Goal: Task Accomplishment & Management: Manage account settings

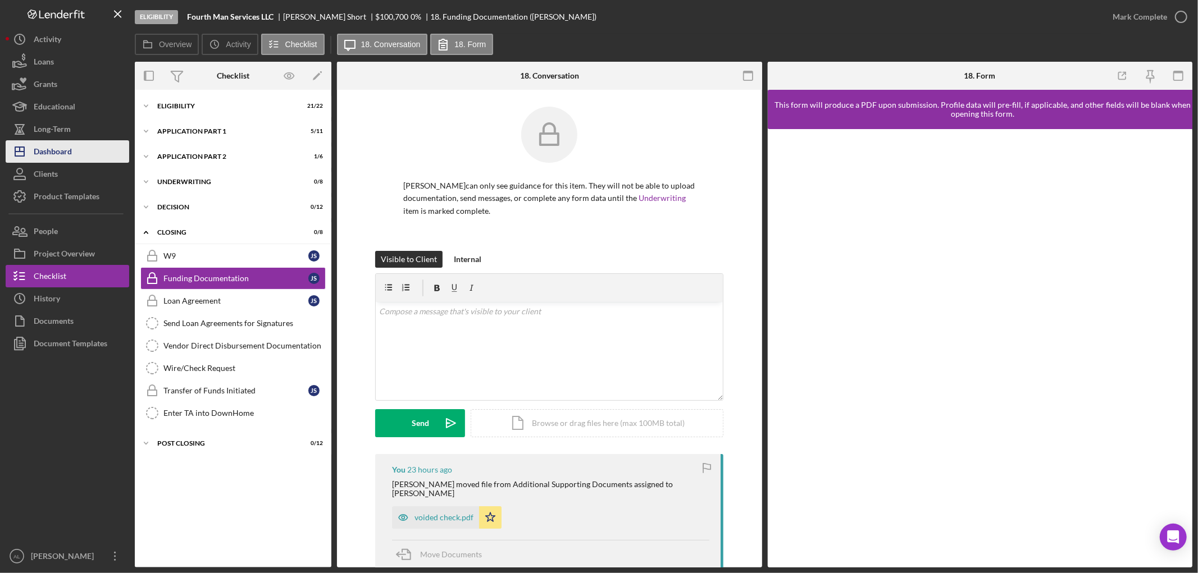
click at [56, 158] on div "Dashboard" at bounding box center [53, 152] width 38 height 25
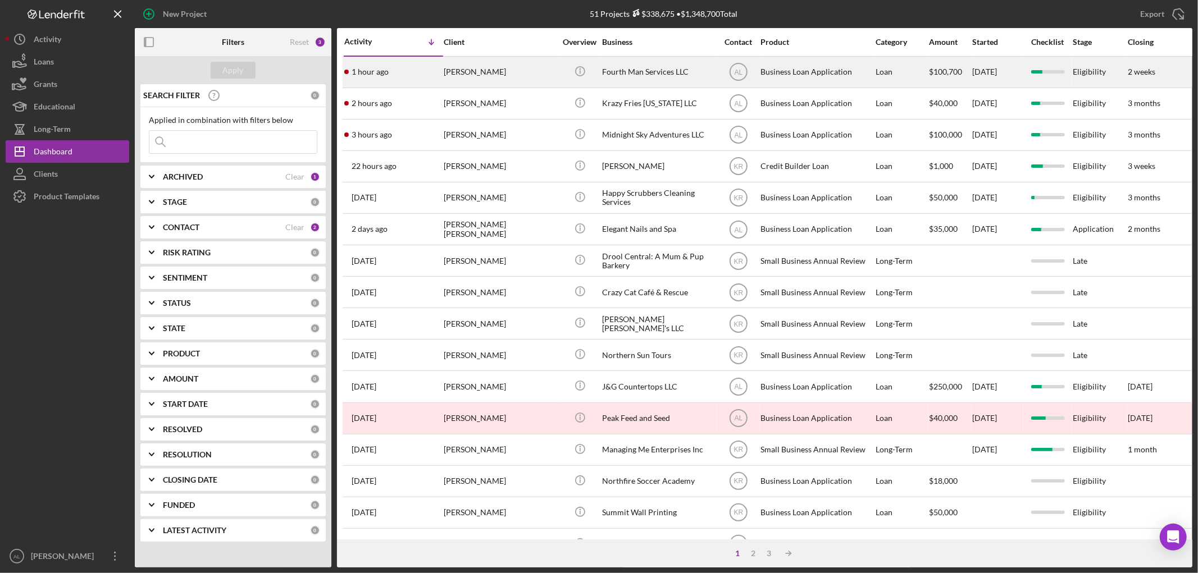
click at [500, 76] on div "[PERSON_NAME]" at bounding box center [500, 72] width 112 height 30
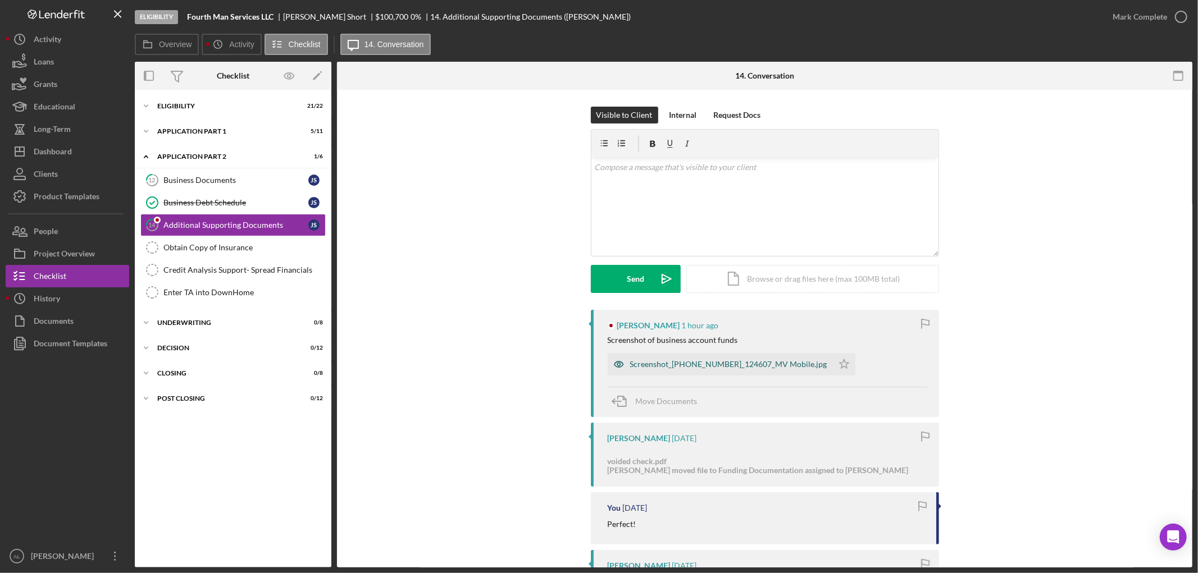
click at [719, 373] on div "Screenshot_[PHONE_NUMBER]_124607_MV Mobile.jpg" at bounding box center [720, 364] width 225 height 22
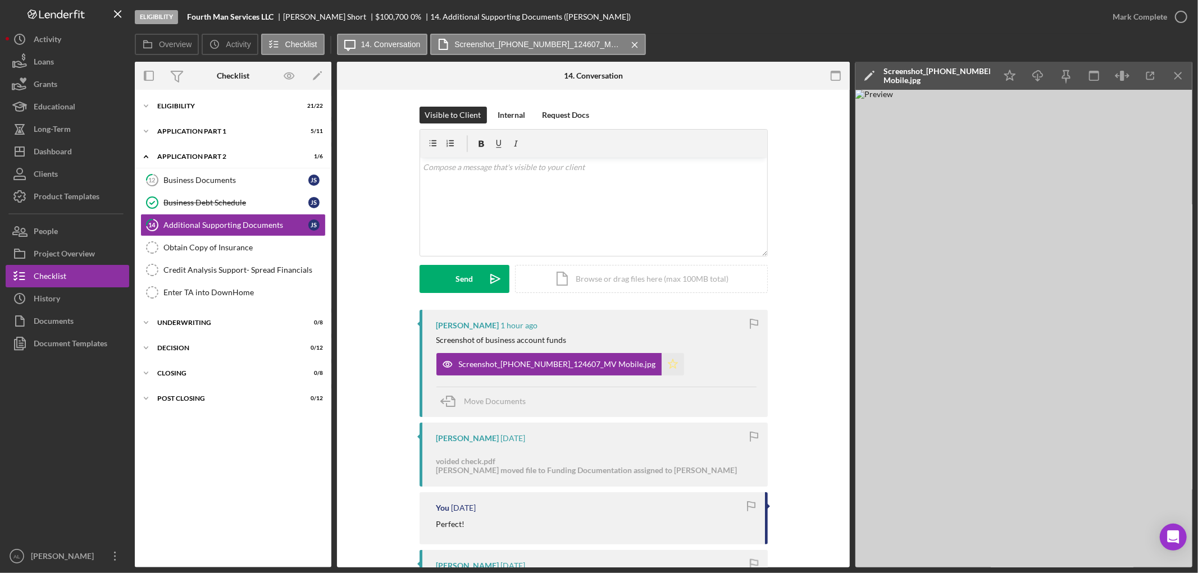
click at [661, 364] on icon "Icon/Star" at bounding box center [672, 364] width 22 height 22
click at [246, 252] on div "Obtain Copy of Insurance" at bounding box center [244, 247] width 162 height 9
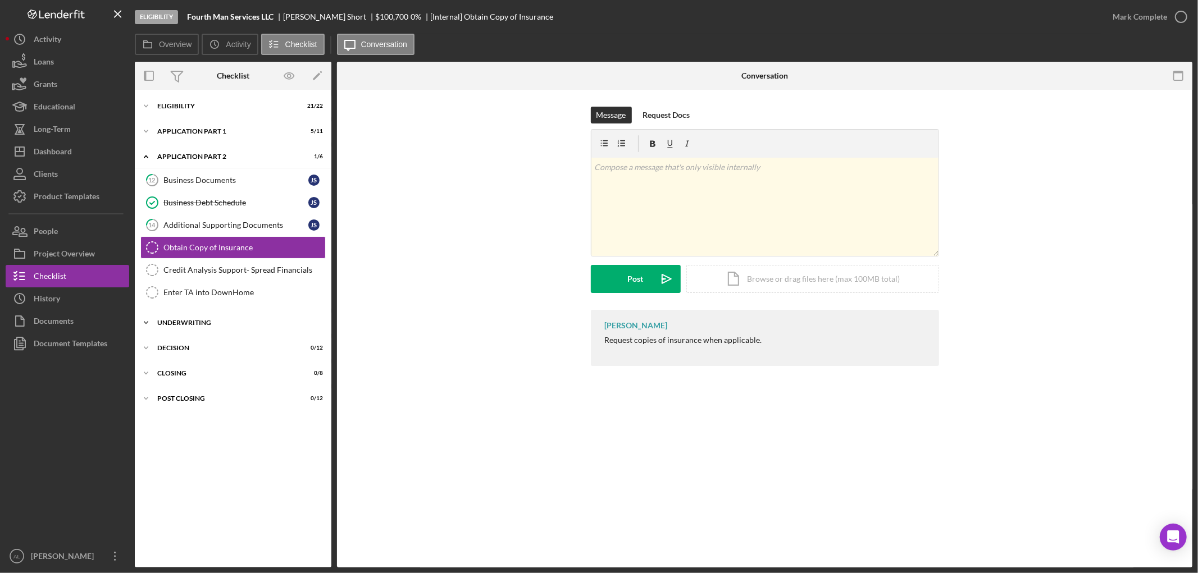
click at [232, 323] on div "Underwriting" at bounding box center [237, 323] width 160 height 7
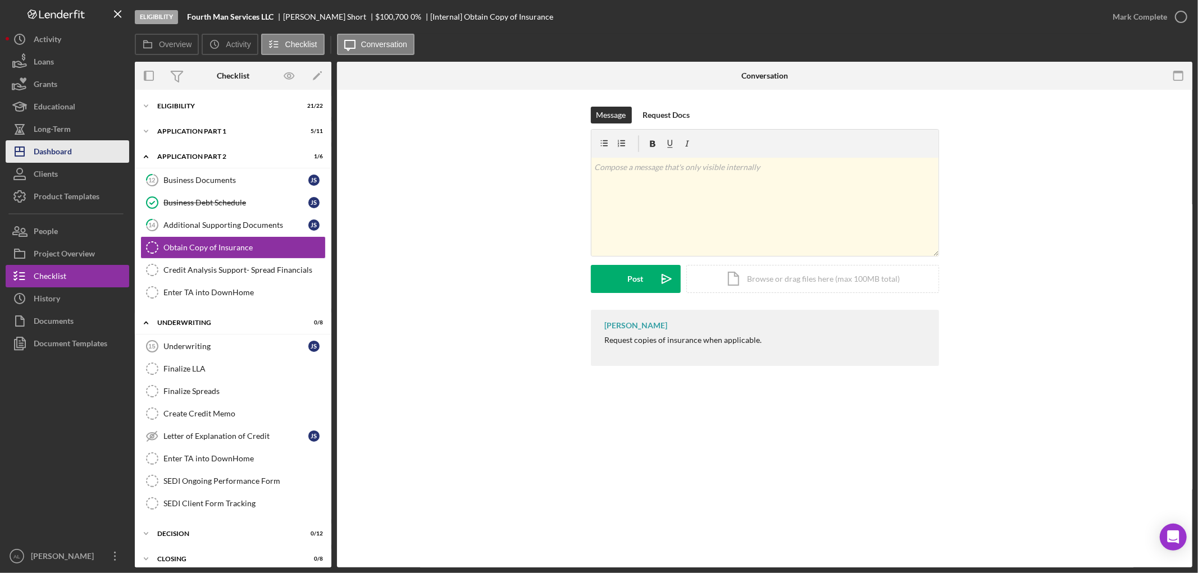
click at [74, 156] on button "Icon/Dashboard Dashboard" at bounding box center [68, 151] width 124 height 22
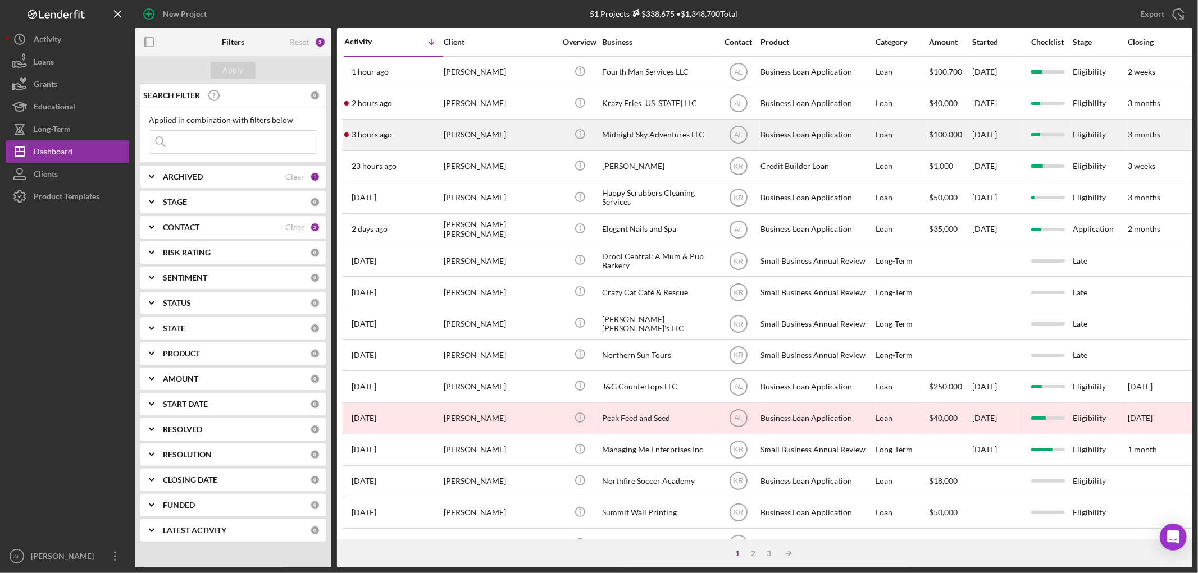
click at [479, 135] on div "[PERSON_NAME]" at bounding box center [500, 135] width 112 height 30
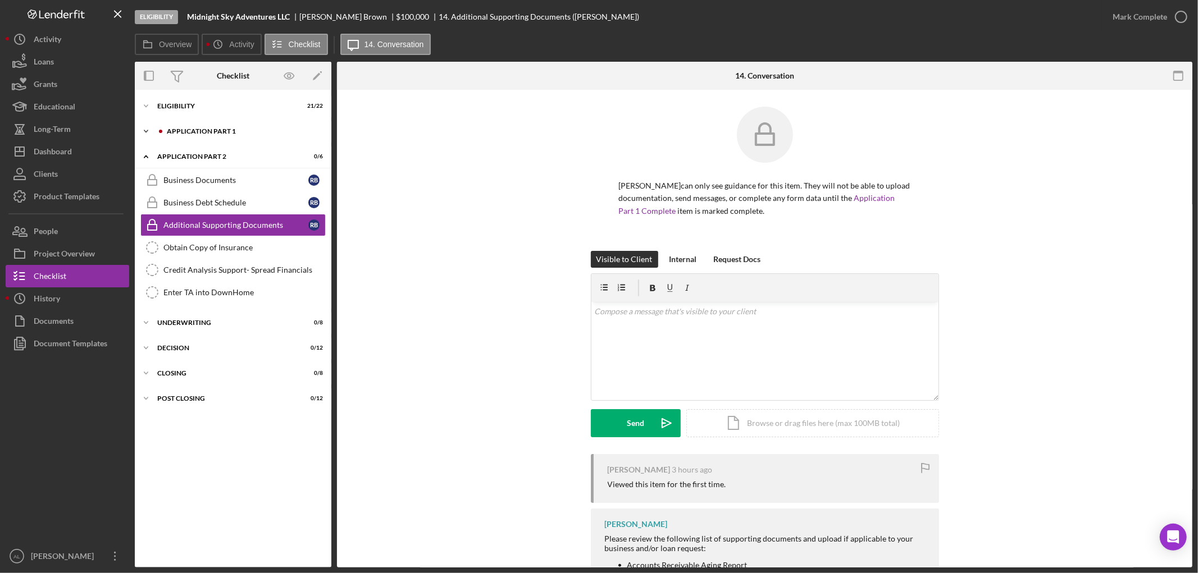
click at [245, 135] on div "Icon/Expander Application Part 1 1 / 11" at bounding box center [233, 131] width 197 height 22
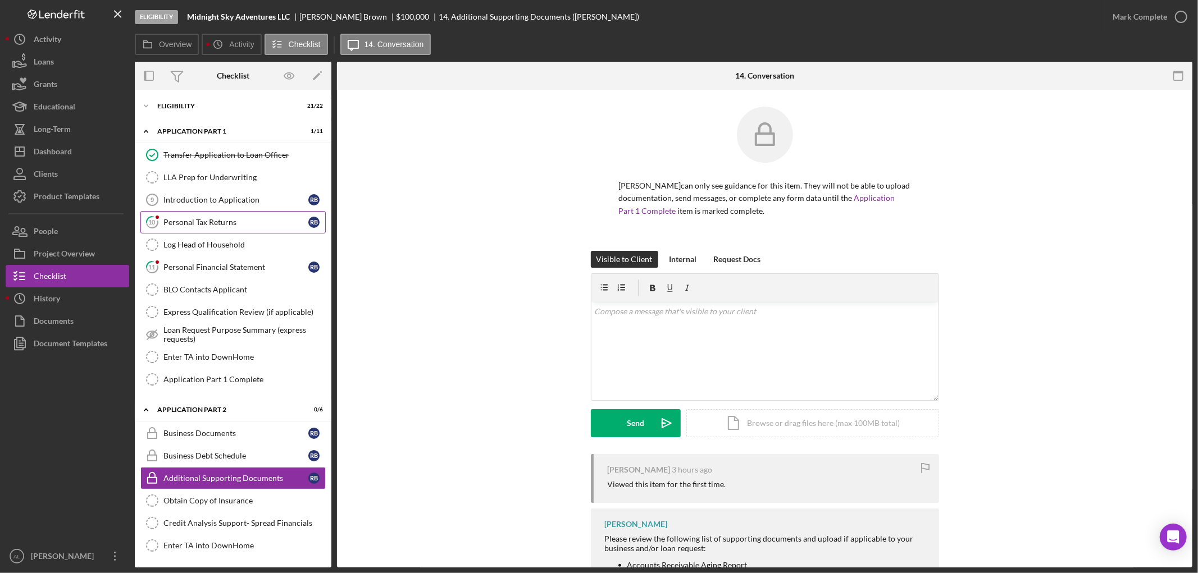
click at [233, 227] on div "Personal Tax Returns" at bounding box center [235, 222] width 145 height 9
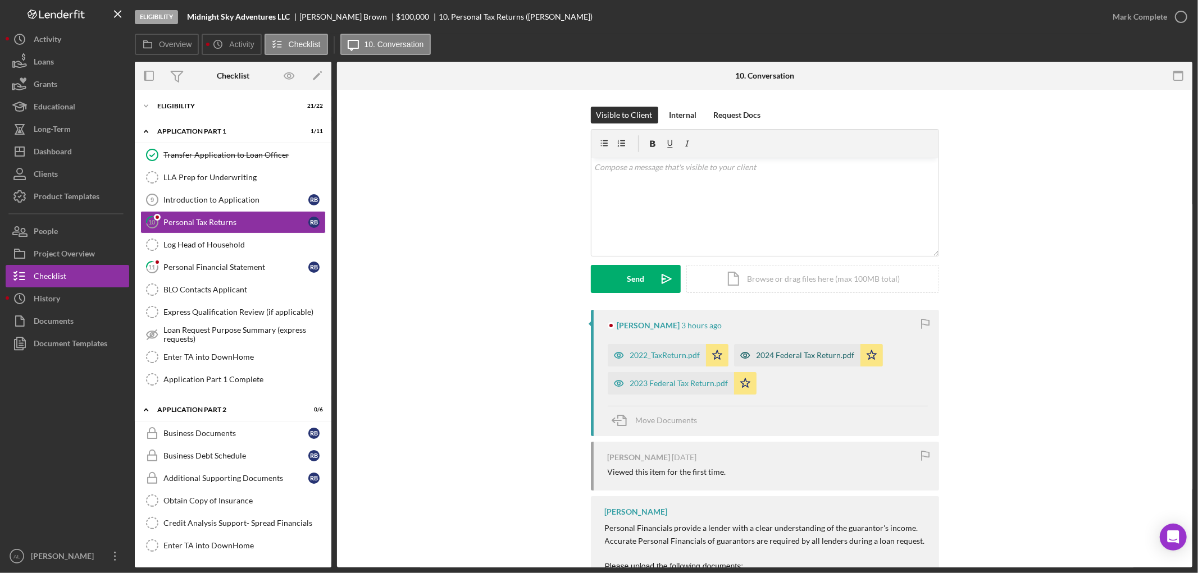
click at [815, 353] on div "2024 Federal Tax Return.pdf" at bounding box center [805, 355] width 98 height 9
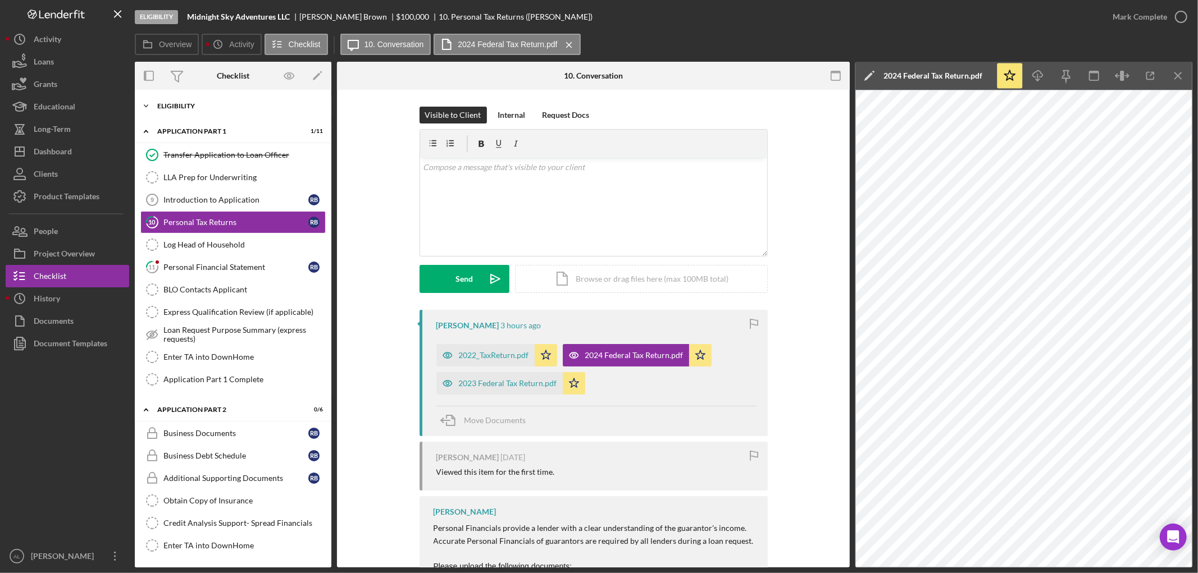
click at [231, 109] on div "Eligibility" at bounding box center [237, 106] width 160 height 7
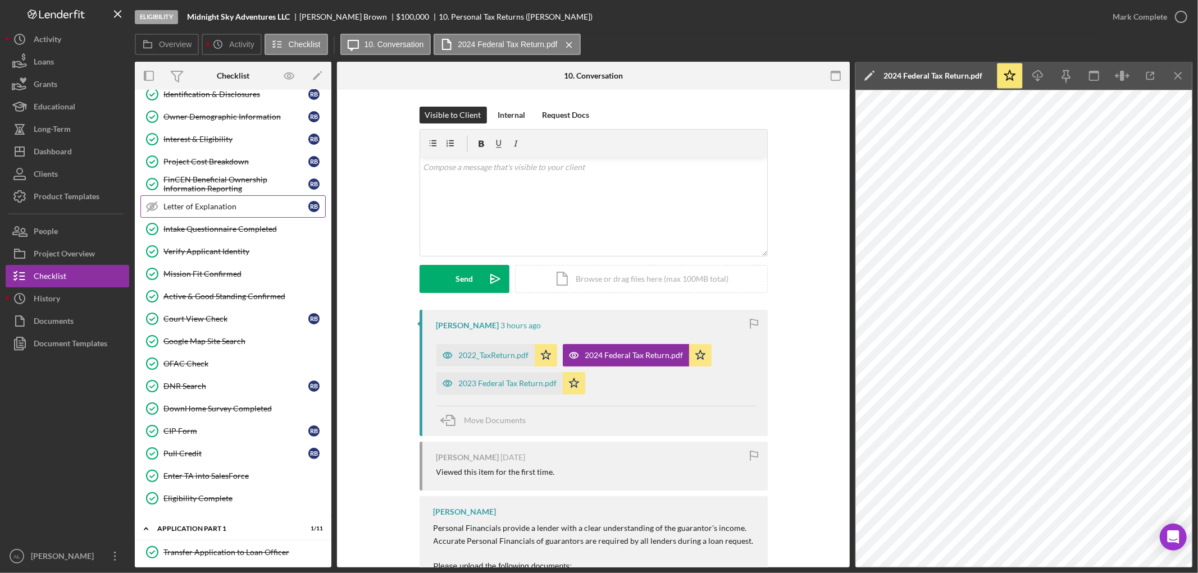
scroll to position [436, 0]
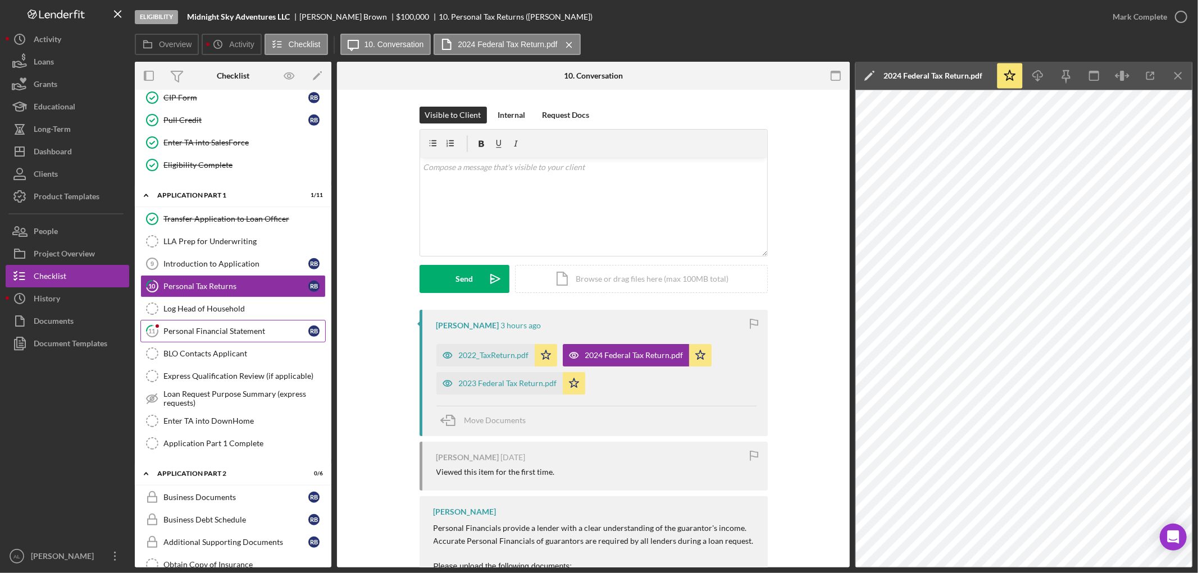
click at [255, 329] on div "Personal Financial Statement" at bounding box center [235, 331] width 145 height 9
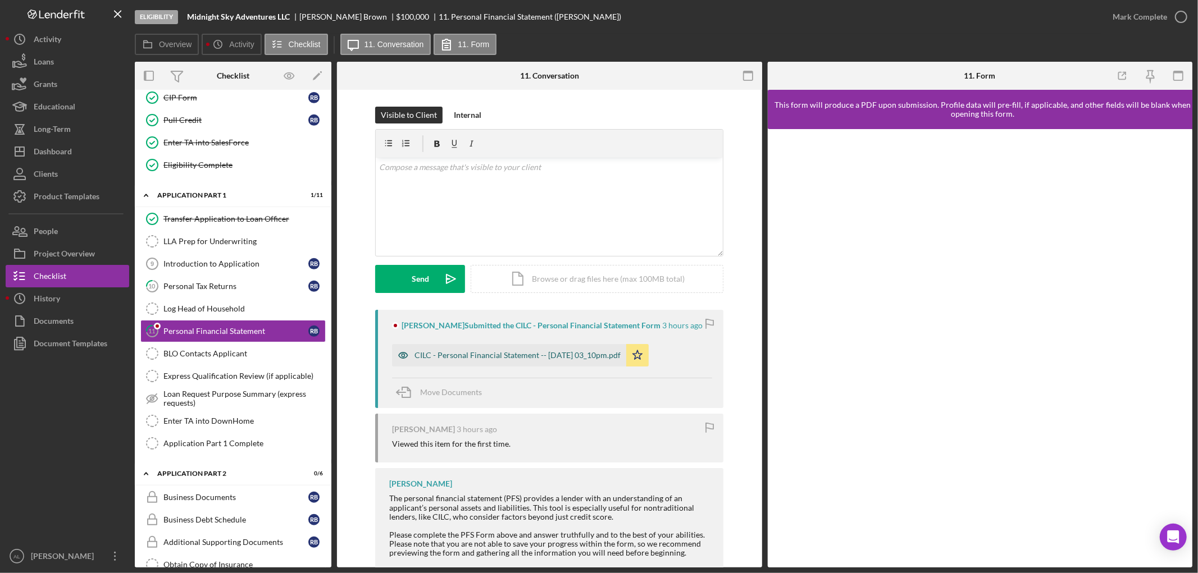
click at [531, 362] on div "CILC - Personal Financial Statement -- [DATE] 03_10pm.pdf" at bounding box center [509, 355] width 234 height 22
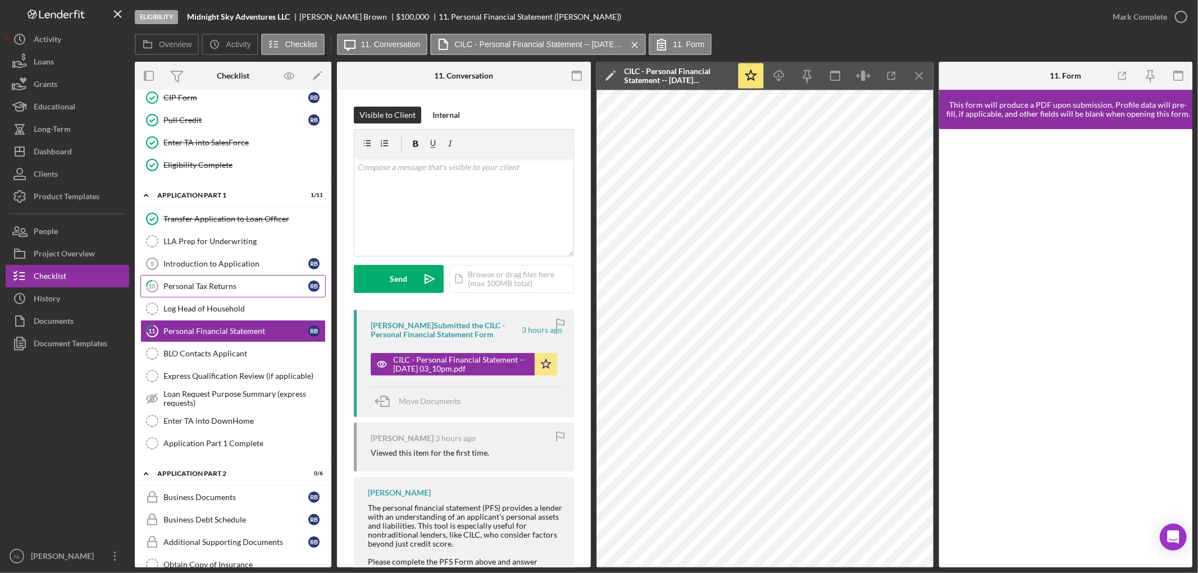
click at [212, 281] on link "10 Personal Tax Returns R B" at bounding box center [232, 286] width 185 height 22
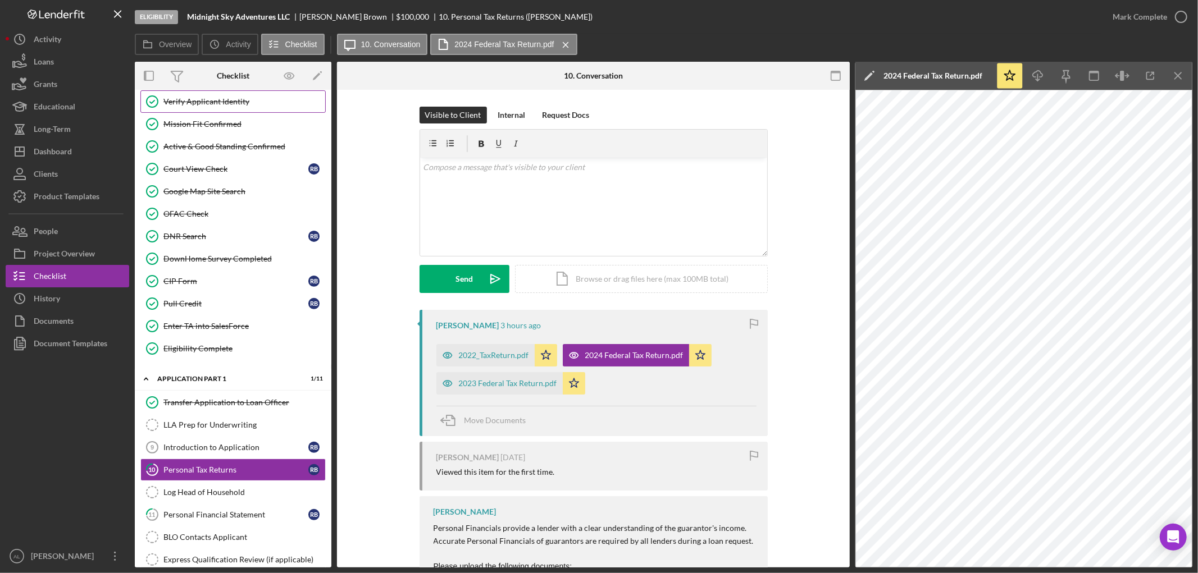
scroll to position [436, 0]
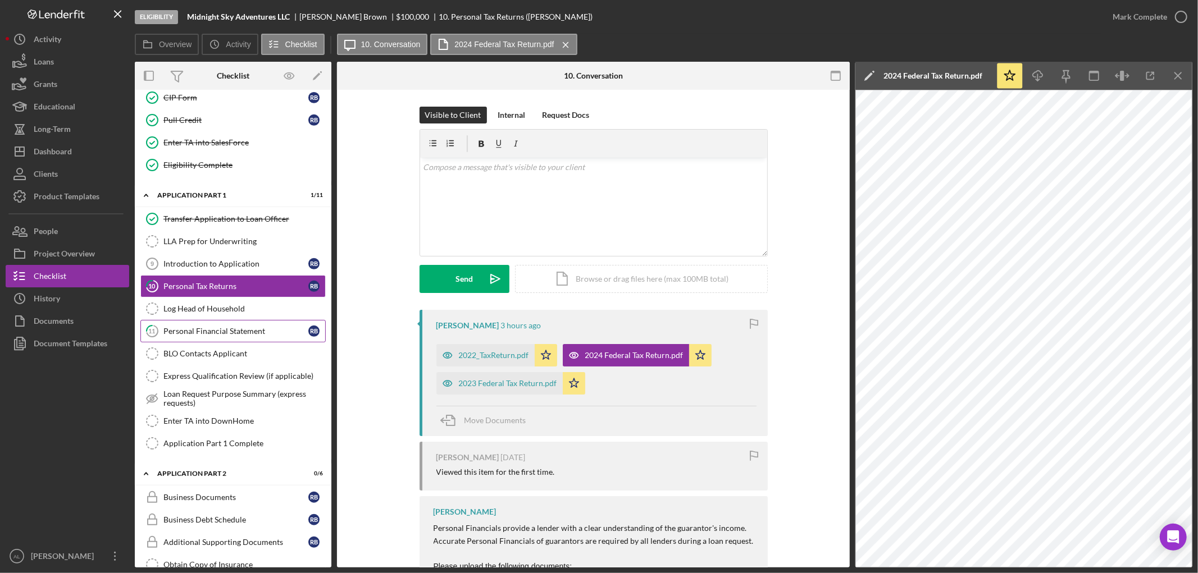
click at [191, 341] on link "11 Personal Financial Statement R B" at bounding box center [232, 331] width 185 height 22
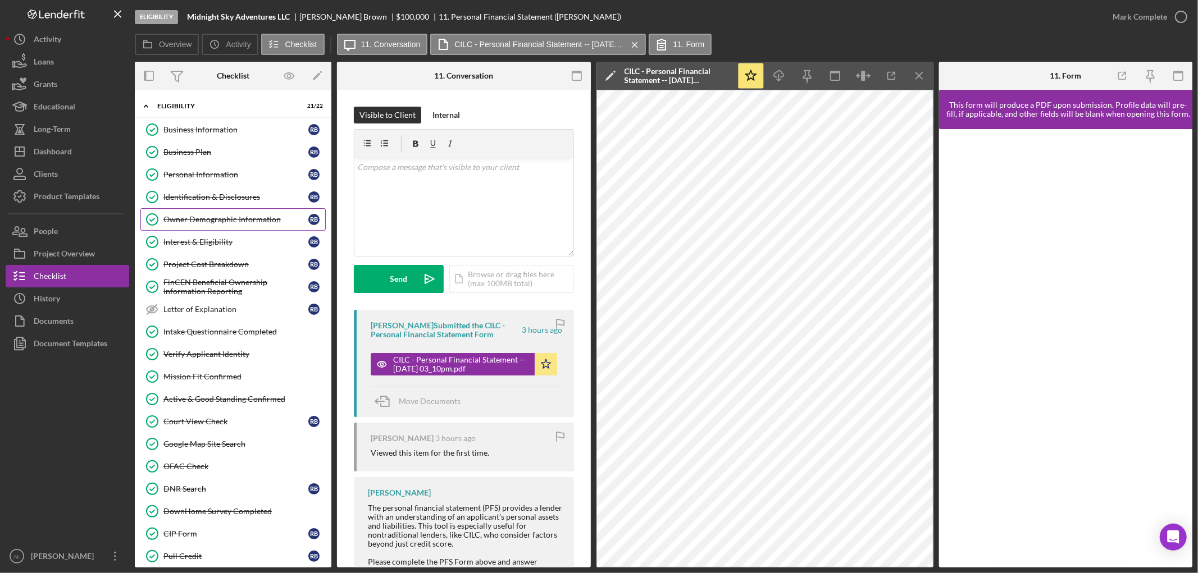
click at [221, 225] on link "Owner Demographic Information Owner Demographic Information R B" at bounding box center [232, 219] width 185 height 22
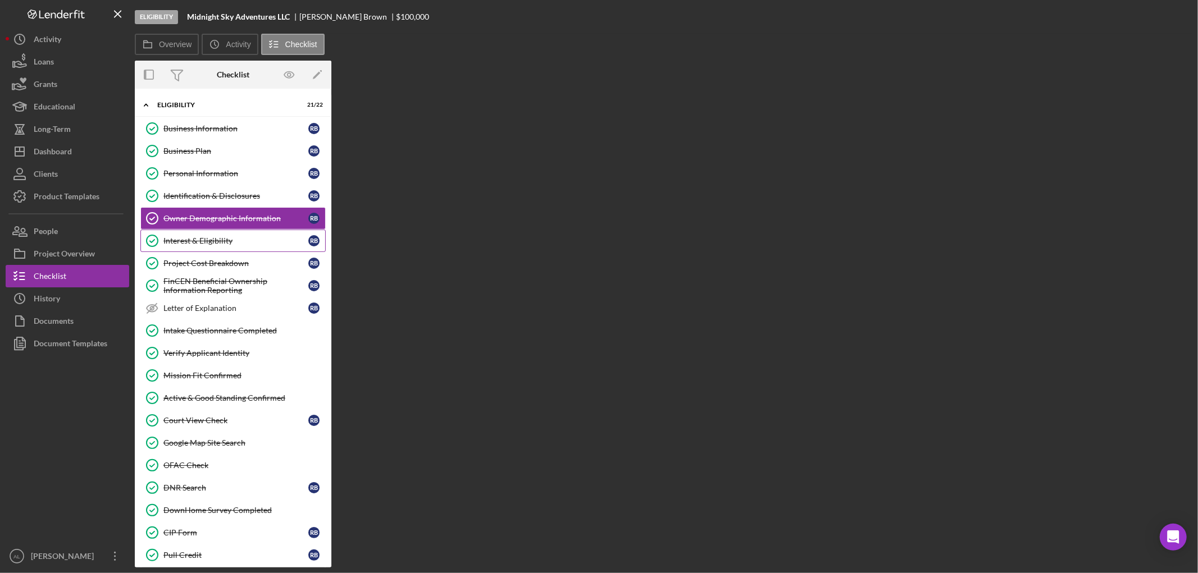
click at [221, 238] on div "Interest & Eligibility" at bounding box center [235, 240] width 145 height 9
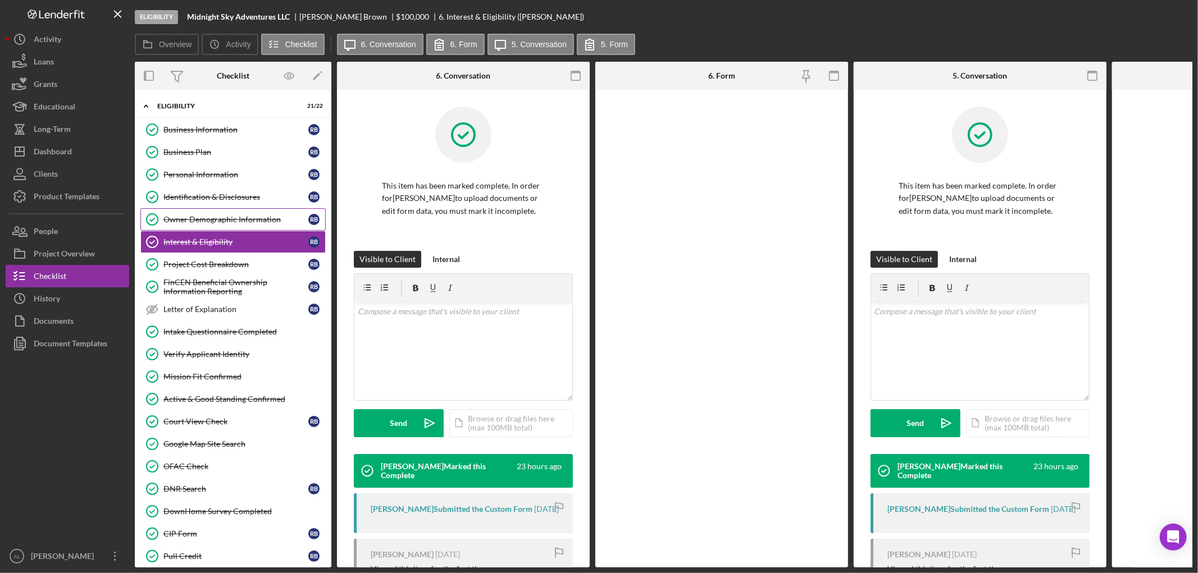
click at [254, 217] on div "Owner Demographic Information" at bounding box center [235, 219] width 145 height 9
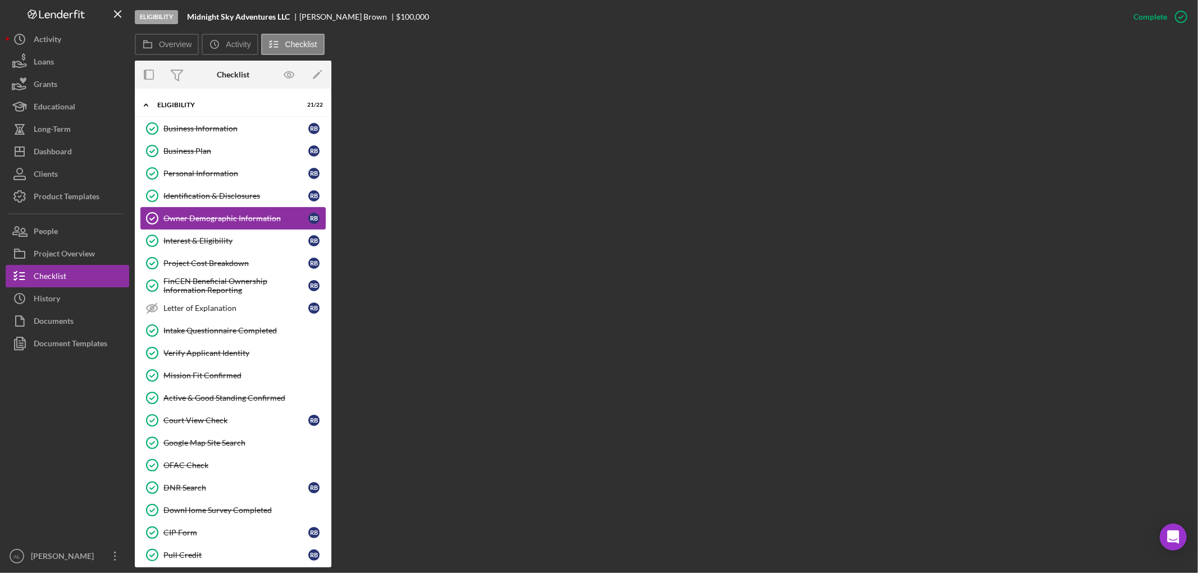
click at [238, 221] on div "Owner Demographic Information" at bounding box center [235, 218] width 145 height 9
click at [266, 221] on div "Owner Demographic Information" at bounding box center [235, 218] width 145 height 9
click at [496, 76] on div "Overview Internal Workflow Stage Eligibility Icon/Dropdown Arrow Archive (can u…" at bounding box center [663, 314] width 1057 height 507
click at [233, 38] on button "Icon/History Activity" at bounding box center [230, 44] width 56 height 21
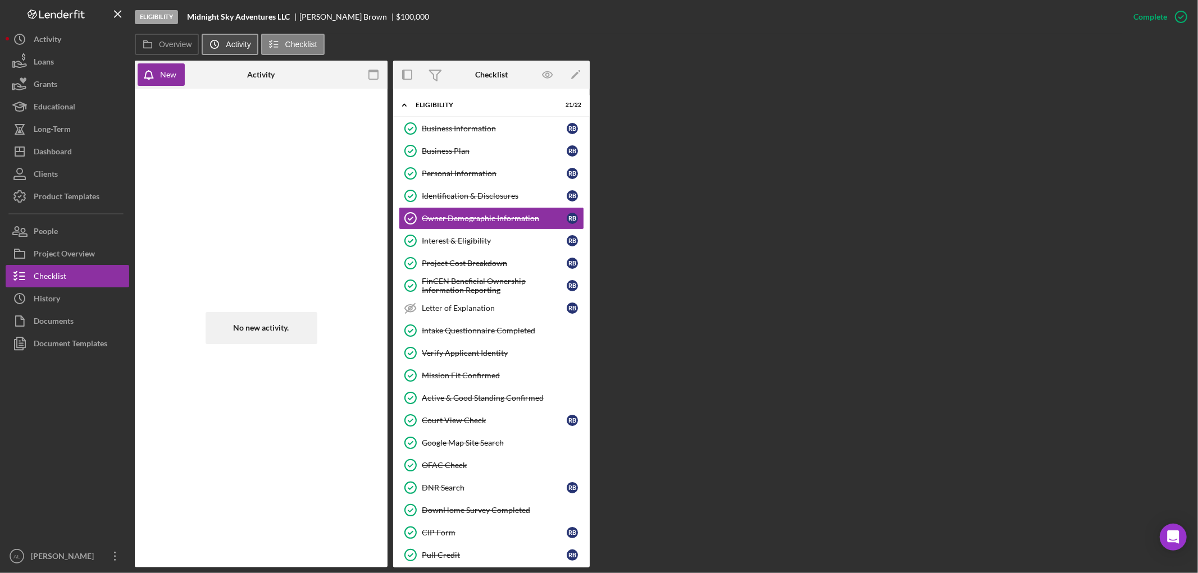
click at [230, 52] on button "Icon/History Activity" at bounding box center [230, 44] width 56 height 21
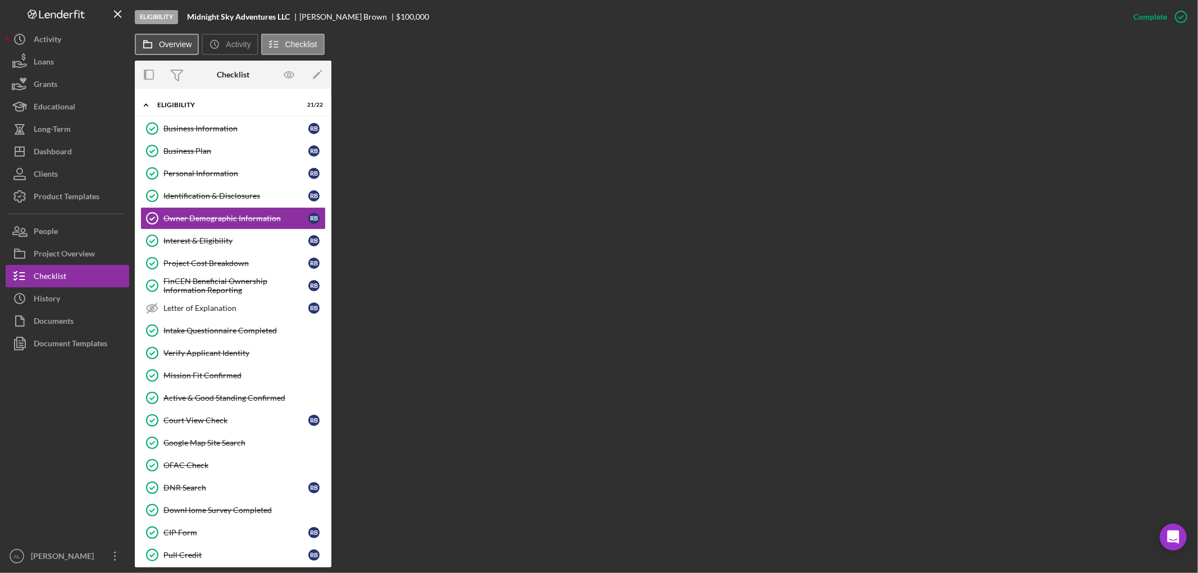
click at [175, 45] on label "Overview" at bounding box center [175, 44] width 33 height 9
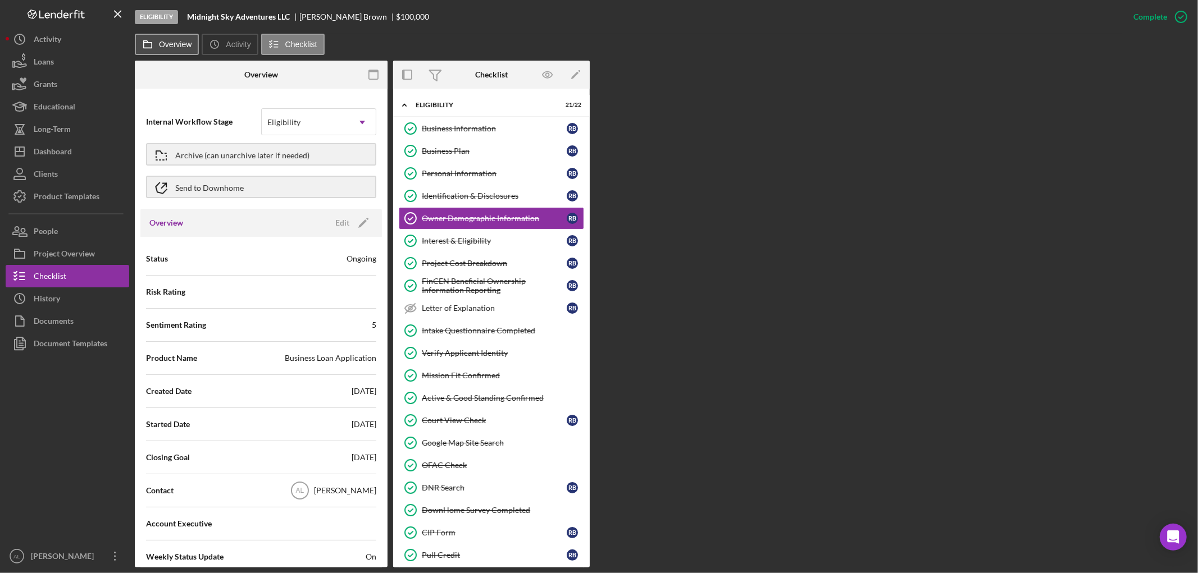
click at [175, 45] on label "Overview" at bounding box center [175, 44] width 33 height 9
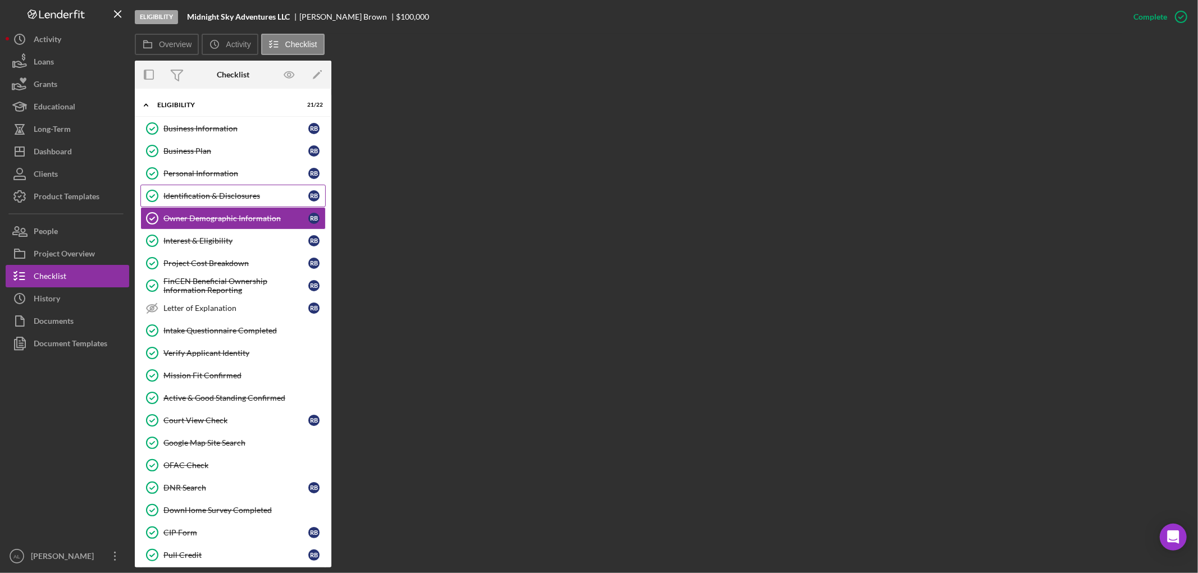
click at [227, 191] on link "Identification & Disclosures Identification & Disclosures R B" at bounding box center [232, 196] width 185 height 22
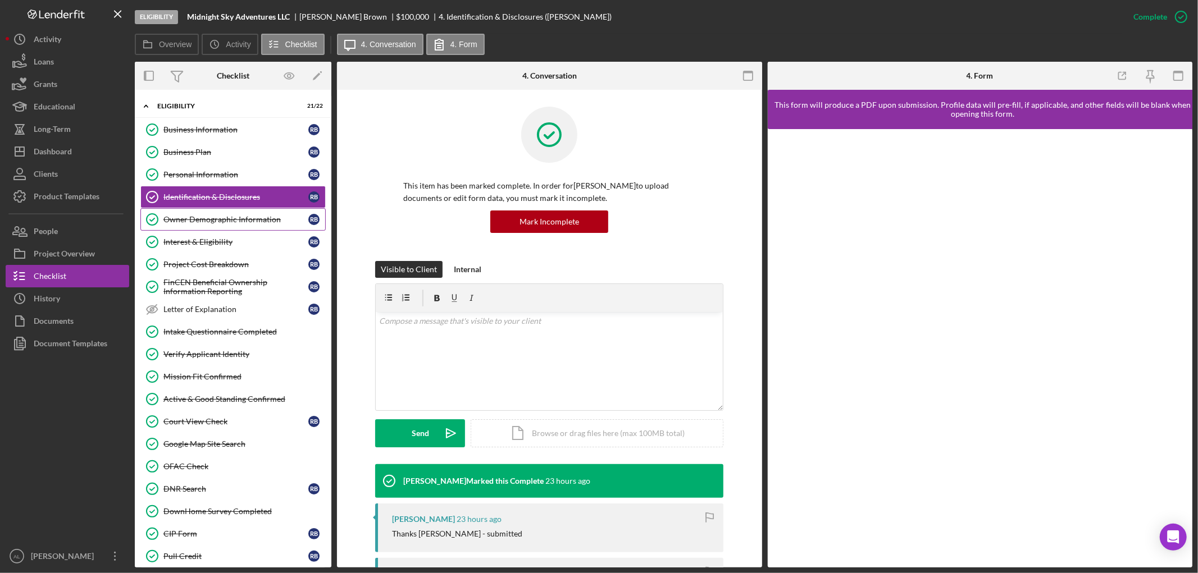
click at [221, 218] on div "Owner Demographic Information" at bounding box center [235, 219] width 145 height 9
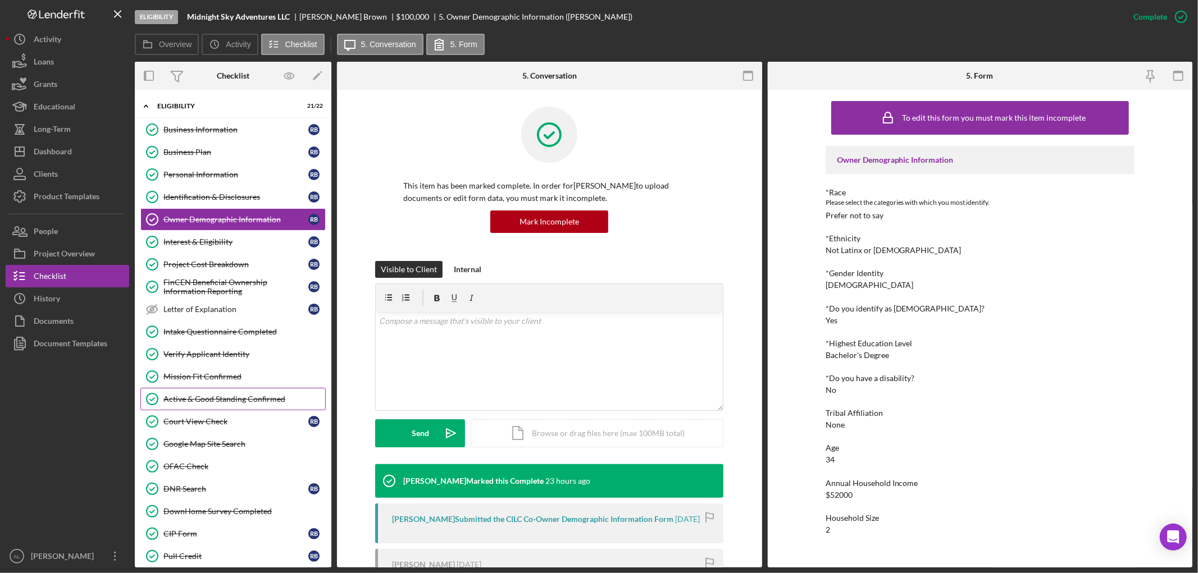
drag, startPoint x: 234, startPoint y: 387, endPoint x: 243, endPoint y: 389, distance: 9.7
click at [233, 387] on link "Mission Fit Confirmed Mission Fit Confirmed" at bounding box center [232, 377] width 185 height 22
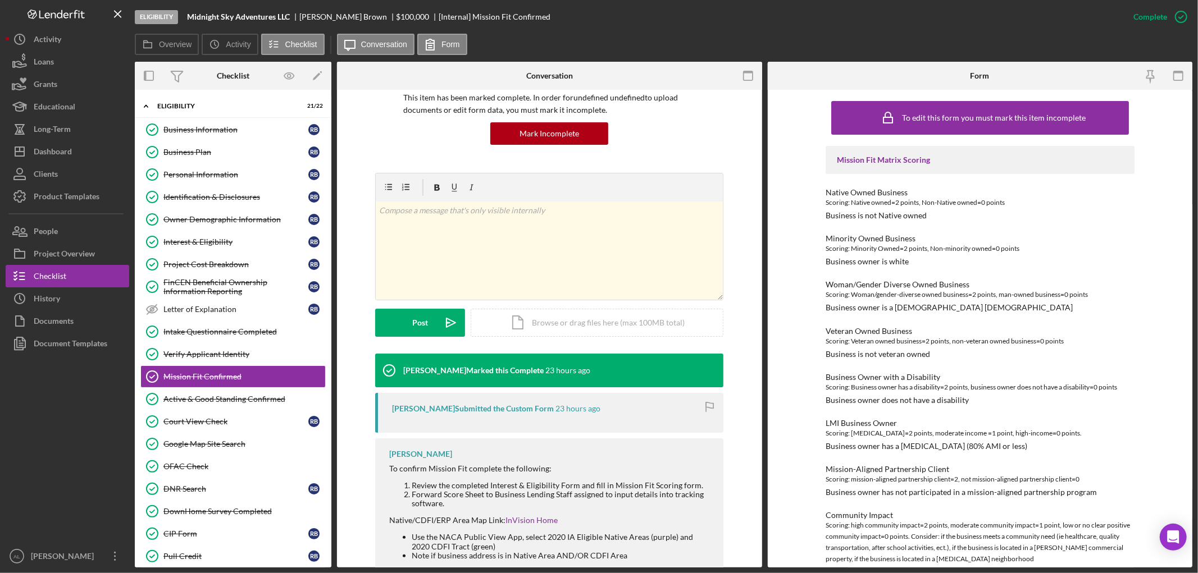
scroll to position [153, 0]
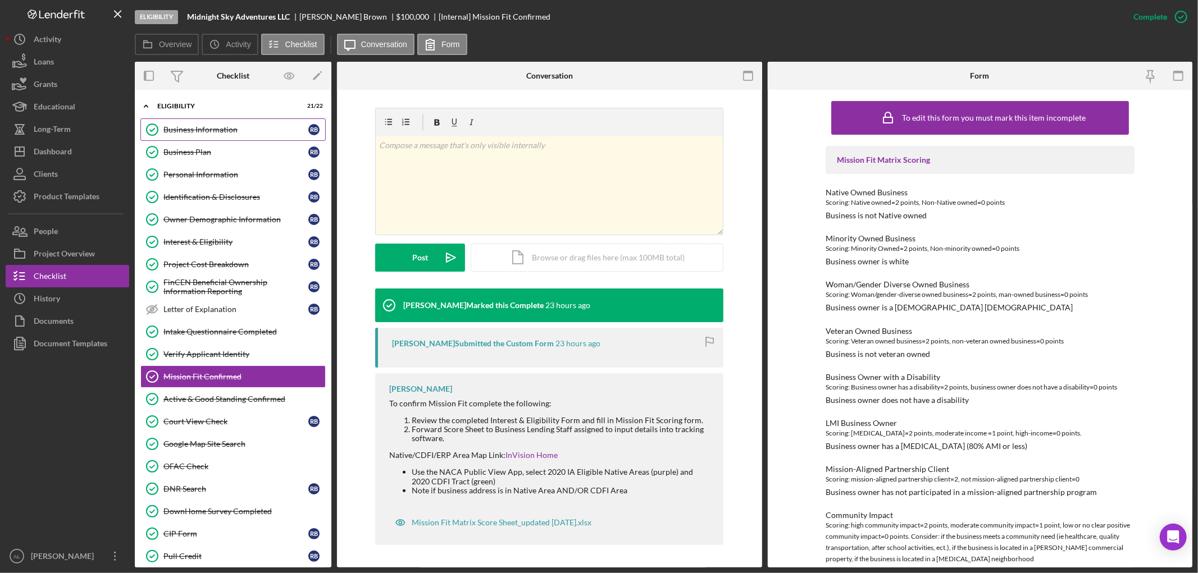
click at [231, 140] on link "Business Information Business Information R B" at bounding box center [232, 129] width 185 height 22
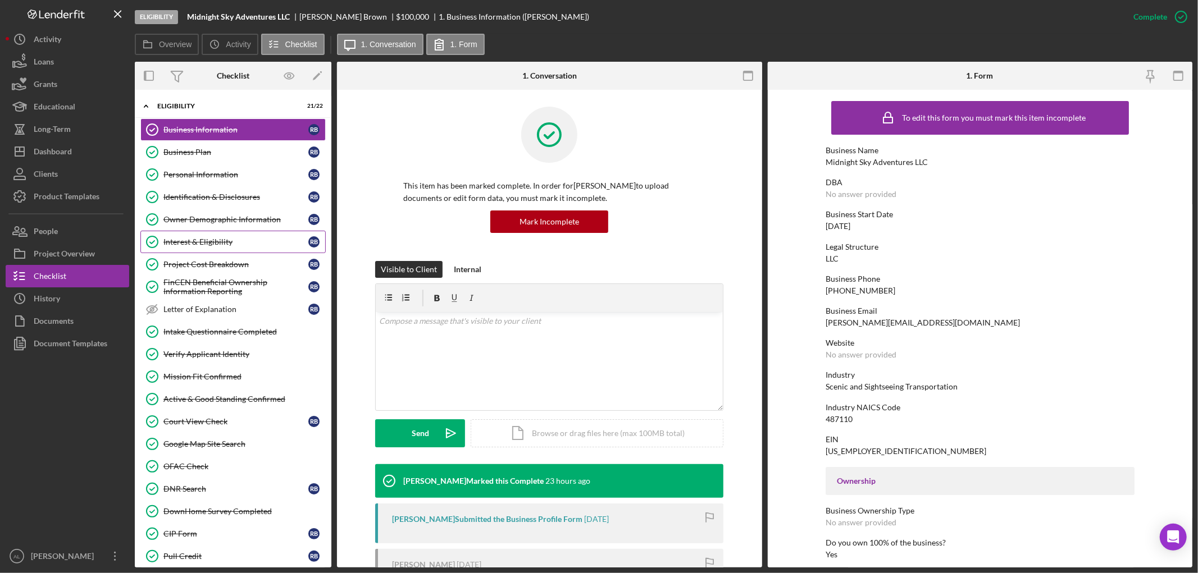
click at [237, 239] on div "Interest & Eligibility" at bounding box center [235, 242] width 145 height 9
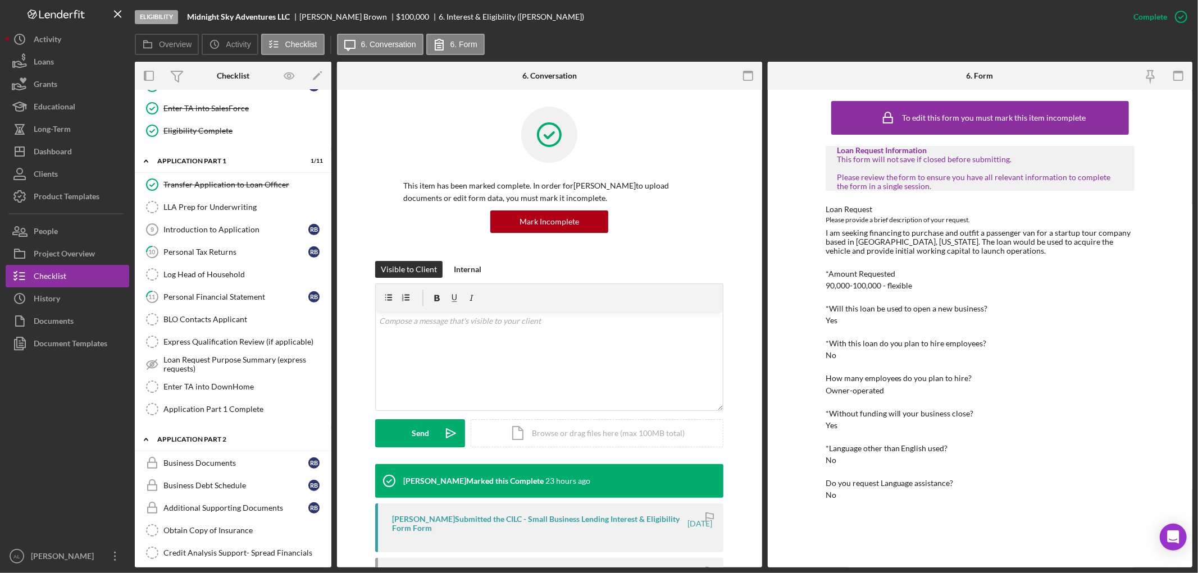
scroll to position [562, 0]
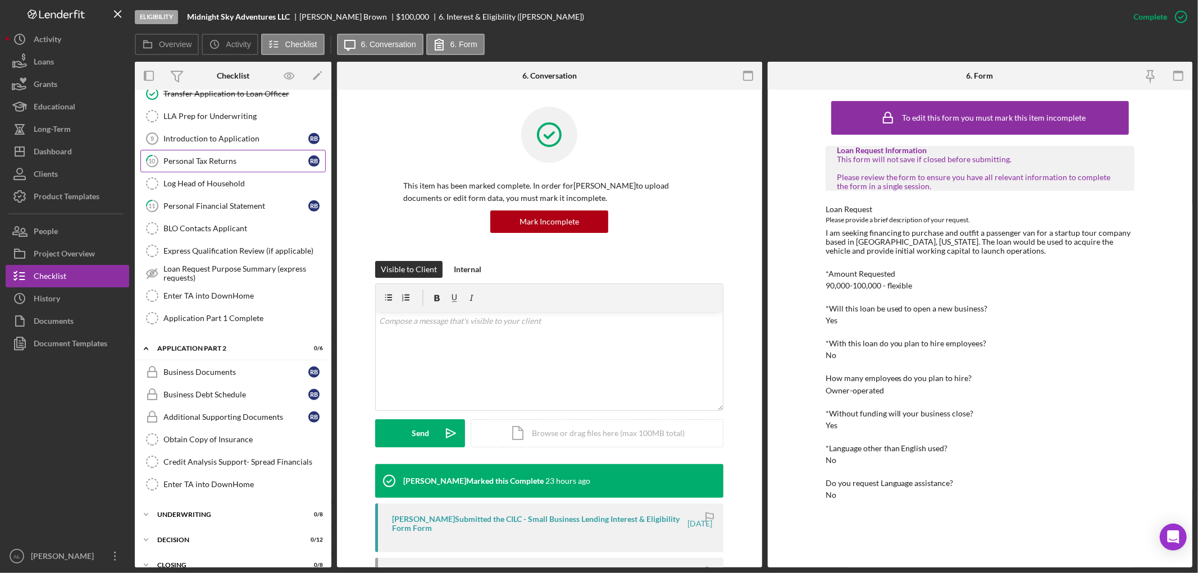
click at [234, 172] on link "10 Personal Tax Returns R B" at bounding box center [232, 161] width 185 height 22
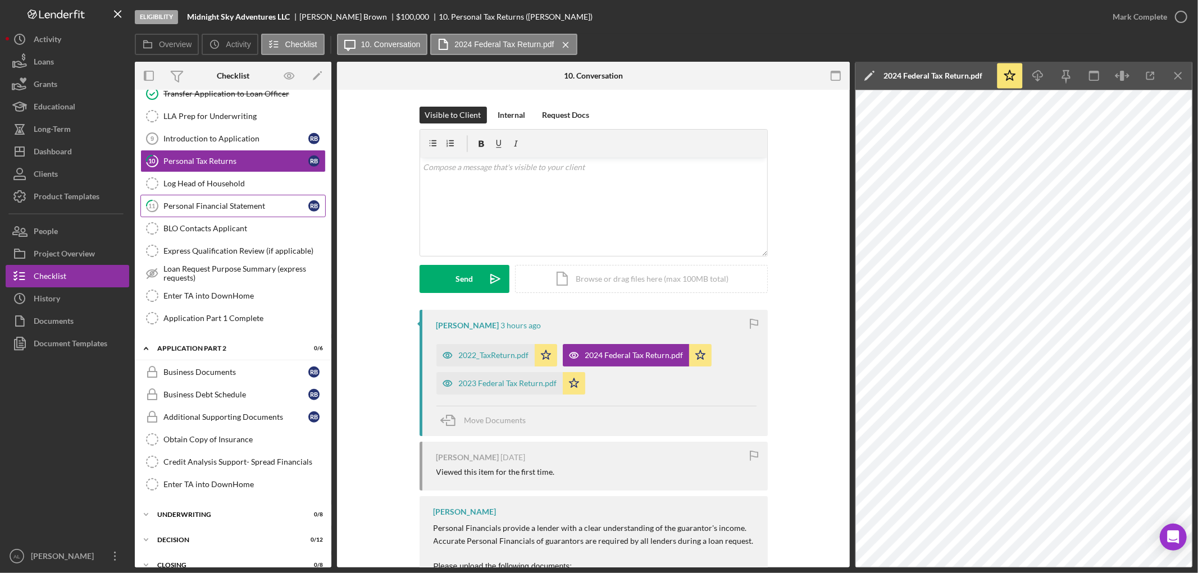
click at [229, 206] on div "Personal Financial Statement" at bounding box center [235, 206] width 145 height 9
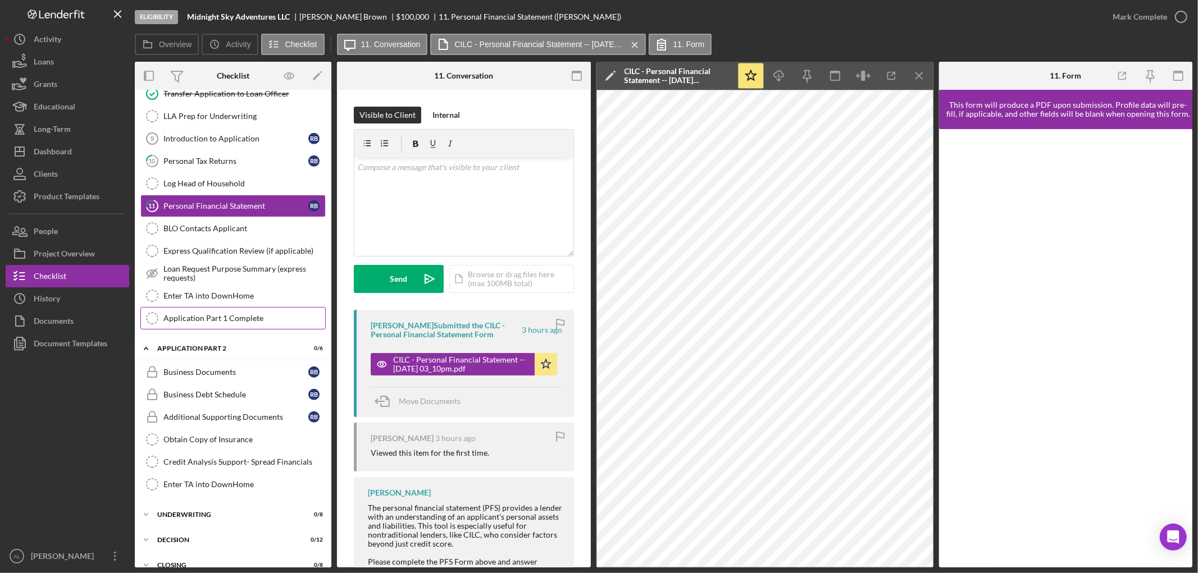
click at [273, 313] on link "Application Part 1 Complete Application Part 1 Complete" at bounding box center [232, 318] width 185 height 22
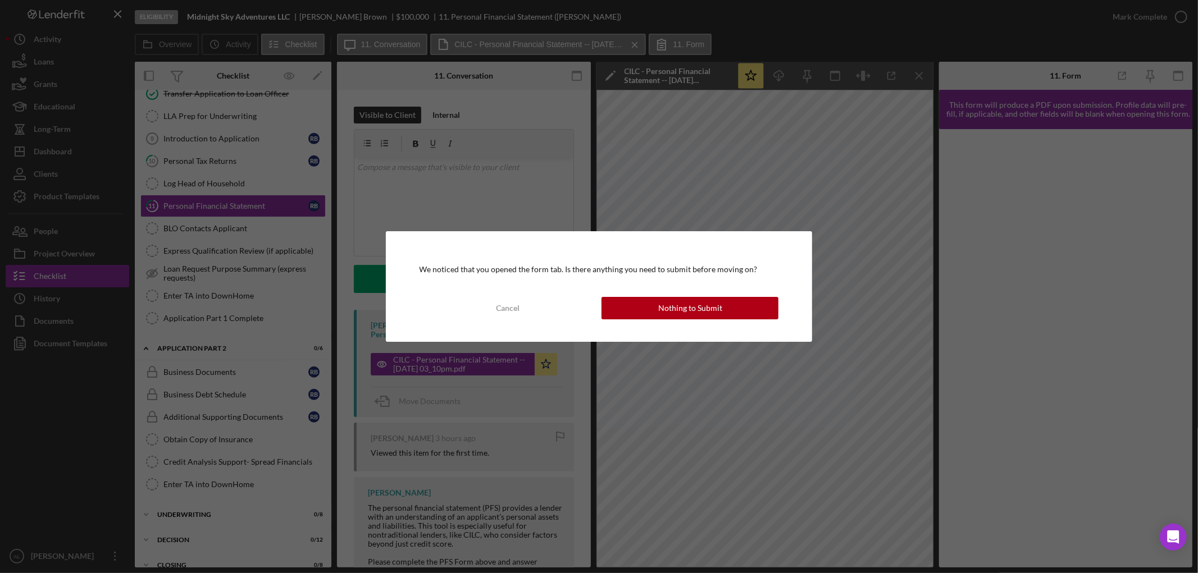
click at [695, 320] on div "We noticed that you opened the form tab. Is there anything you need to submit b…" at bounding box center [599, 286] width 427 height 110
click at [702, 308] on div "Nothing to Submit" at bounding box center [690, 308] width 64 height 22
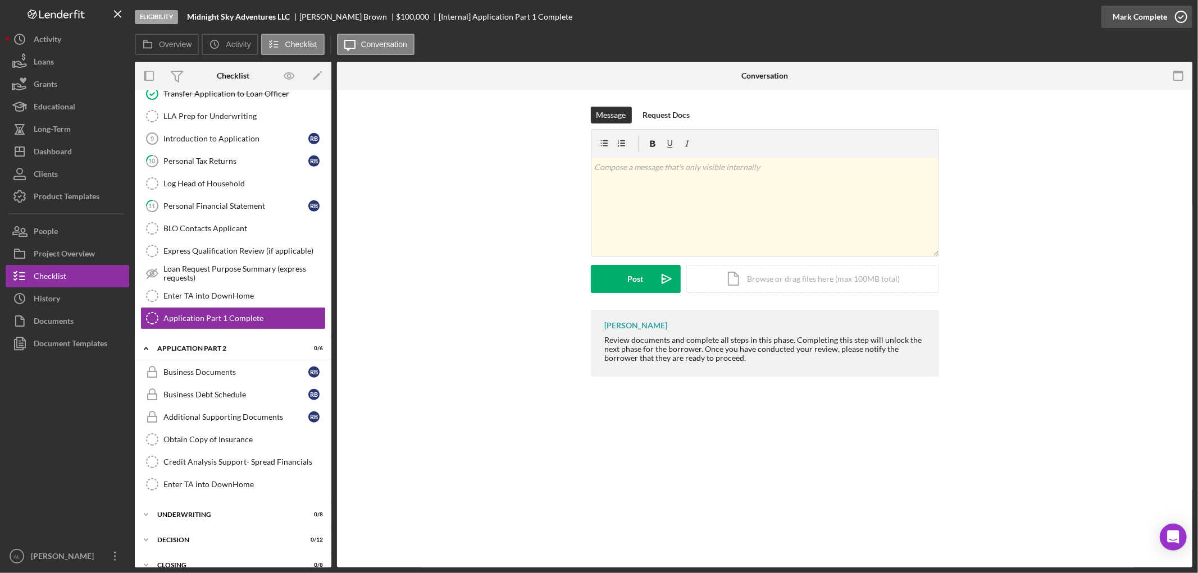
click at [1183, 15] on icon "button" at bounding box center [1181, 17] width 28 height 28
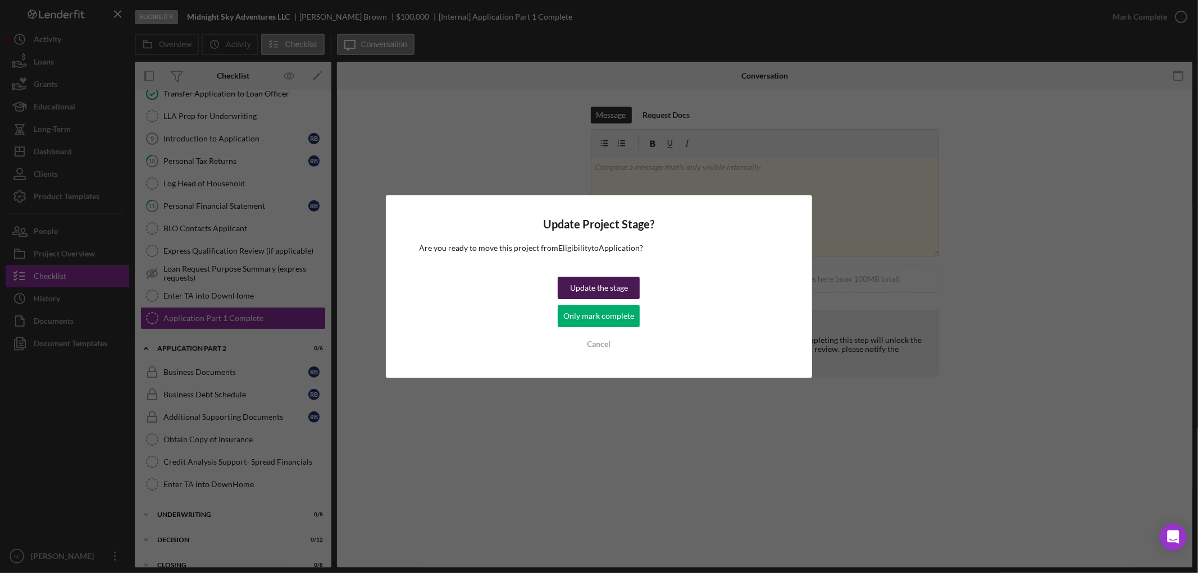
click at [601, 292] on div "Update the stage" at bounding box center [599, 288] width 58 height 22
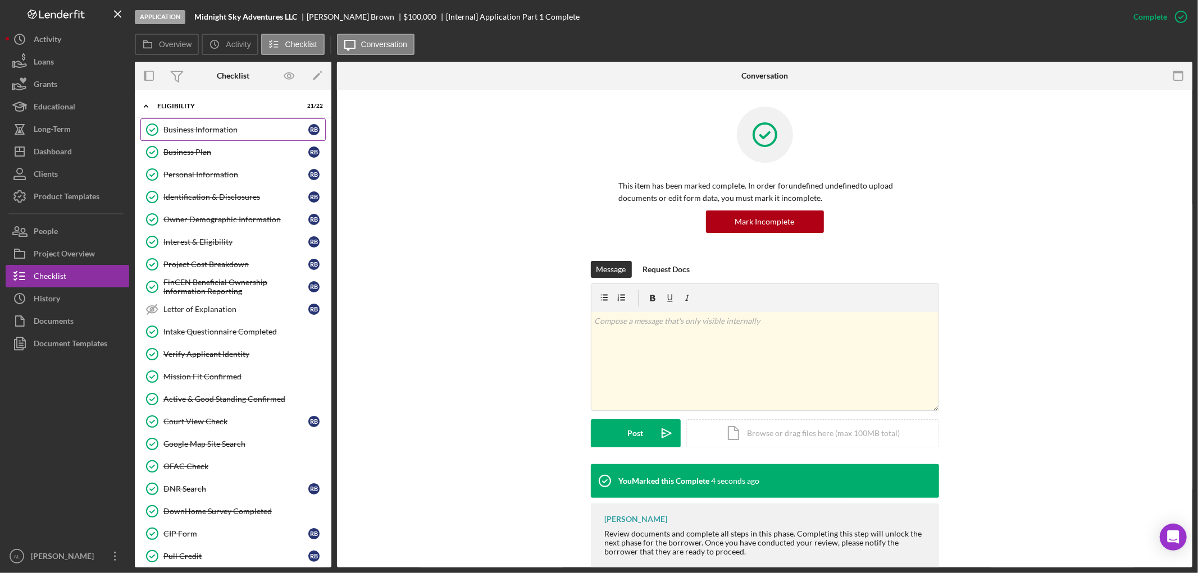
click at [211, 127] on div "Business Information" at bounding box center [235, 129] width 145 height 9
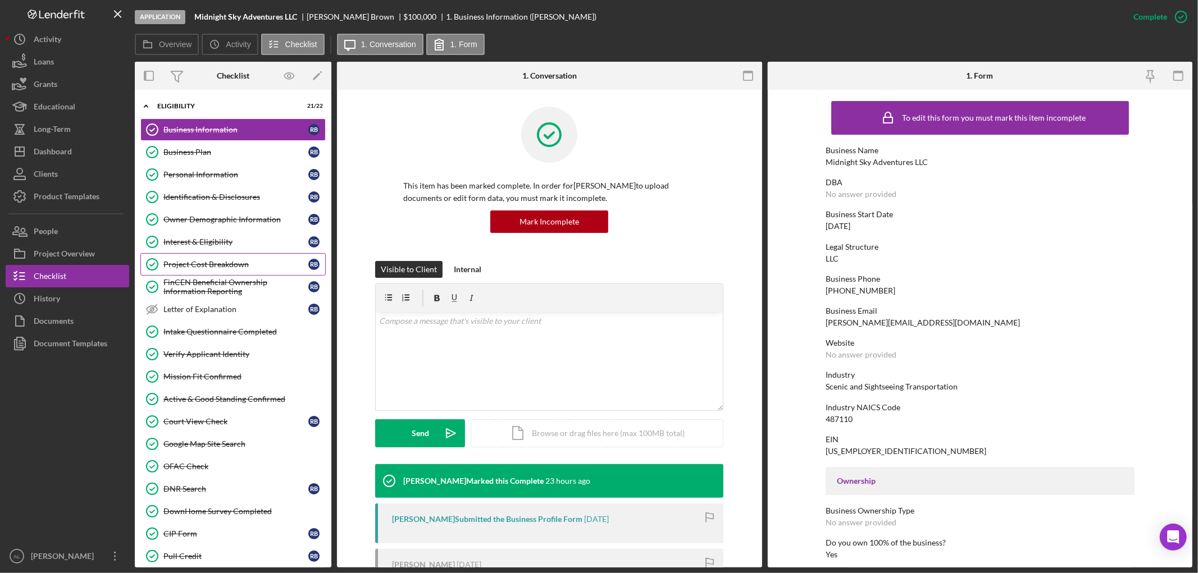
click at [227, 271] on link "Project Cost Breakdown Project Cost Breakdown R B" at bounding box center [232, 264] width 185 height 22
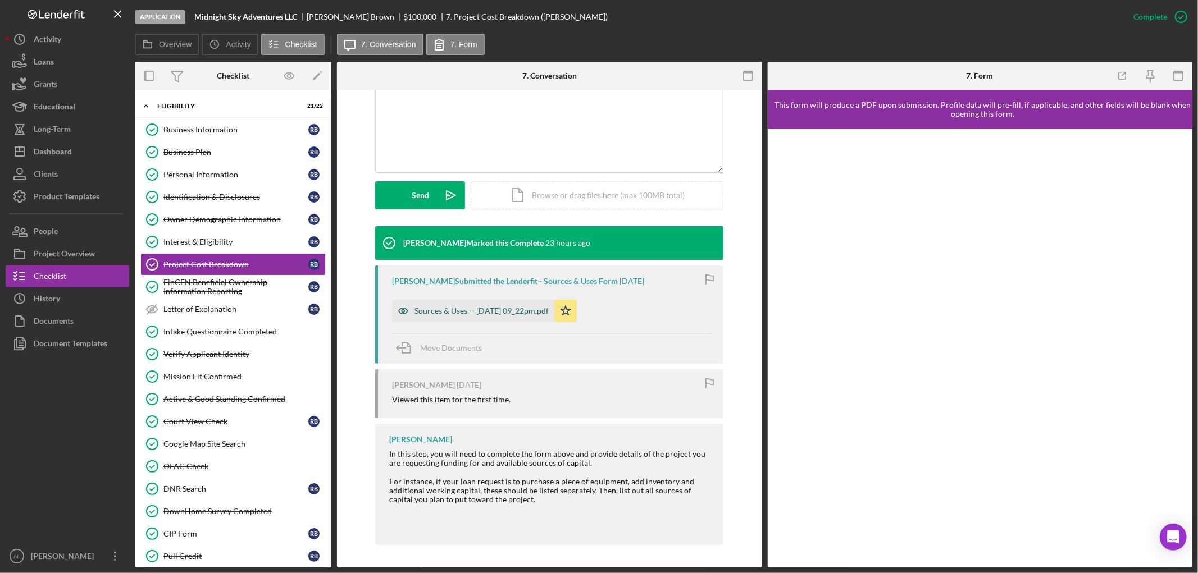
click at [530, 309] on div "Sources & Uses -- [DATE] 09_22pm.pdf" at bounding box center [481, 311] width 134 height 9
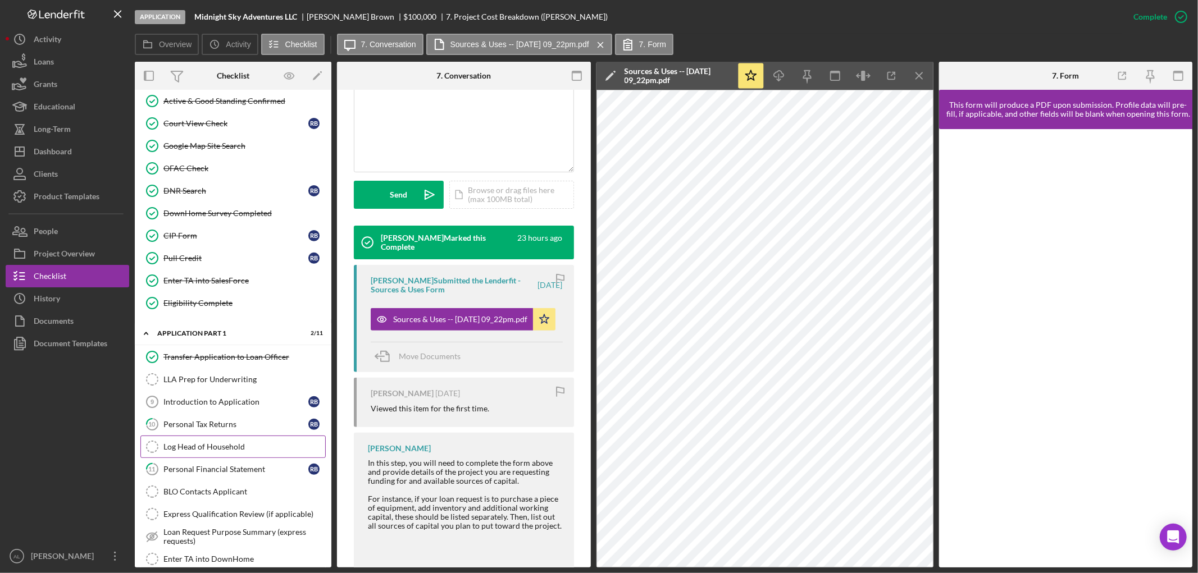
scroll to position [374, 0]
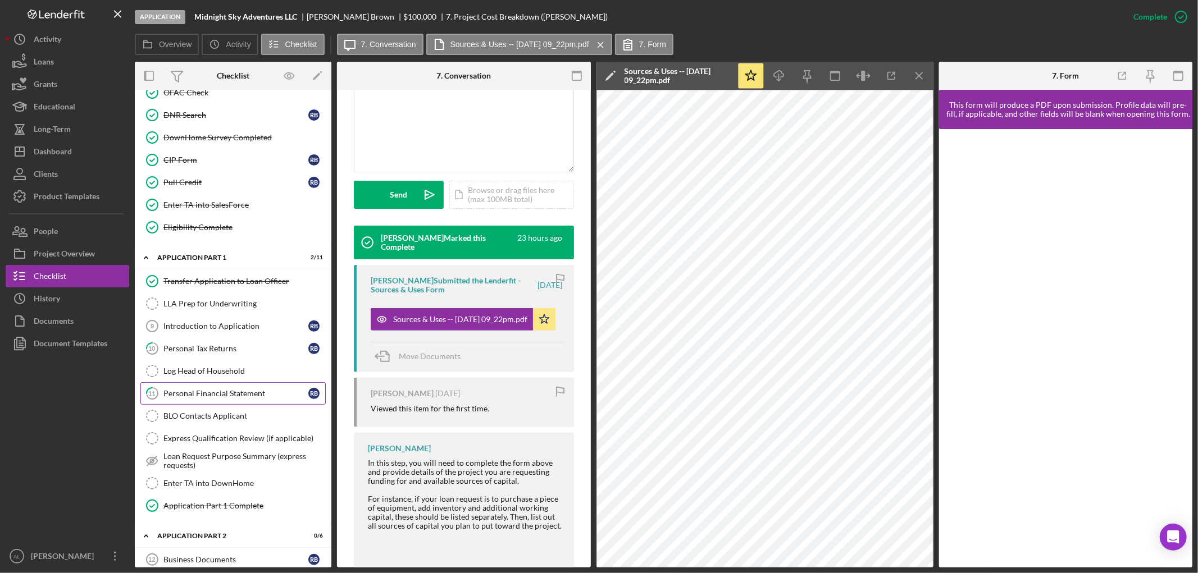
click at [243, 398] on div "Personal Financial Statement" at bounding box center [235, 393] width 145 height 9
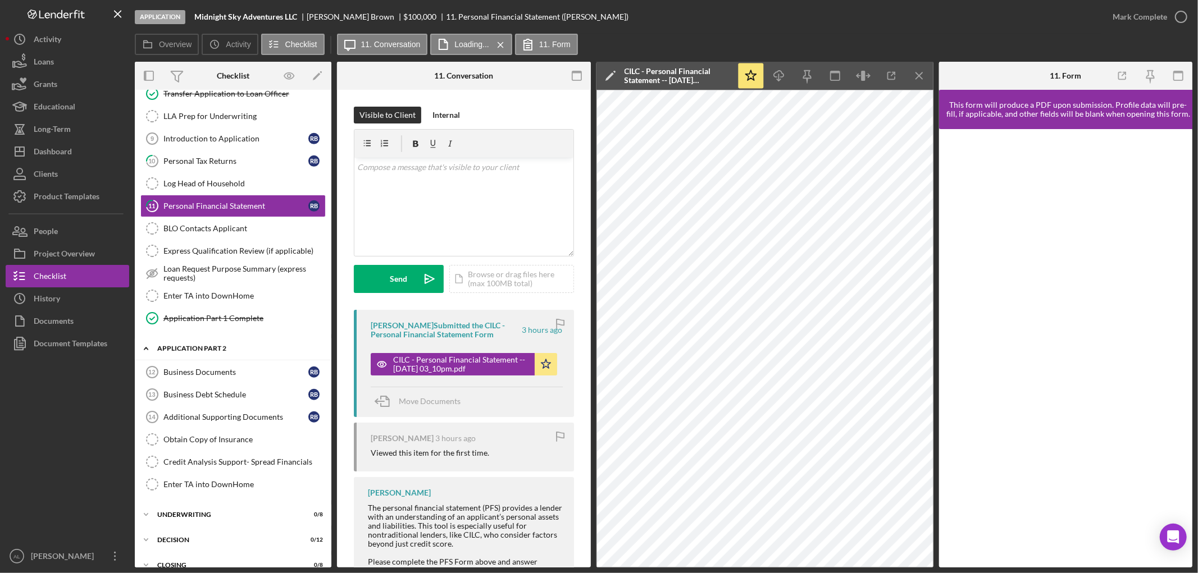
scroll to position [125, 0]
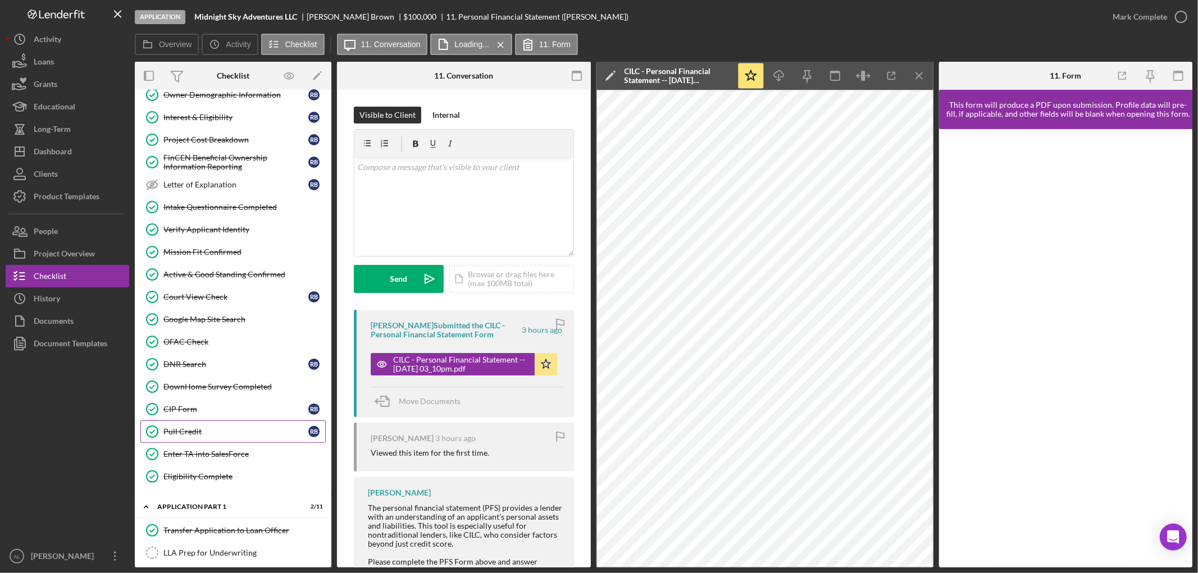
click at [206, 436] on div "Pull Credit" at bounding box center [235, 431] width 145 height 9
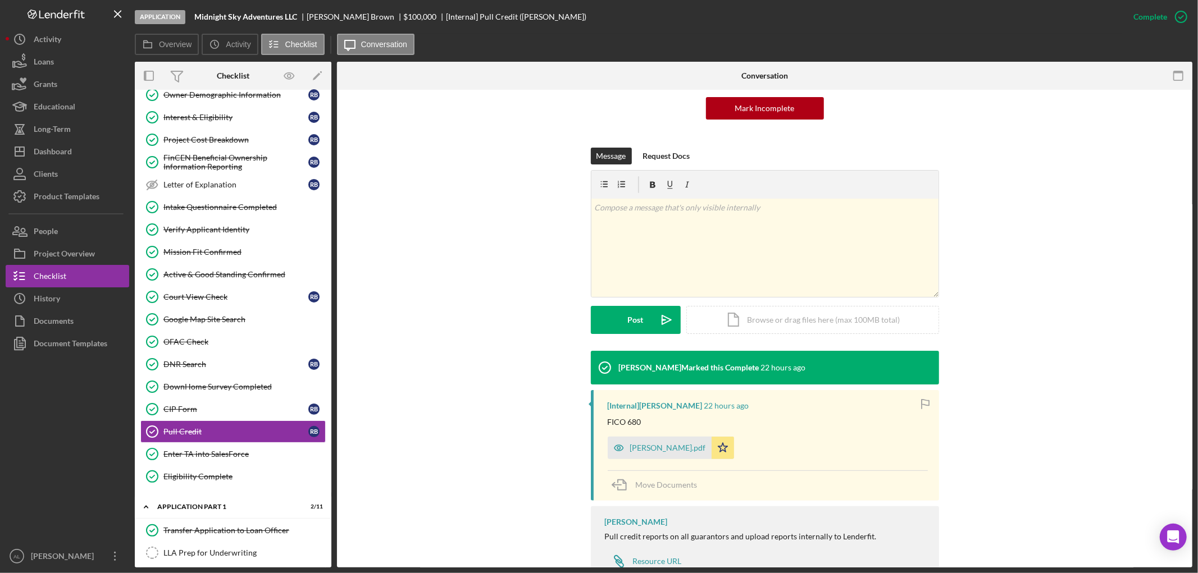
scroll to position [152, 0]
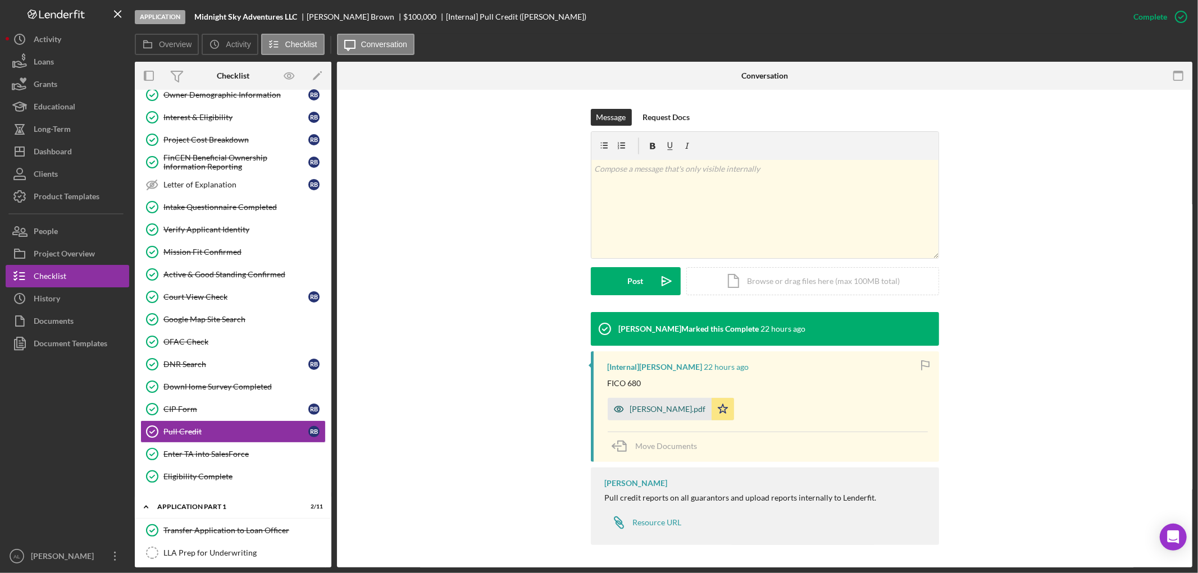
click at [652, 416] on div "[PERSON_NAME].pdf" at bounding box center [660, 409] width 104 height 22
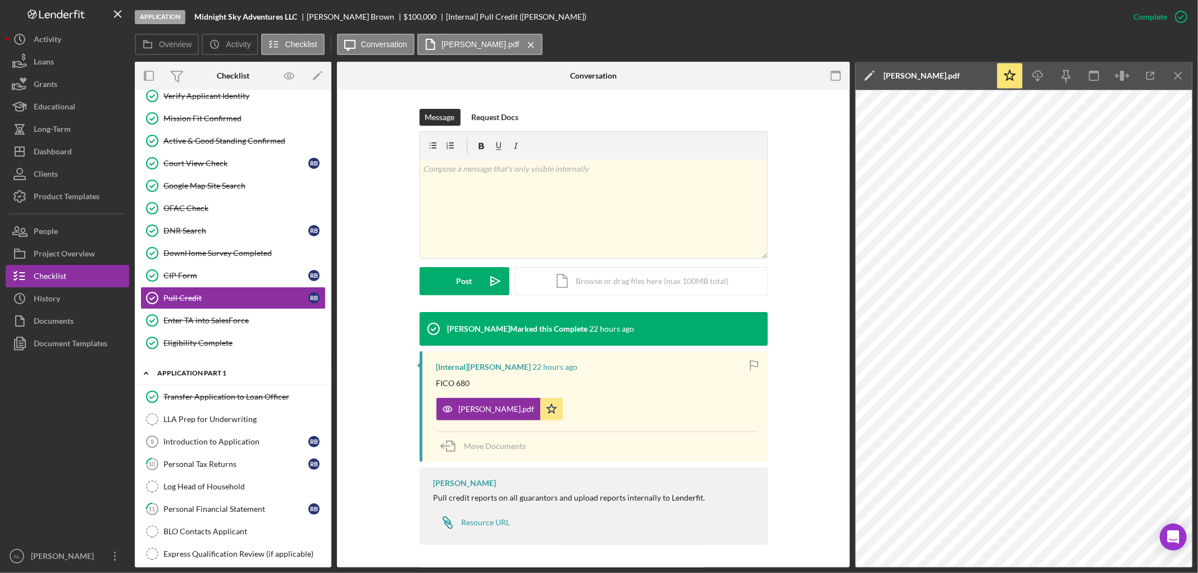
scroll to position [499, 0]
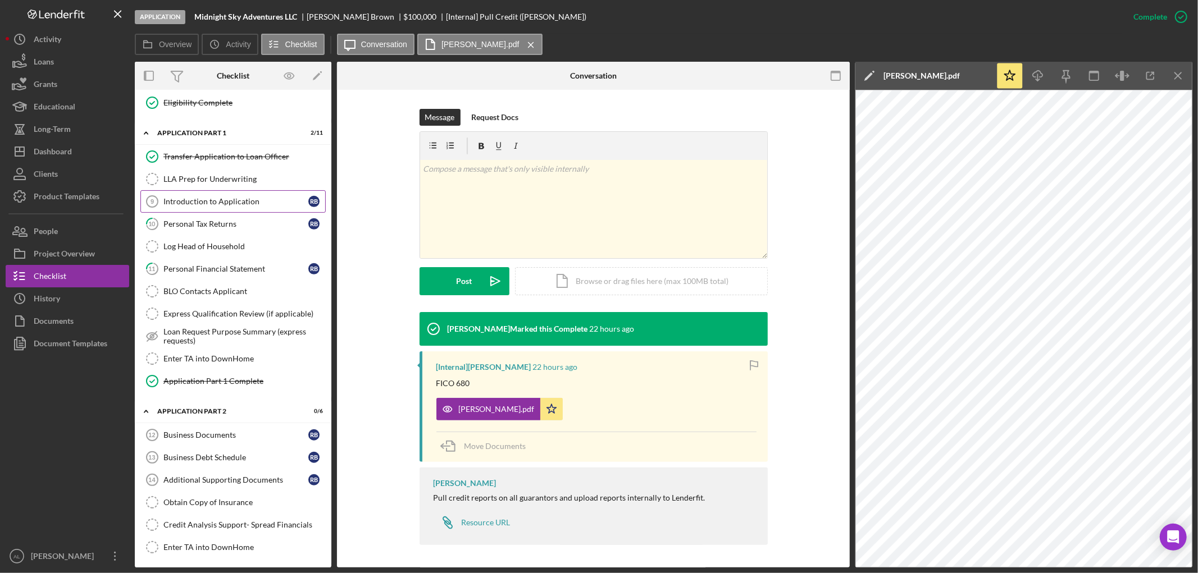
click at [209, 197] on link "Introduction to Application 9 Introduction to Application R B" at bounding box center [232, 201] width 185 height 22
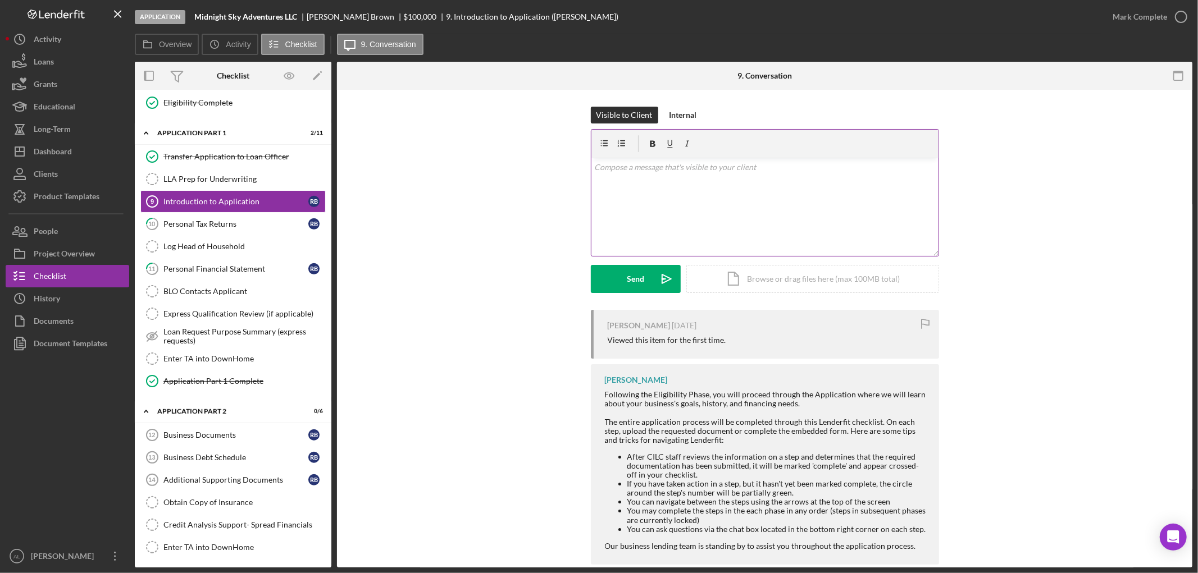
click at [700, 203] on div "v Color teal Color pink Remove color Add row above Add row below Add column bef…" at bounding box center [764, 207] width 347 height 98
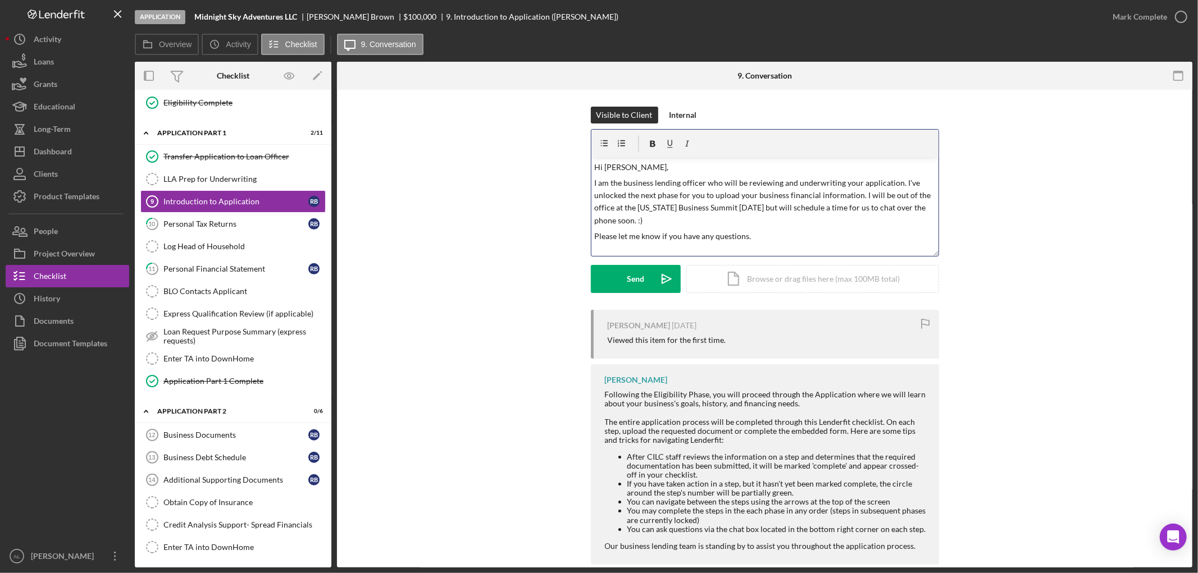
scroll to position [3, 0]
click at [742, 232] on p "Please let me know if you have any questions." at bounding box center [764, 233] width 341 height 12
click at [615, 280] on button "Send Icon/icon-invite-send" at bounding box center [636, 279] width 90 height 28
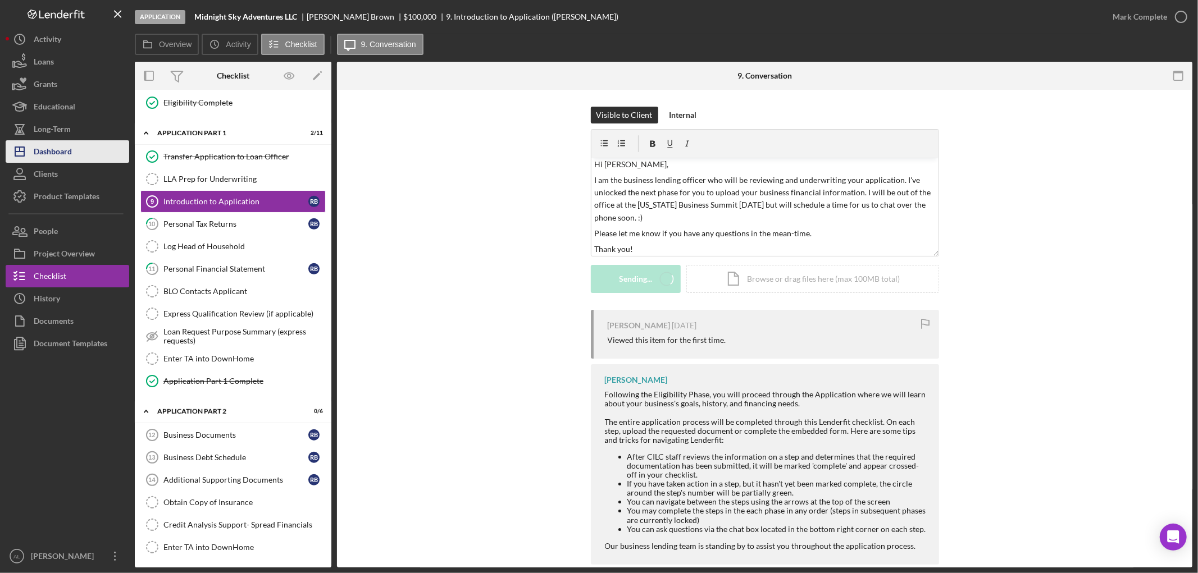
scroll to position [0, 0]
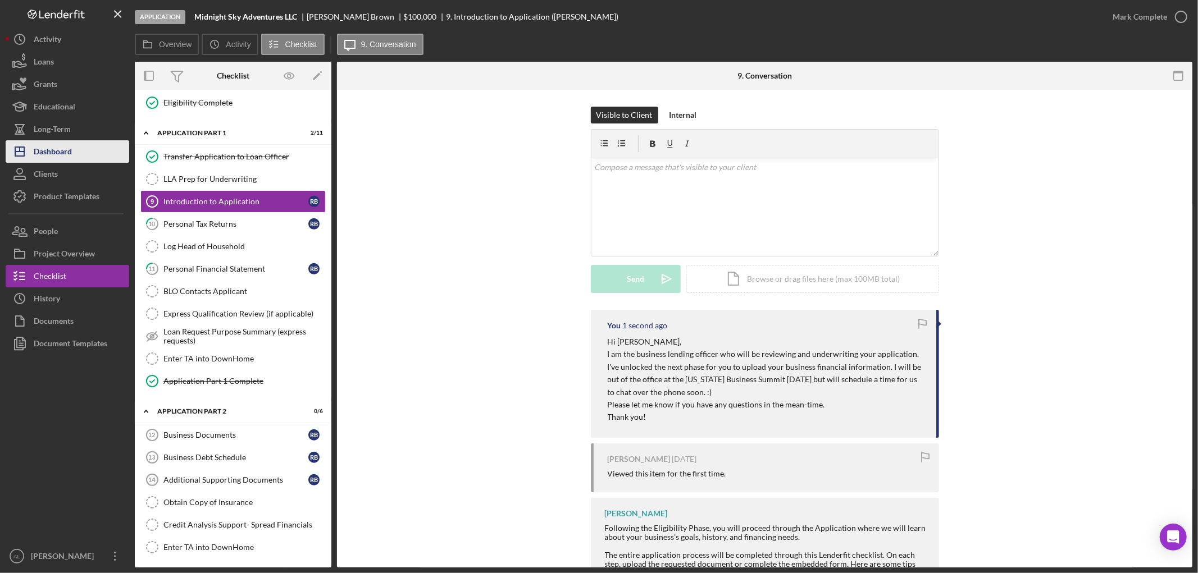
click at [81, 149] on button "Icon/Dashboard Dashboard" at bounding box center [68, 151] width 124 height 22
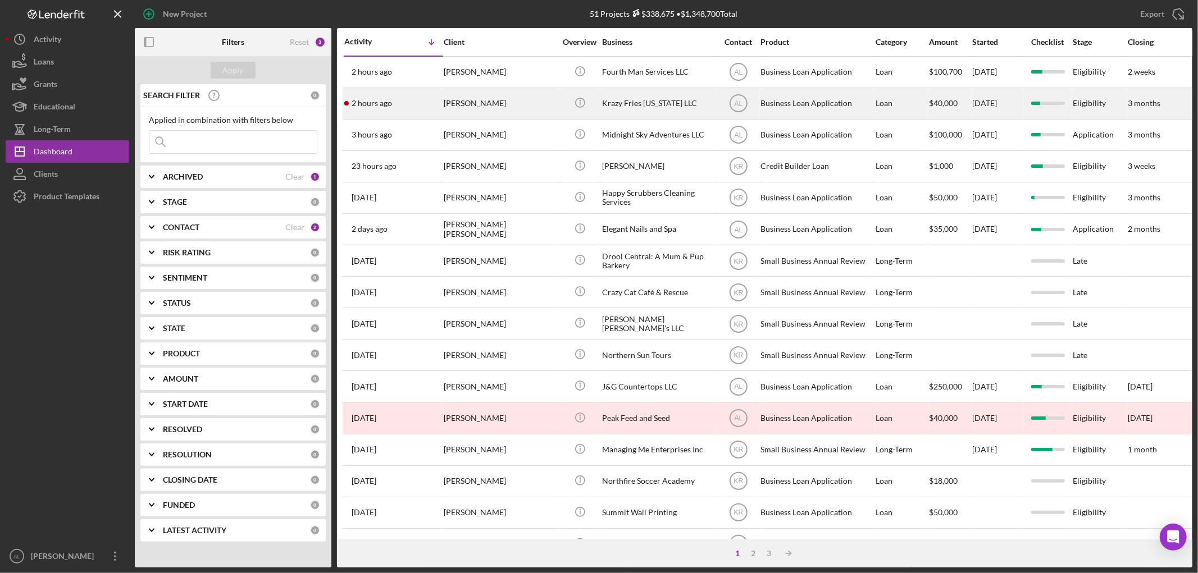
click at [483, 98] on div "[PERSON_NAME]" at bounding box center [500, 104] width 112 height 30
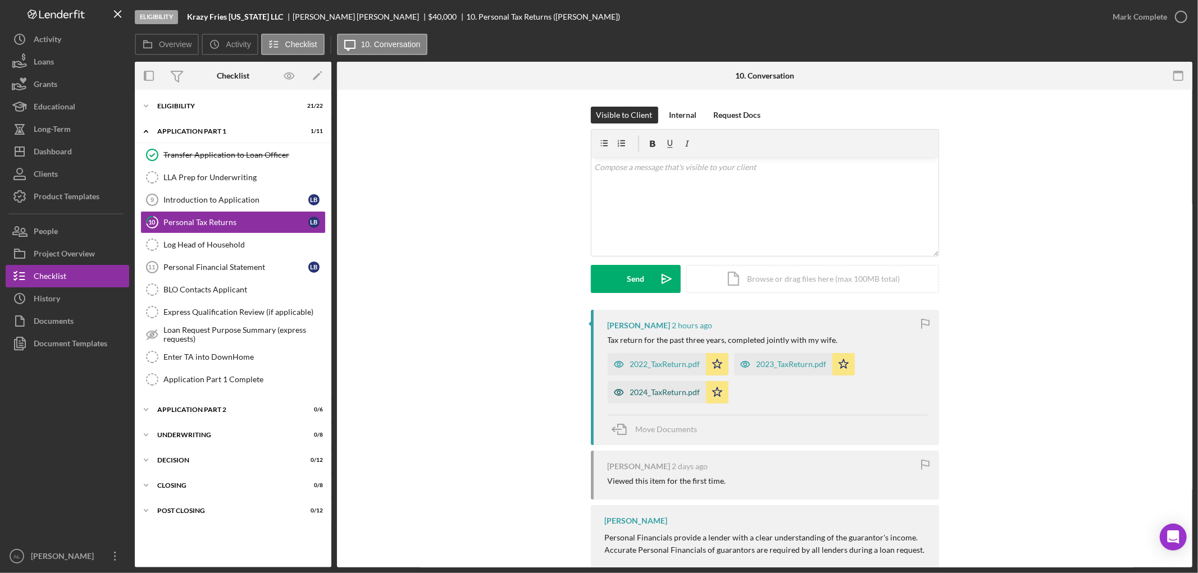
click at [661, 389] on div "2024_TaxReturn.pdf" at bounding box center [665, 392] width 70 height 9
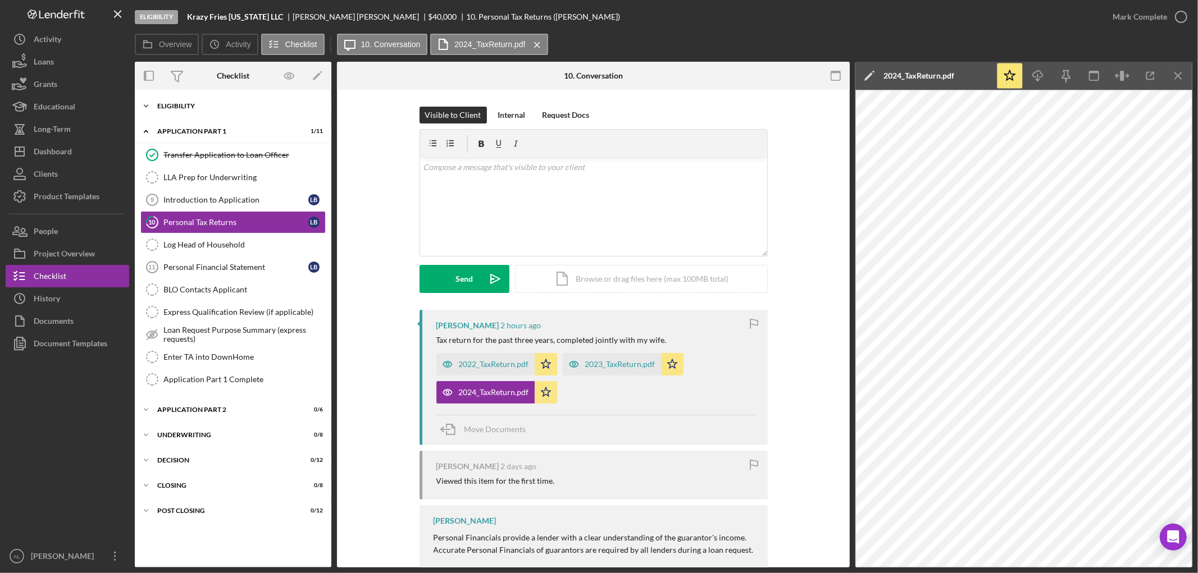
click at [215, 101] on div "Icon/Expander Eligibility 21 / 22" at bounding box center [233, 106] width 197 height 22
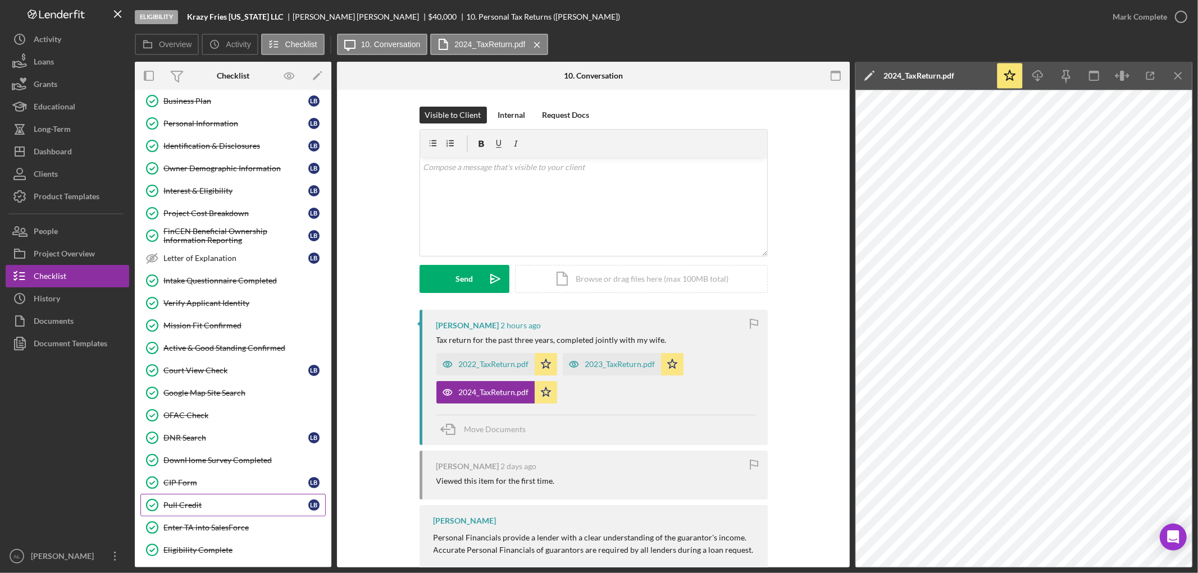
scroll to position [125, 0]
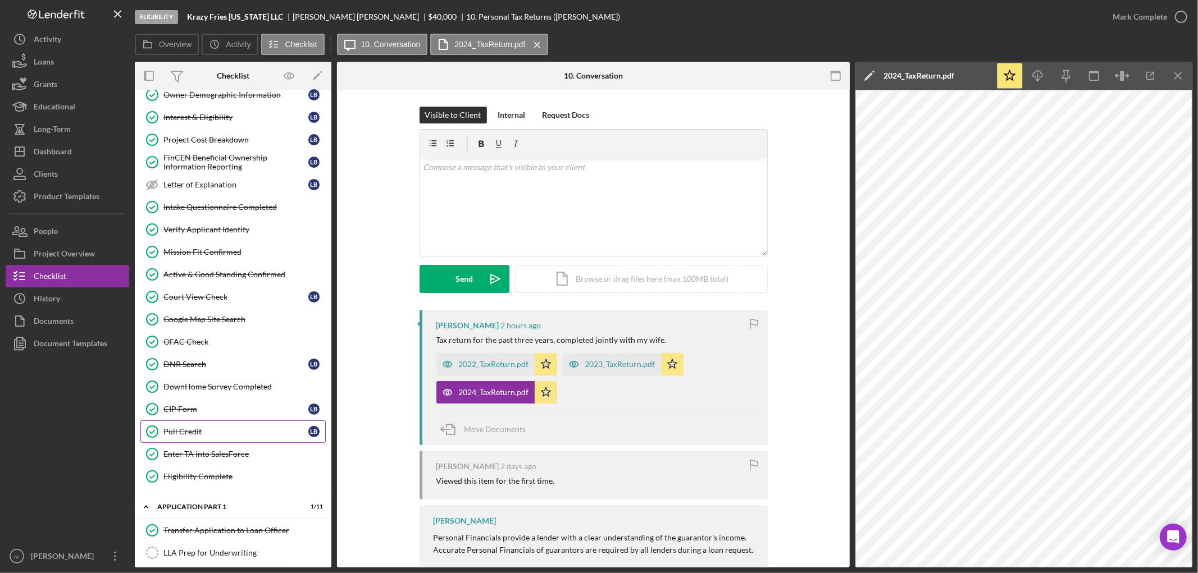
click at [204, 431] on div "Pull Credit" at bounding box center [235, 431] width 145 height 9
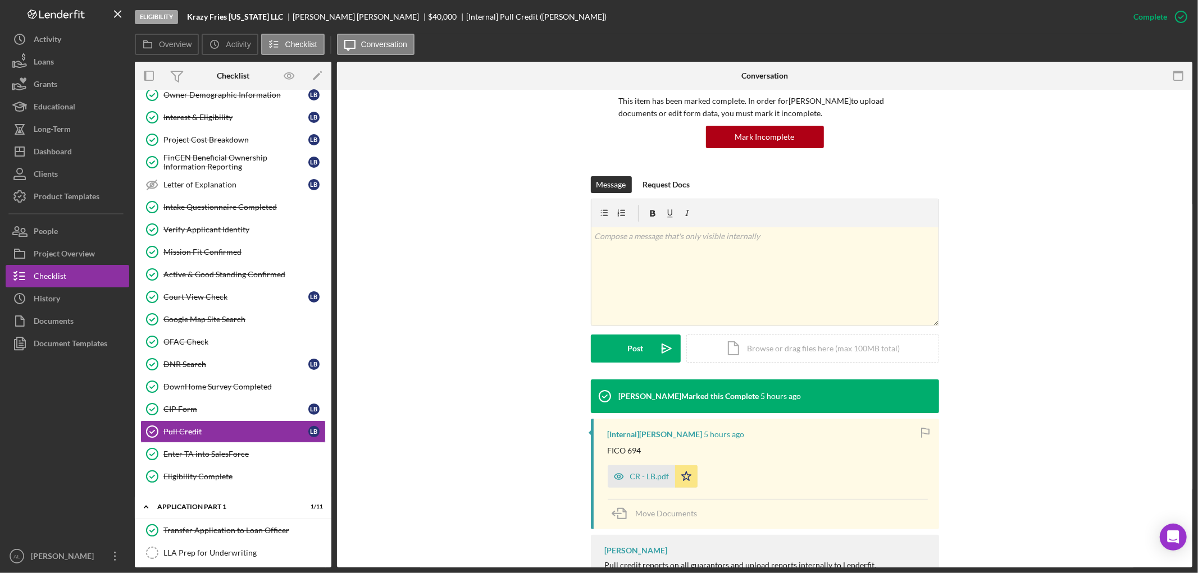
scroll to position [152, 0]
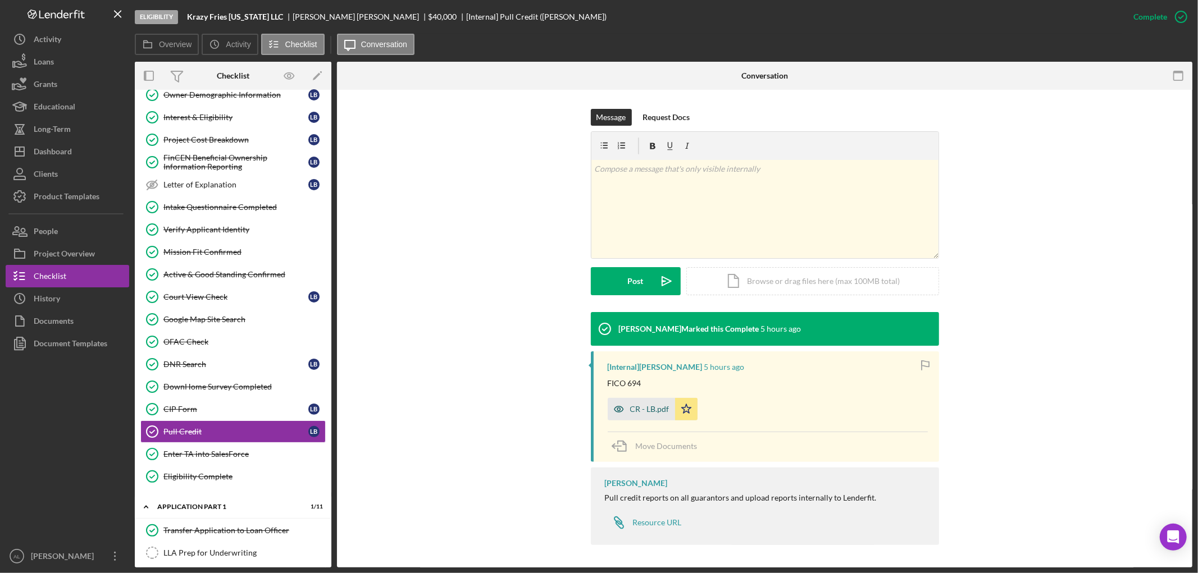
click at [646, 408] on div "CR - LB.pdf" at bounding box center [649, 409] width 39 height 9
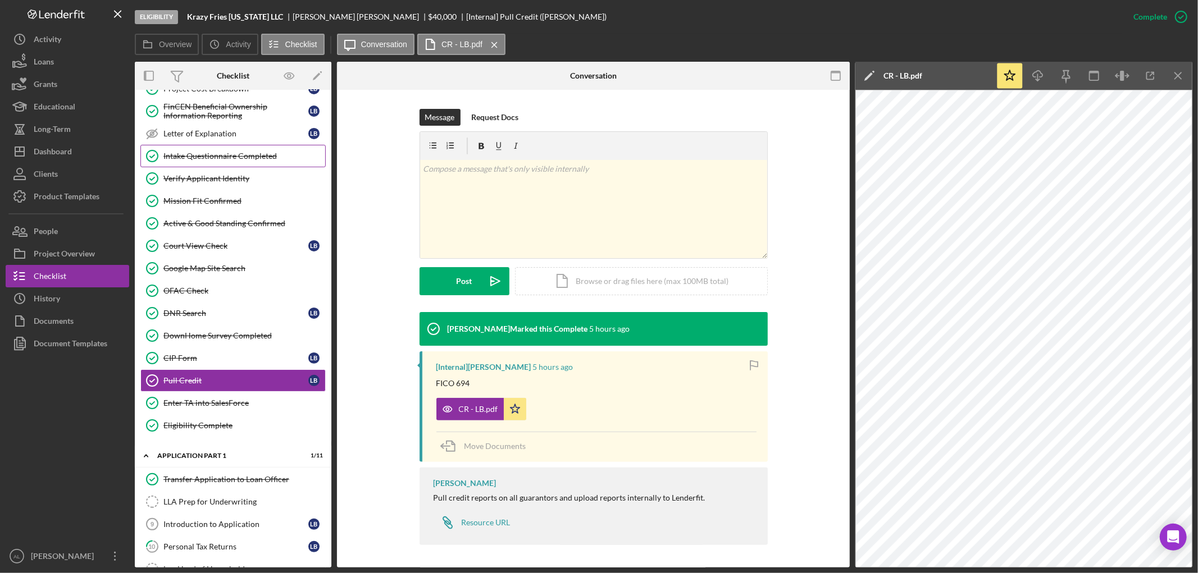
scroll to position [374, 0]
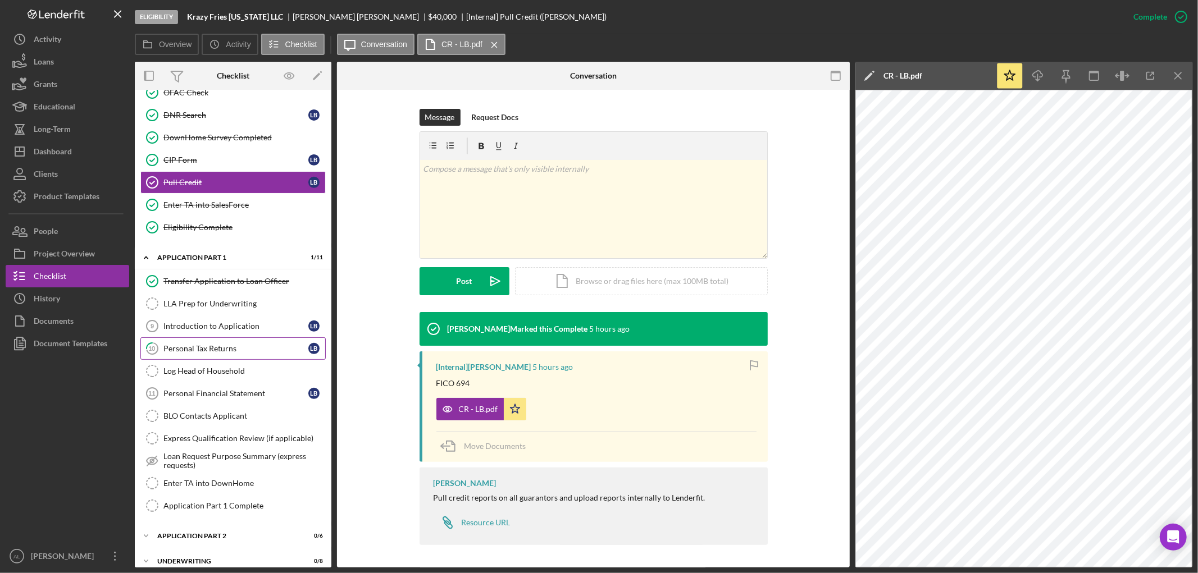
click at [221, 350] on div "Personal Tax Returns" at bounding box center [235, 348] width 145 height 9
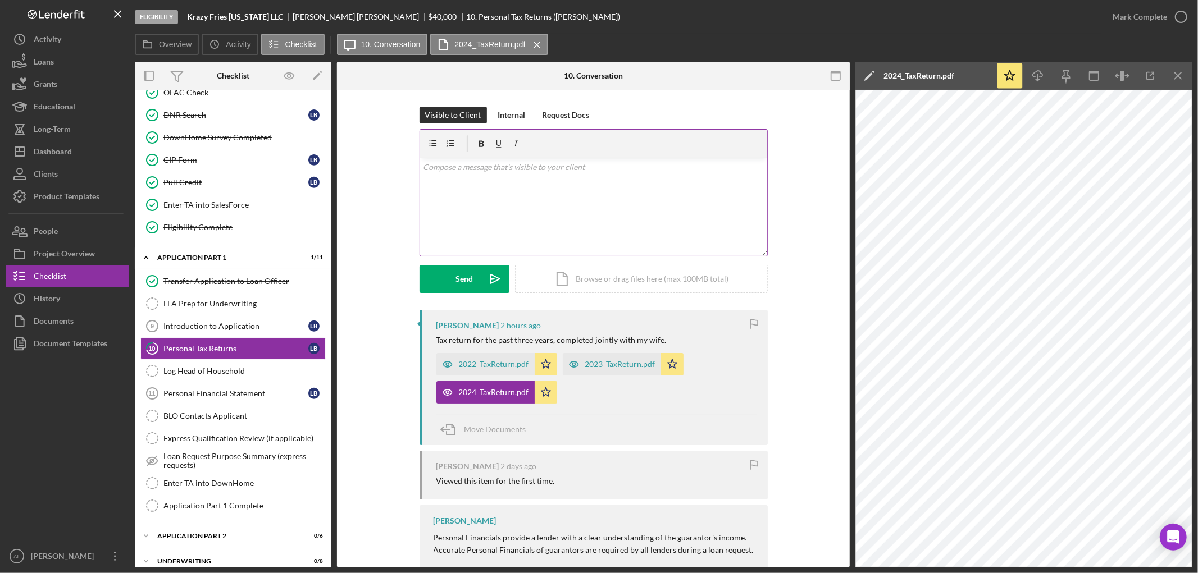
click at [507, 214] on div "v Color teal Color pink Remove color Add row above Add row below Add column bef…" at bounding box center [593, 207] width 347 height 98
click at [823, 345] on div "[PERSON_NAME] 2 hours ago Tax return for the past three years, completed jointl…" at bounding box center [593, 484] width 479 height 353
click at [546, 167] on p at bounding box center [593, 167] width 341 height 12
drag, startPoint x: 546, startPoint y: 167, endPoint x: 327, endPoint y: 158, distance: 218.6
click at [327, 158] on div "Overview Internal Workflow Stage Eligibility Icon/Dropdown Arrow Archive (can u…" at bounding box center [663, 315] width 1057 height 506
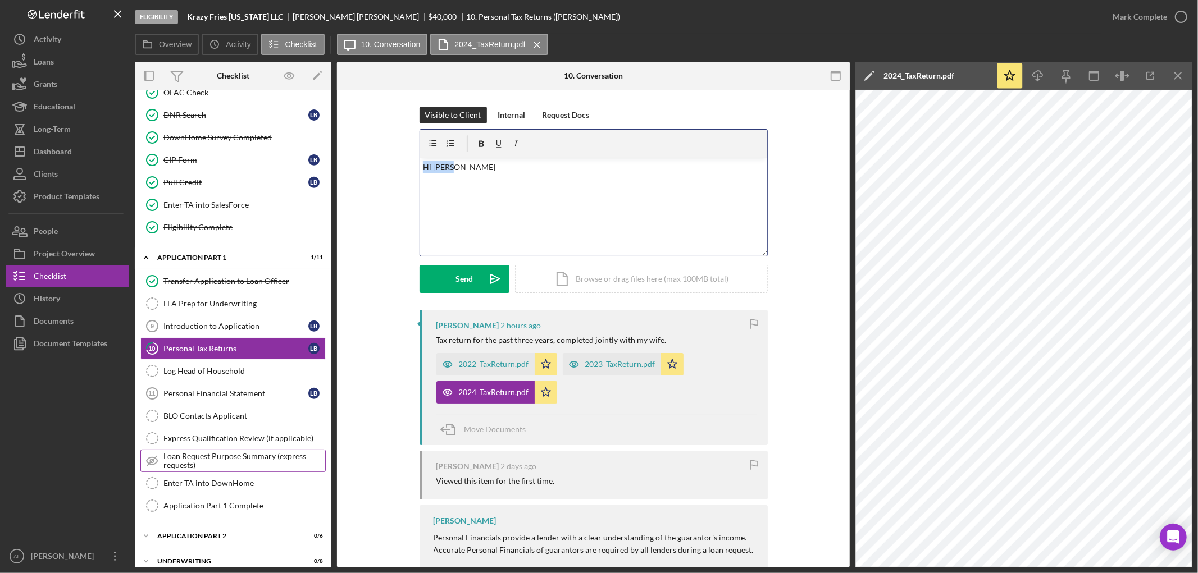
copy p "Hi [PERSON_NAME]"
click at [543, 158] on div "v Color teal Color pink Remove color Add row above Add row below Add column bef…" at bounding box center [593, 207] width 347 height 98
drag, startPoint x: 527, startPoint y: 188, endPoint x: 380, endPoint y: 163, distance: 148.7
click at [380, 163] on div "Visible to Client Internal Request Docs v Color teal Color pink Remove color Ad…" at bounding box center [593, 208] width 479 height 203
click at [251, 337] on link "Introduction to Application 9 Introduction to Application L B" at bounding box center [232, 326] width 185 height 22
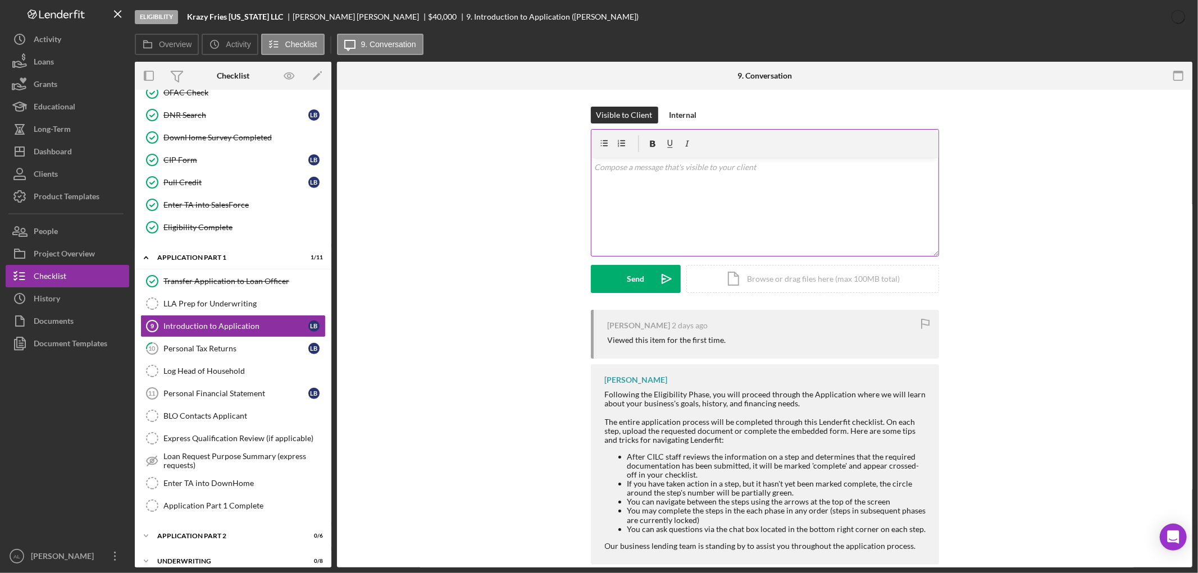
click at [650, 170] on p at bounding box center [764, 167] width 341 height 12
drag, startPoint x: 1035, startPoint y: 306, endPoint x: 898, endPoint y: 309, distance: 136.5
click at [1034, 307] on div "Visible to Client Internal v Color teal Color pink Remove color Add row above A…" at bounding box center [765, 208] width 822 height 203
click at [779, 193] on div "v Color teal Color pink Remove color Add row above Add row below Add column bef…" at bounding box center [764, 207] width 347 height 98
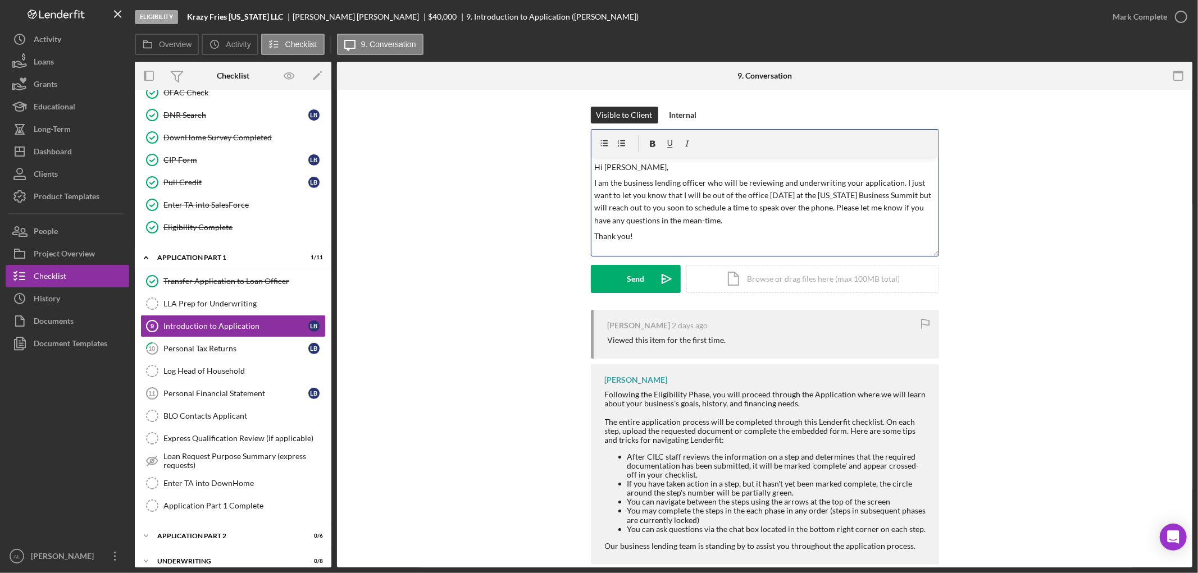
click at [661, 296] on div "Visible to Client Internal v Color teal Color pink Remove color Add row above A…" at bounding box center [765, 208] width 348 height 203
click at [659, 289] on icon "Icon/icon-invite-send" at bounding box center [667, 279] width 28 height 28
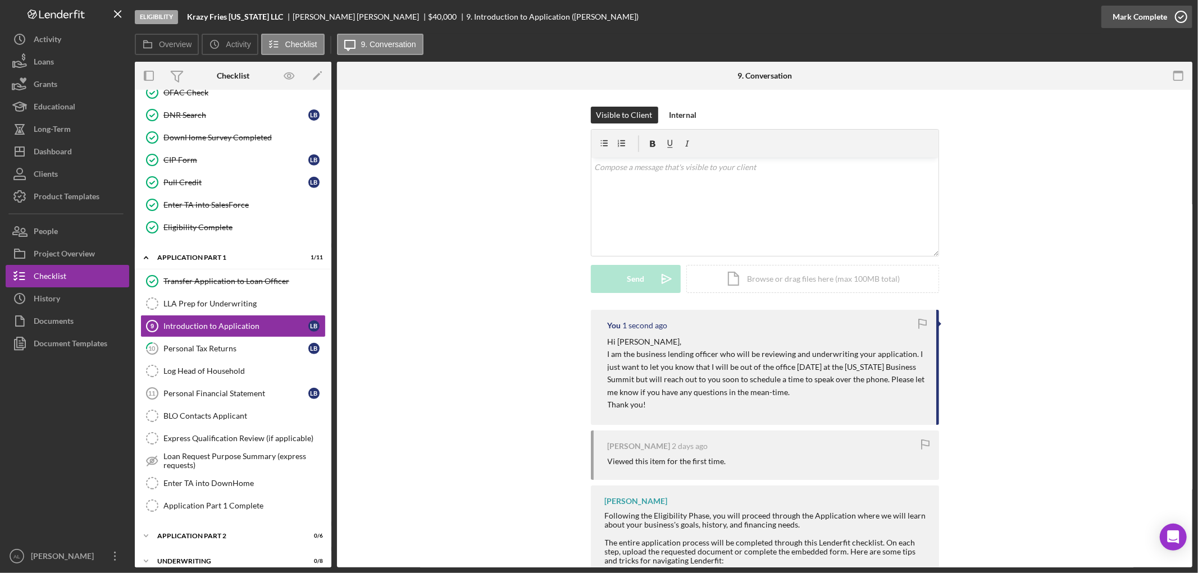
click at [1177, 18] on icon "button" at bounding box center [1181, 17] width 28 height 28
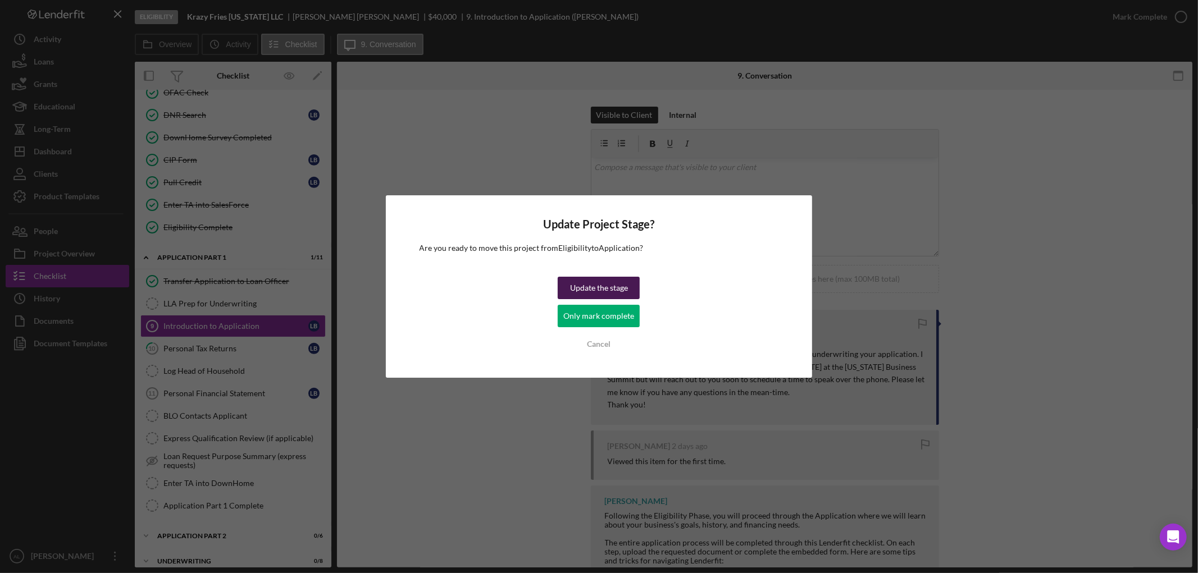
click at [599, 285] on div "Update the stage" at bounding box center [599, 288] width 58 height 22
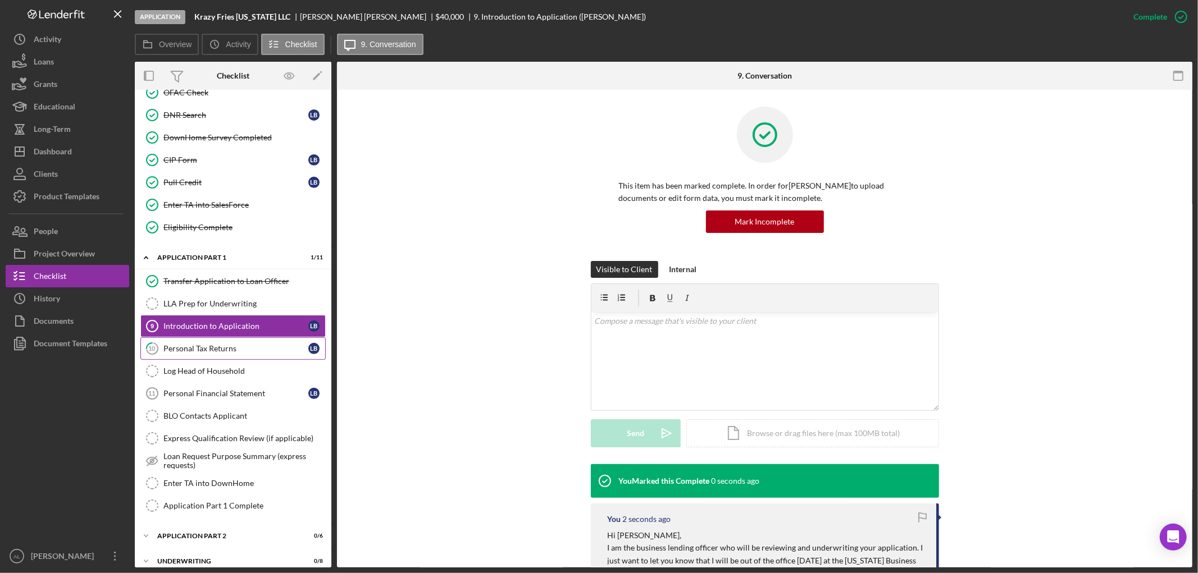
click at [238, 347] on div "Personal Tax Returns" at bounding box center [235, 348] width 145 height 9
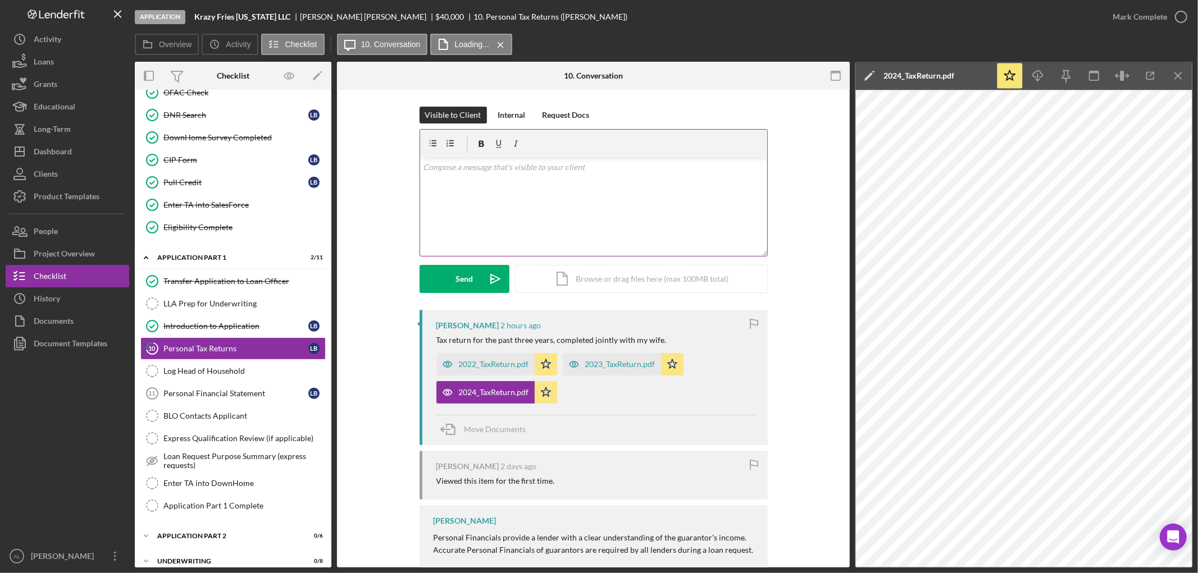
click at [616, 199] on div "v Color teal Color pink Remove color Add row above Add row below Add column bef…" at bounding box center [593, 207] width 347 height 98
click at [455, 197] on p "Could you please provide a copy of your 2024 W2 so that we can differentiate yo…" at bounding box center [593, 189] width 341 height 25
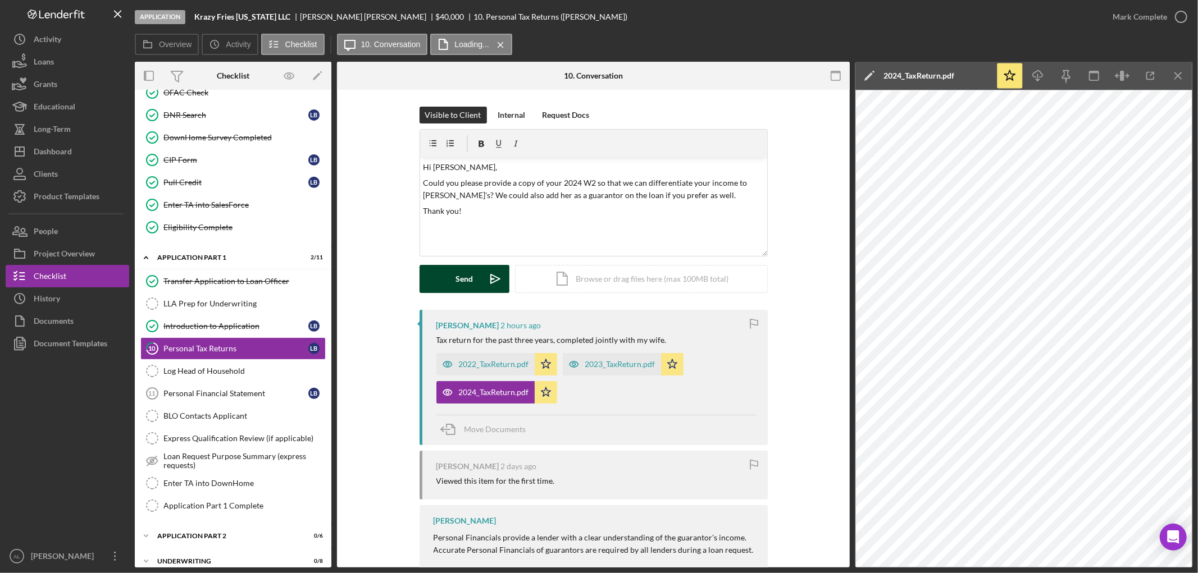
click at [462, 282] on div "Send" at bounding box center [463, 279] width 17 height 28
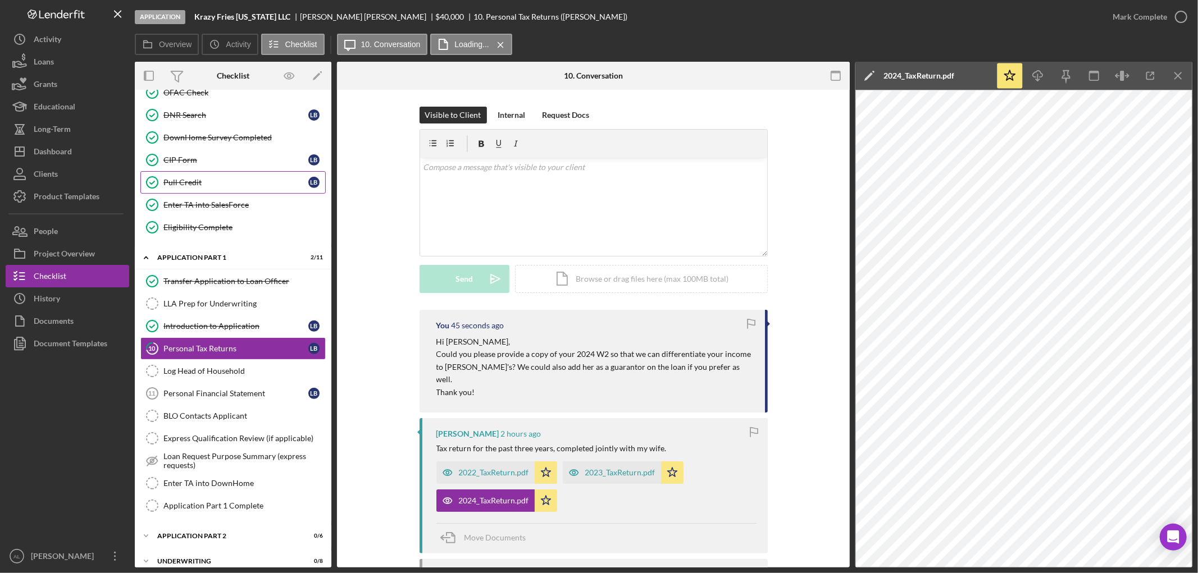
click at [210, 184] on div "Pull Credit" at bounding box center [235, 182] width 145 height 9
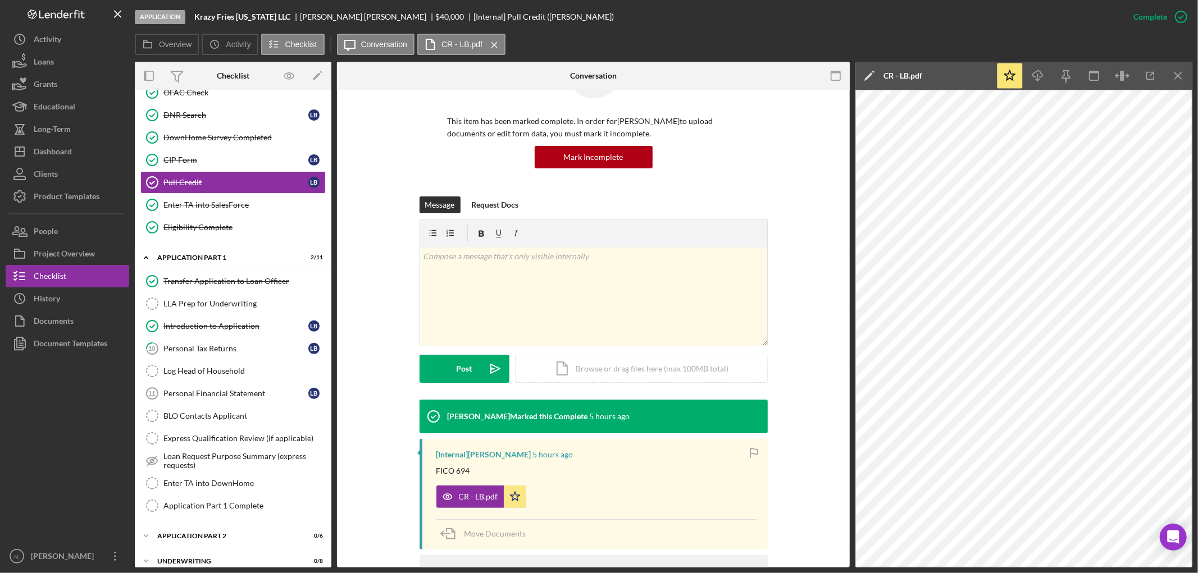
scroll to position [152, 0]
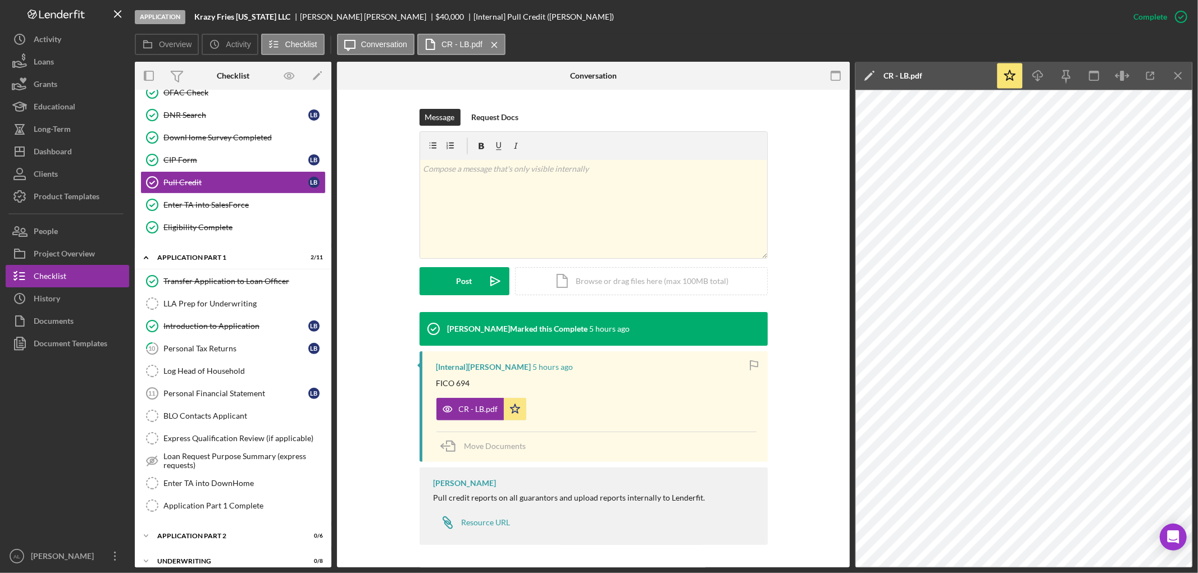
click at [475, 425] on div "[Internal] [PERSON_NAME] 5 hours ago FICO 694 CR - LB.pdf Icon/Star Move Docume…" at bounding box center [593, 407] width 348 height 111
click at [475, 407] on div "CR - LB.pdf" at bounding box center [478, 409] width 39 height 9
click at [1152, 74] on line "button" at bounding box center [1151, 73] width 3 height 3
click at [229, 341] on link "10 Personal Tax Returns L B" at bounding box center [232, 348] width 185 height 22
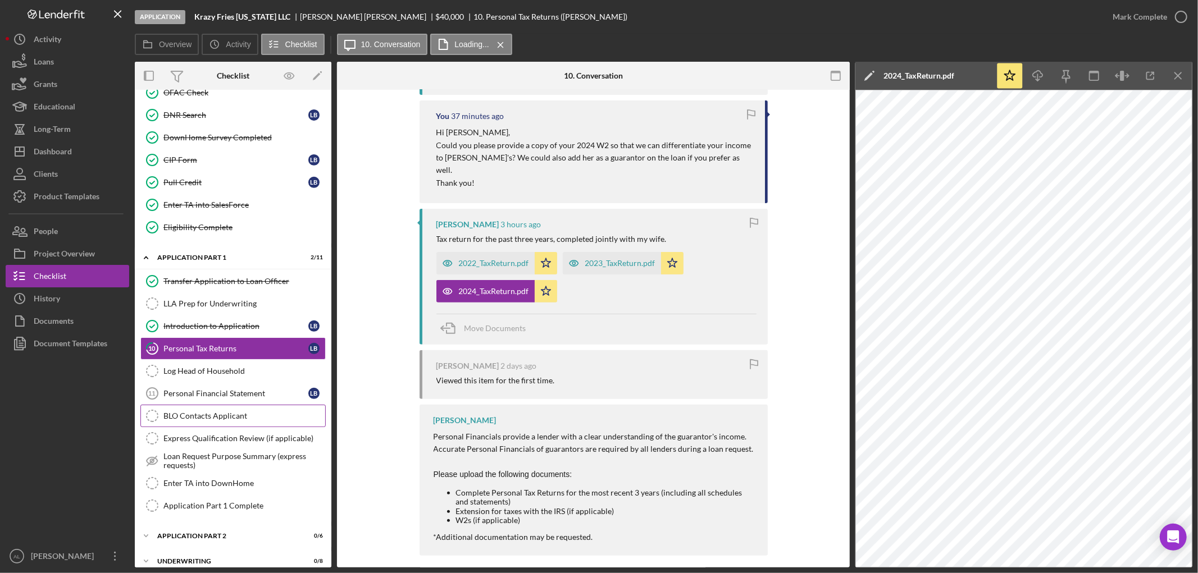
scroll to position [436, 0]
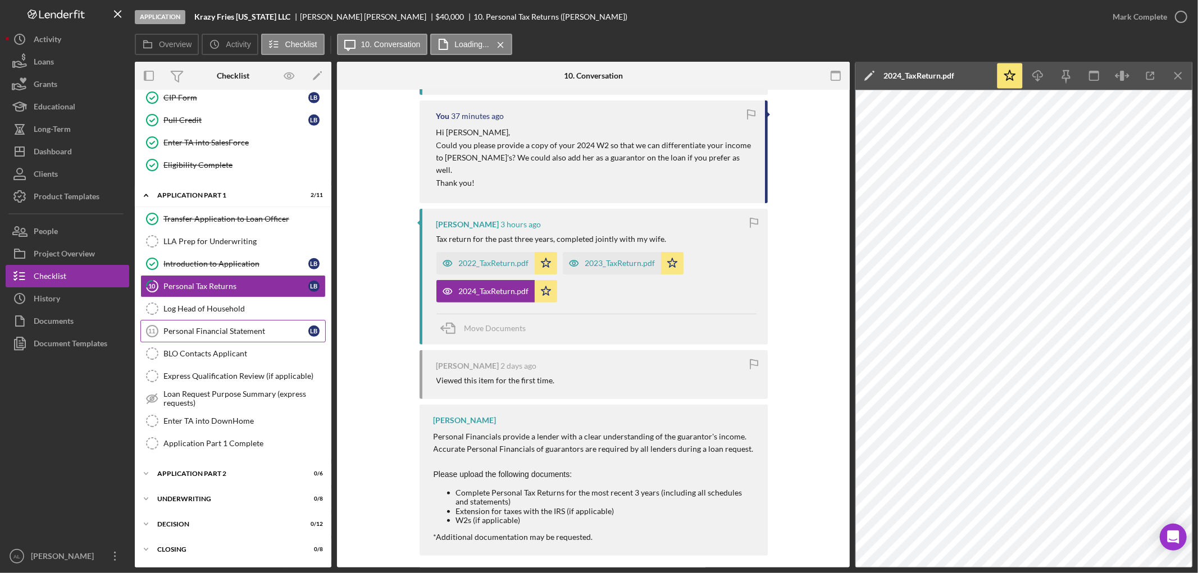
click at [273, 334] on div "Personal Financial Statement" at bounding box center [235, 331] width 145 height 9
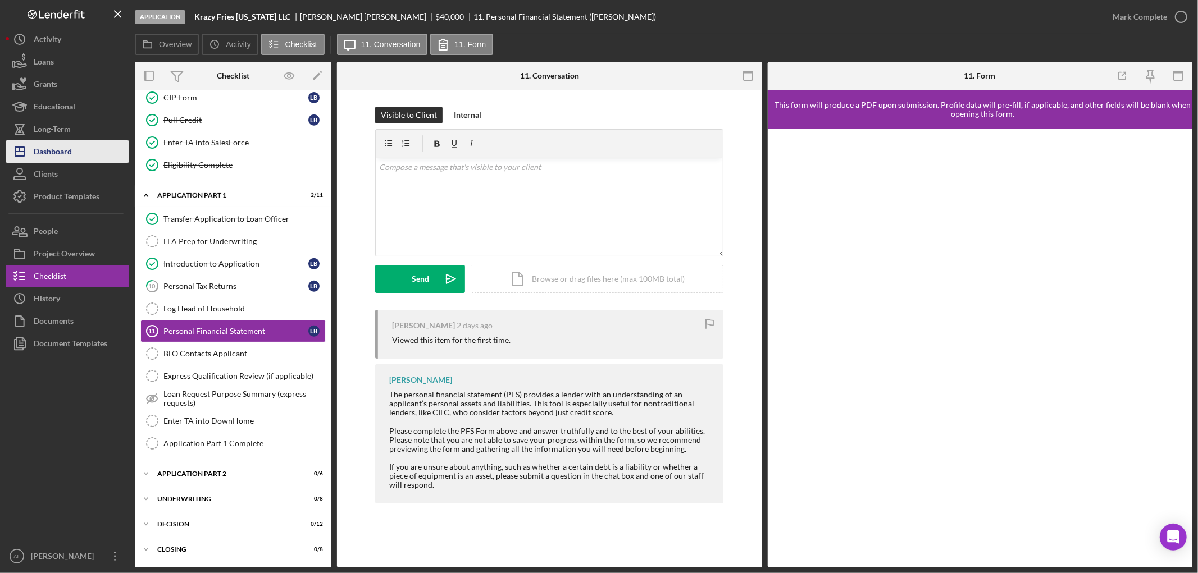
click at [91, 158] on button "Icon/Dashboard Dashboard" at bounding box center [68, 151] width 124 height 22
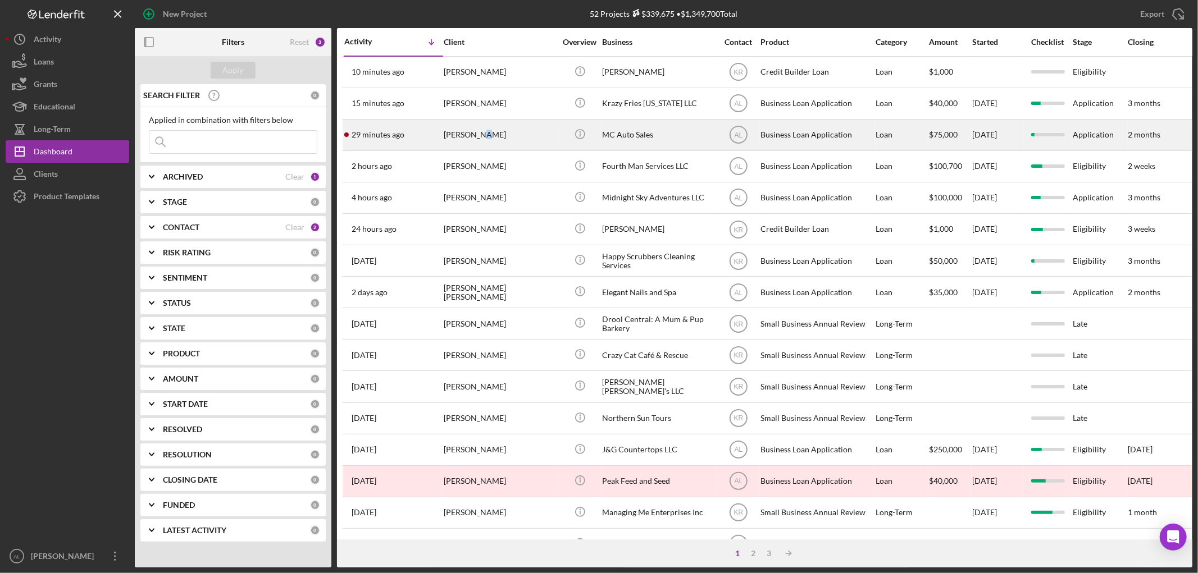
click at [487, 136] on div "[PERSON_NAME]" at bounding box center [500, 135] width 112 height 30
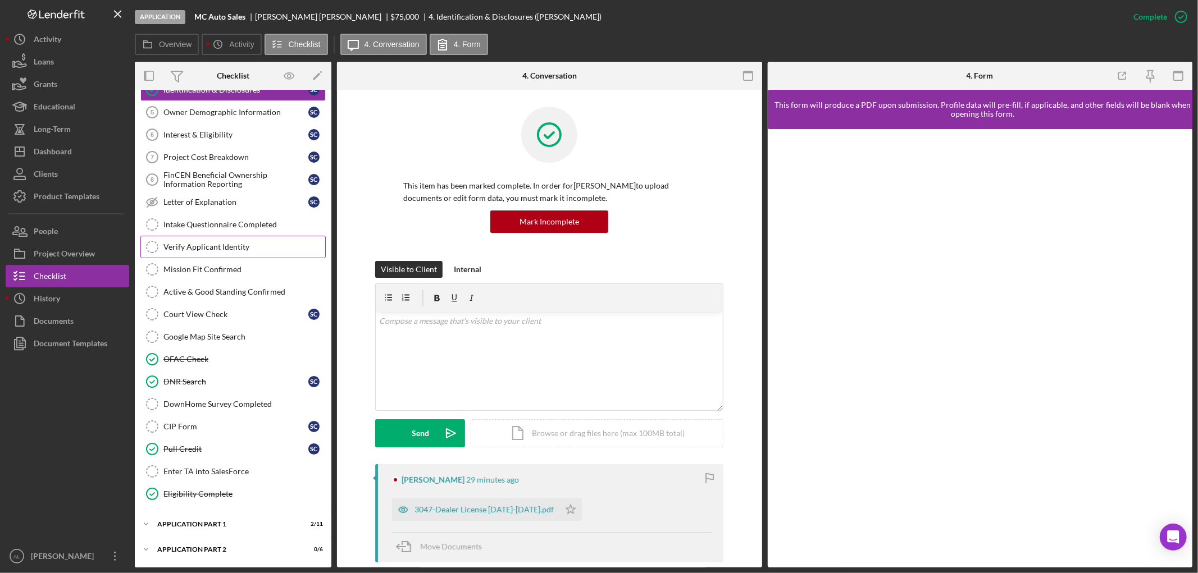
scroll to position [210, 0]
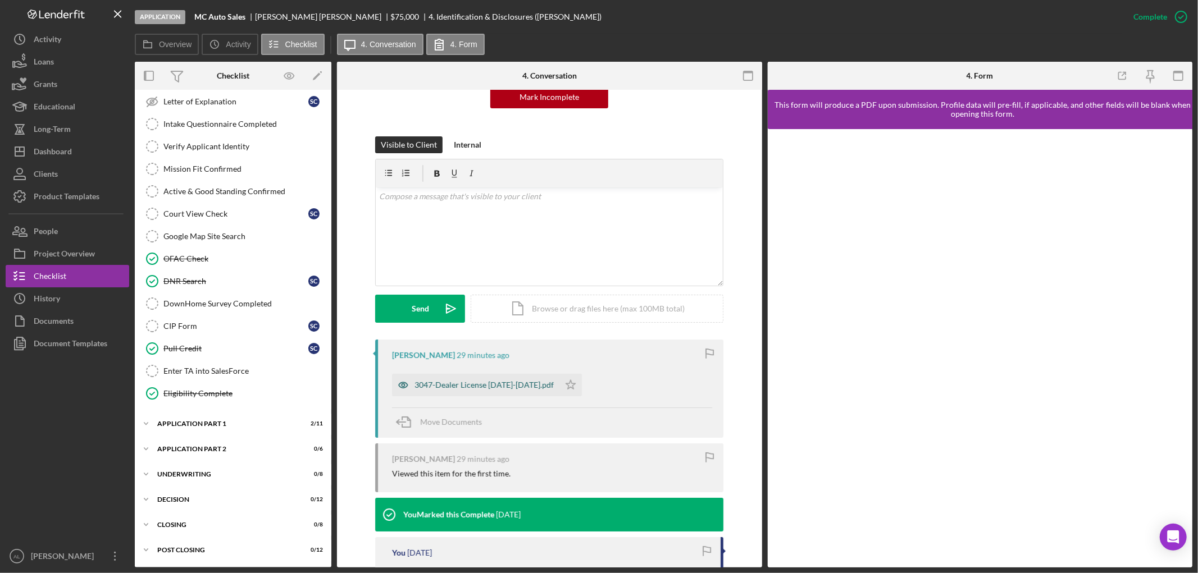
click at [497, 381] on div "3047-Dealer License [DATE]-[DATE].pdf" at bounding box center [483, 385] width 139 height 9
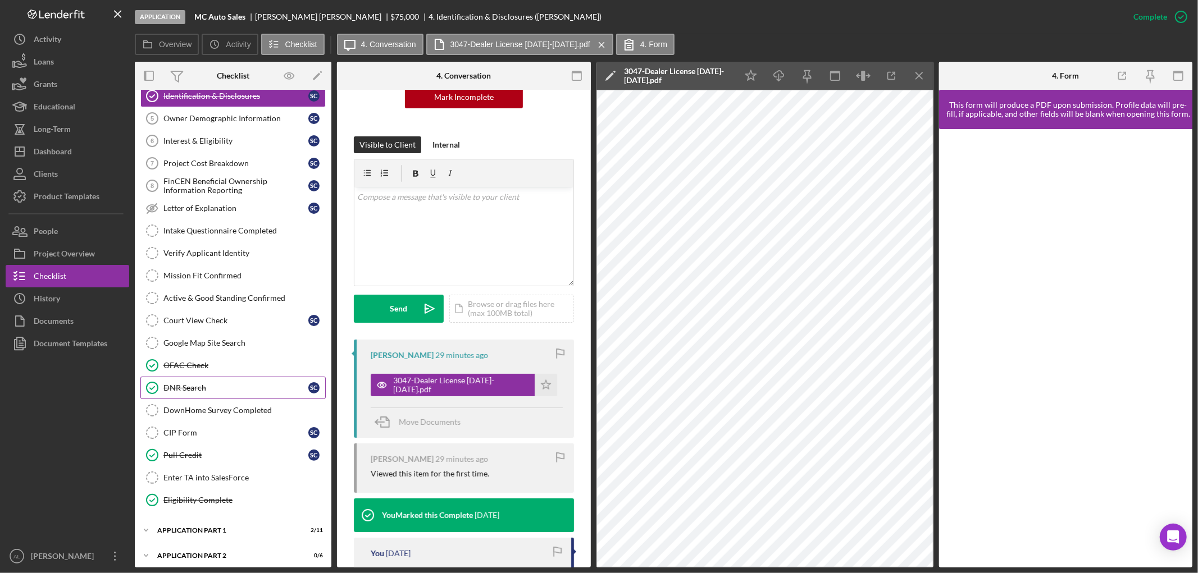
scroll to position [0, 0]
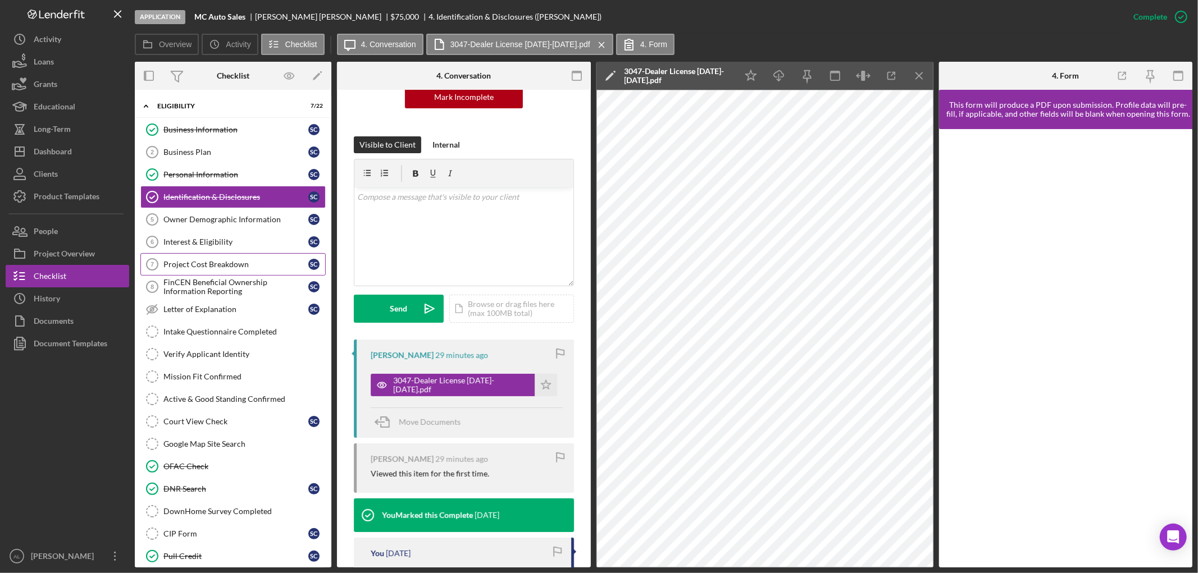
click at [228, 264] on div "Project Cost Breakdown" at bounding box center [235, 264] width 145 height 9
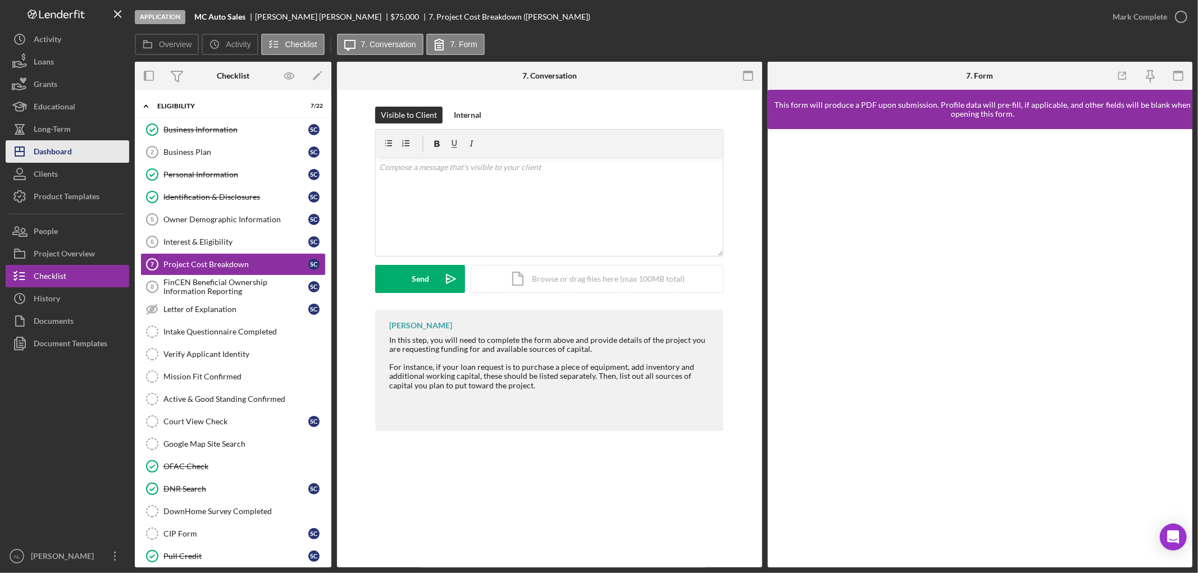
click at [74, 154] on button "Icon/Dashboard Dashboard" at bounding box center [68, 151] width 124 height 22
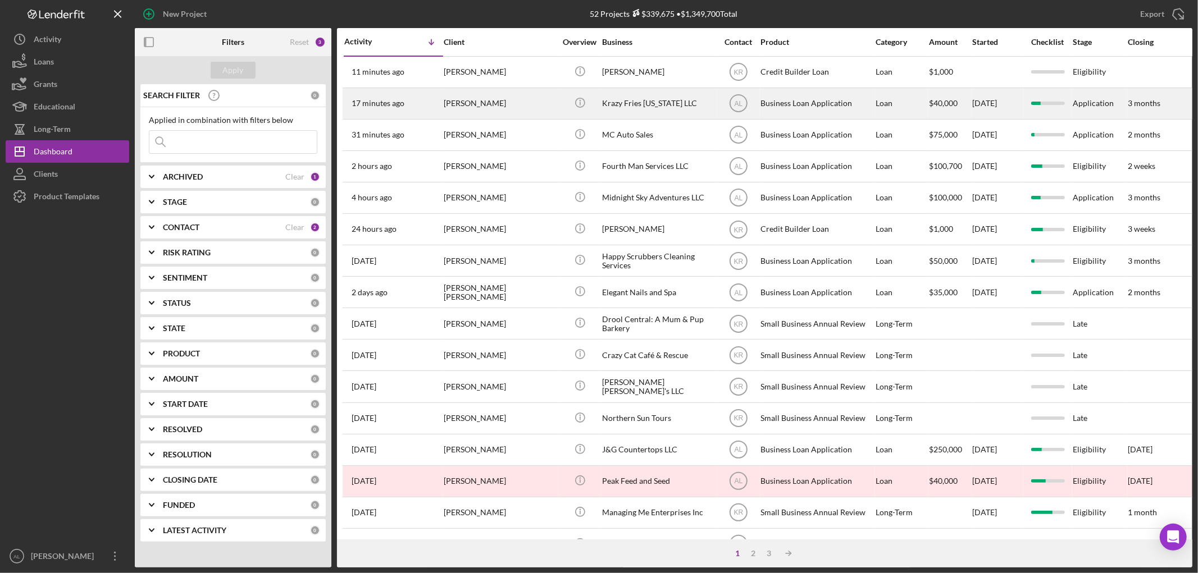
click at [485, 107] on div "[PERSON_NAME]" at bounding box center [500, 104] width 112 height 30
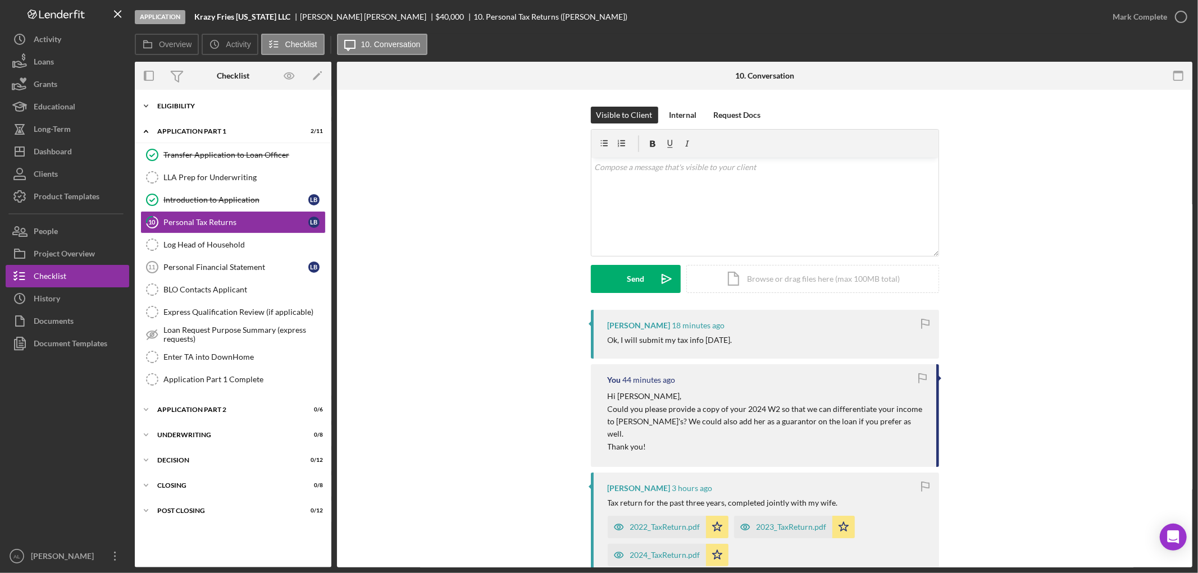
click at [226, 104] on div "Eligibility" at bounding box center [237, 106] width 160 height 7
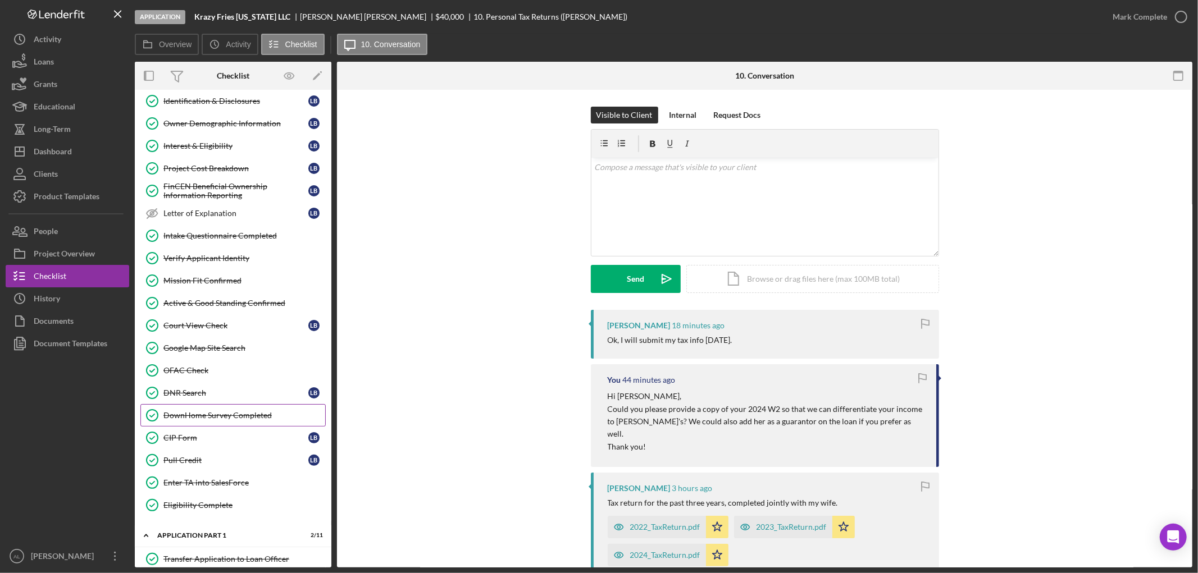
scroll to position [187, 0]
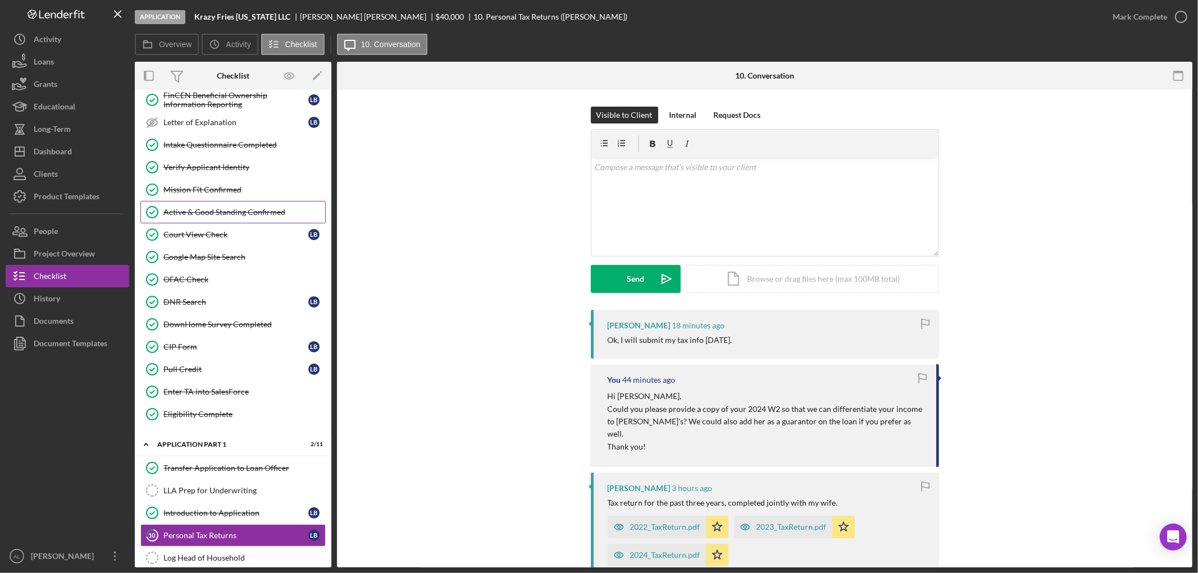
click at [240, 215] on div "Active & Good Standing Confirmed" at bounding box center [244, 212] width 162 height 9
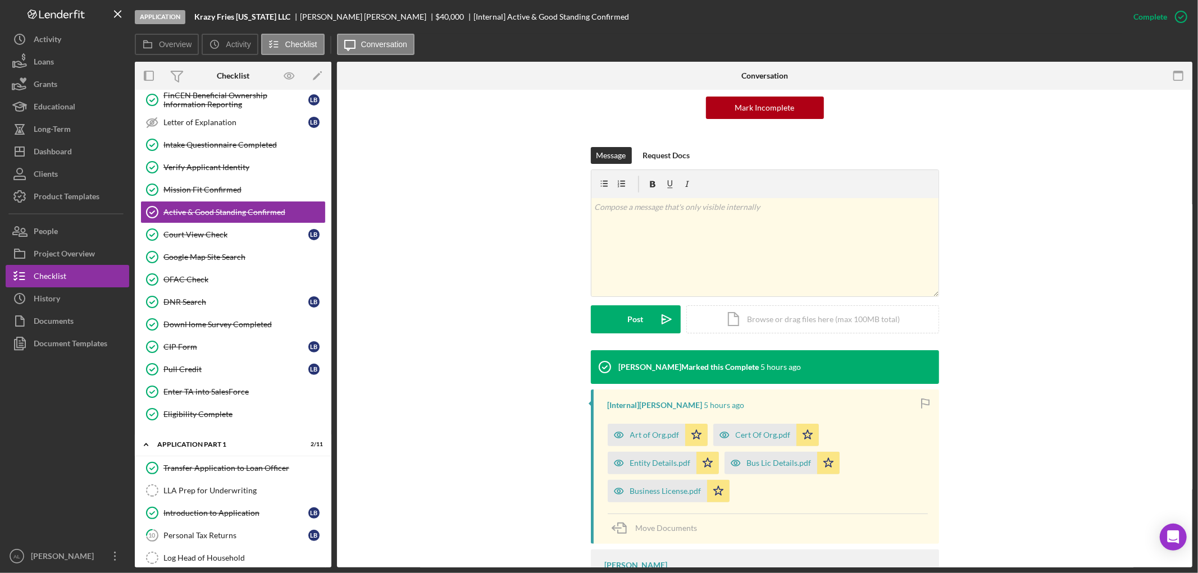
scroll to position [205, 0]
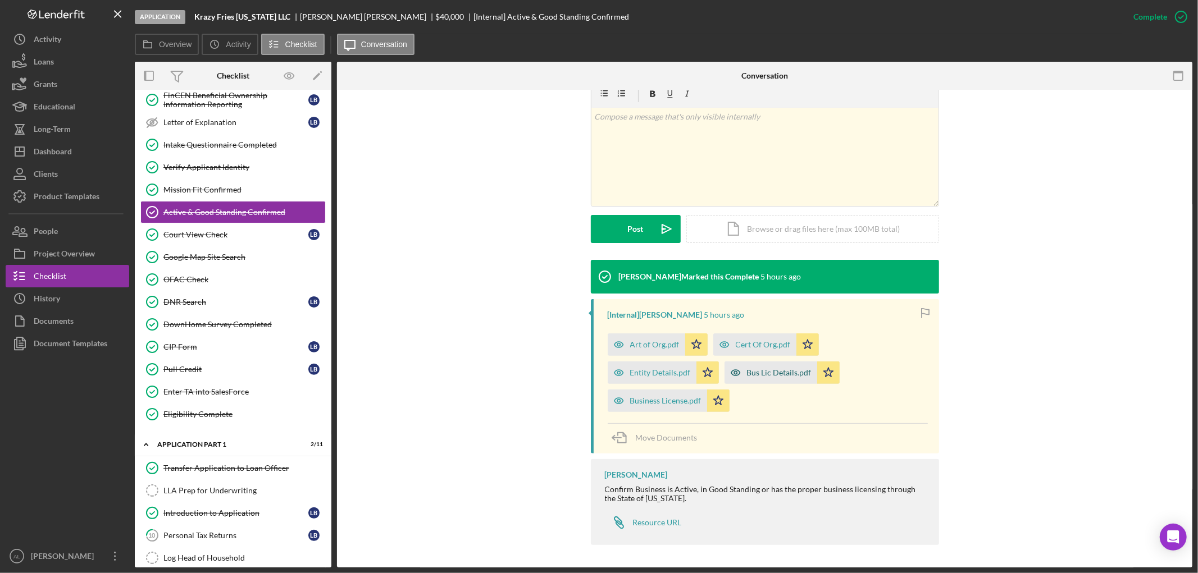
click at [791, 374] on div "Bus Lic Details.pdf" at bounding box center [779, 372] width 65 height 9
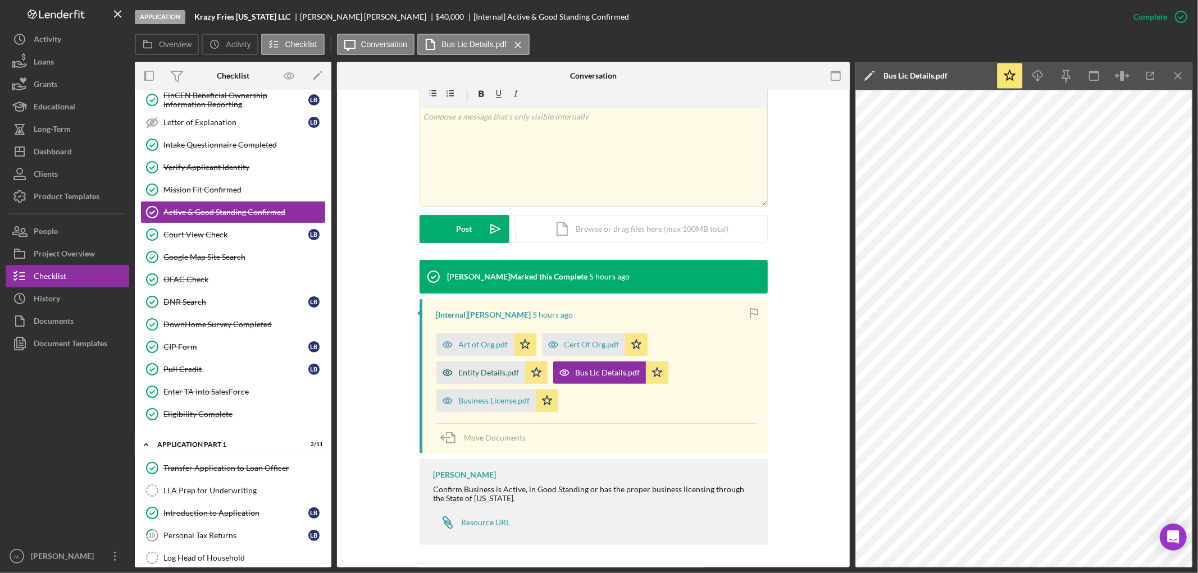
click at [486, 367] on div "Entity Details.pdf" at bounding box center [480, 373] width 89 height 22
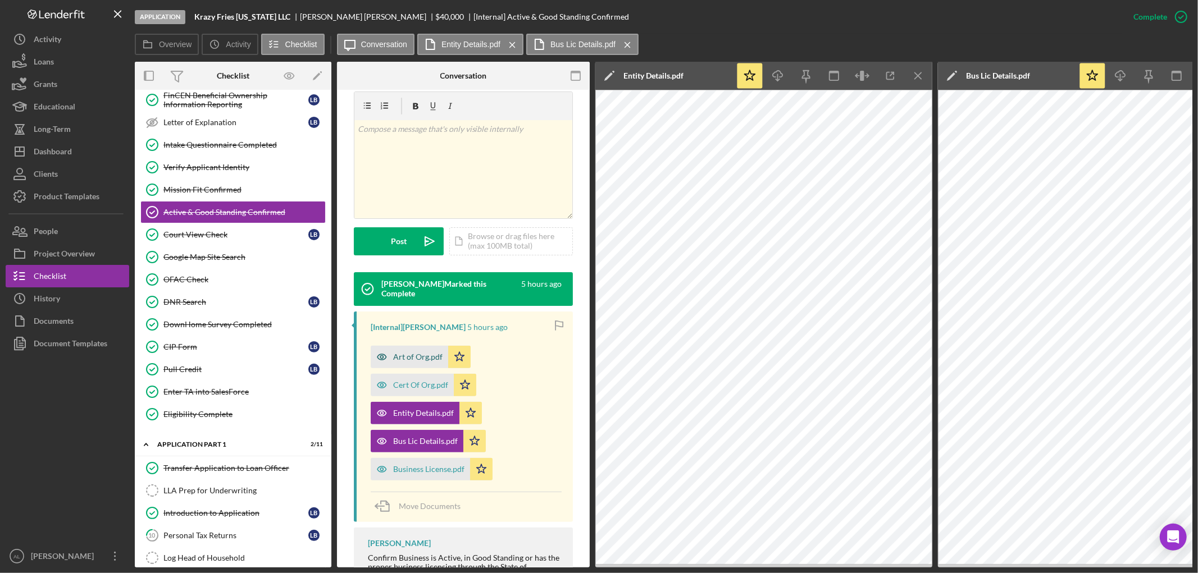
click at [414, 353] on div "Art of Org.pdf" at bounding box center [417, 357] width 49 height 9
click at [399, 465] on div "Business License.pdf" at bounding box center [428, 469] width 71 height 9
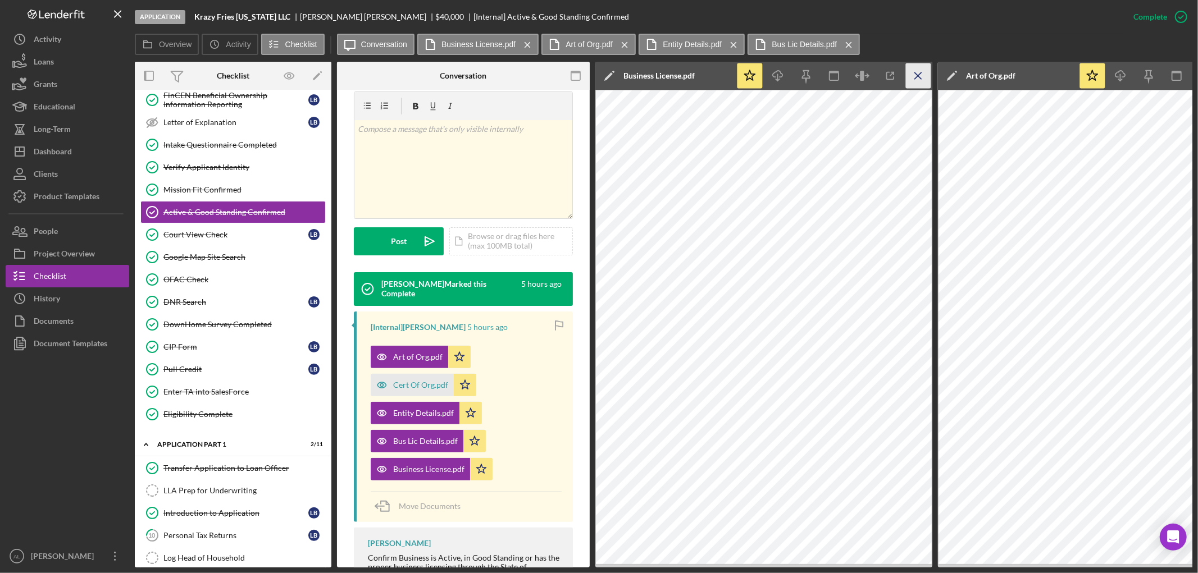
click at [916, 75] on line "button" at bounding box center [918, 75] width 6 height 6
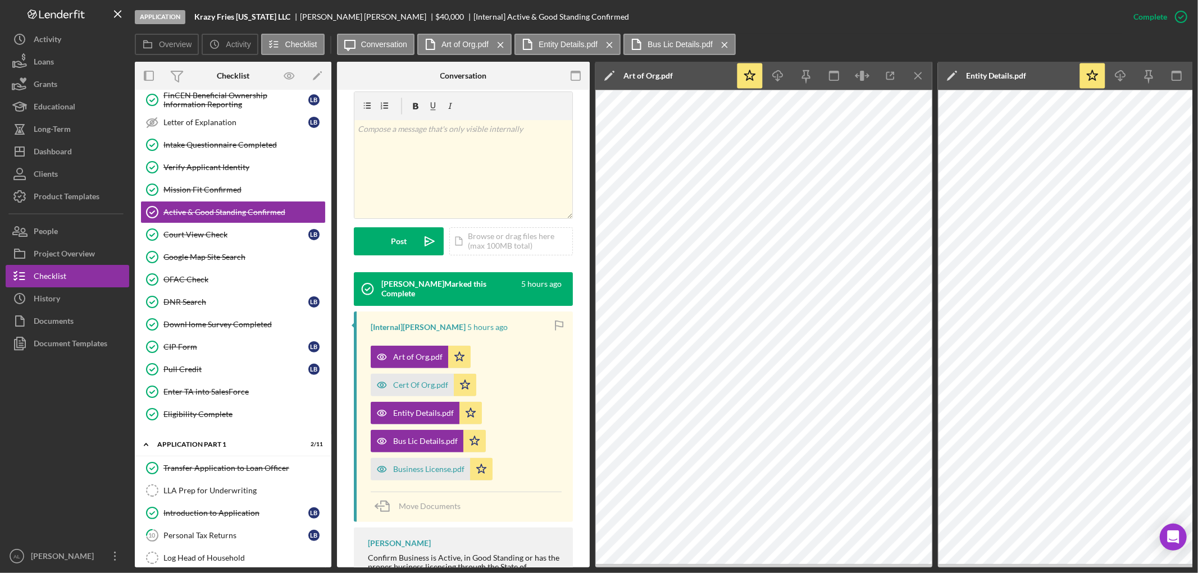
click at [916, 75] on line "button" at bounding box center [918, 75] width 6 height 6
click at [916, 76] on icon "Icon/Menu Close" at bounding box center [918, 75] width 25 height 25
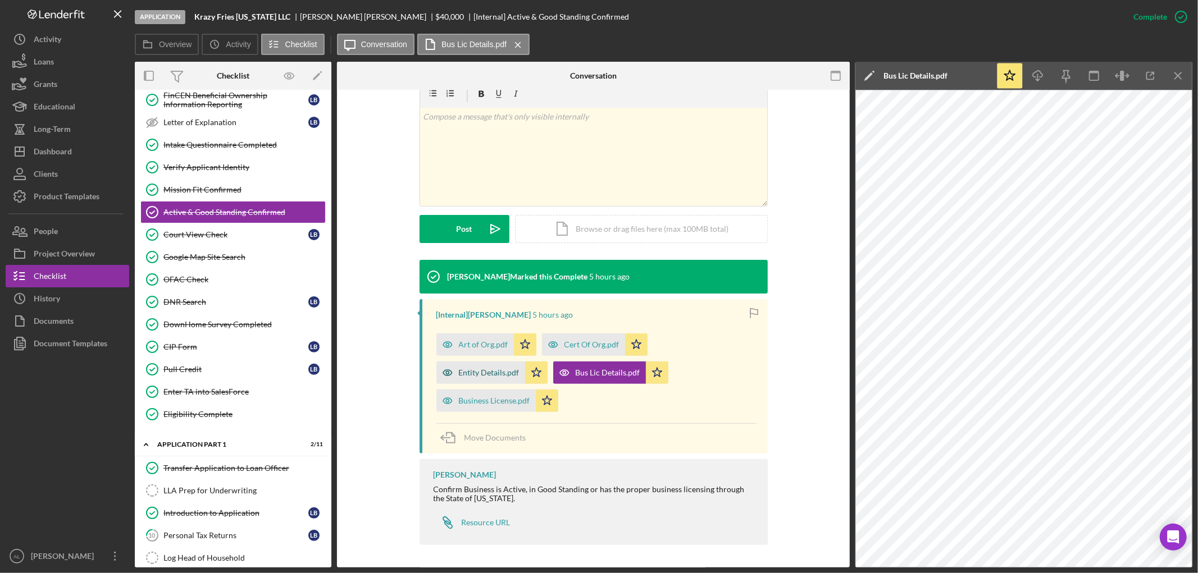
click at [489, 375] on div "Entity Details.pdf" at bounding box center [489, 372] width 61 height 9
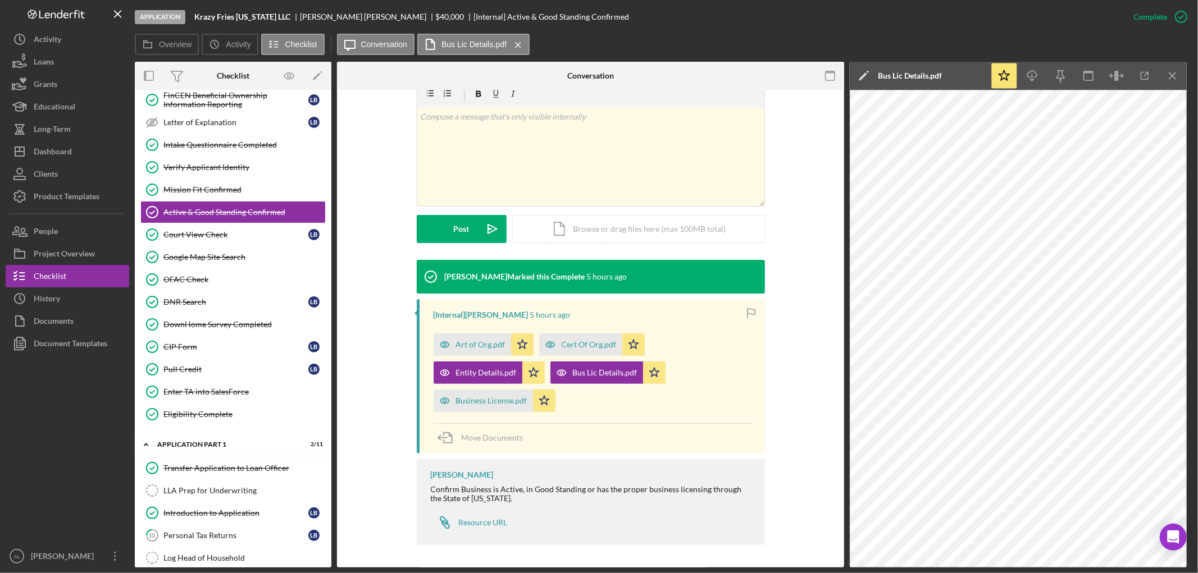
scroll to position [217, 0]
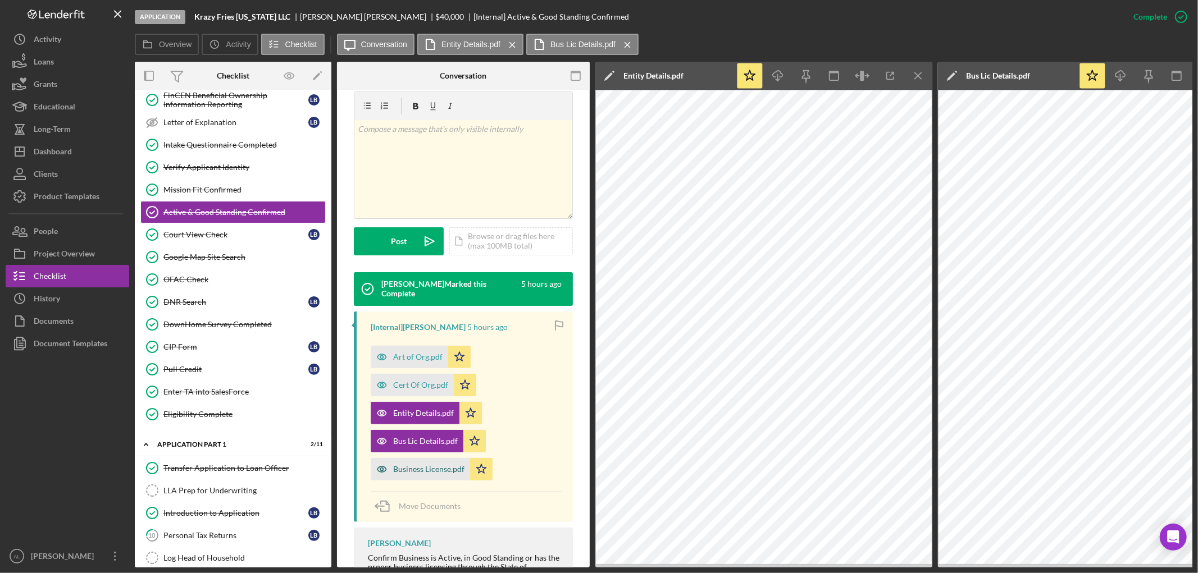
click at [434, 467] on div "Business License.pdf" at bounding box center [420, 469] width 99 height 22
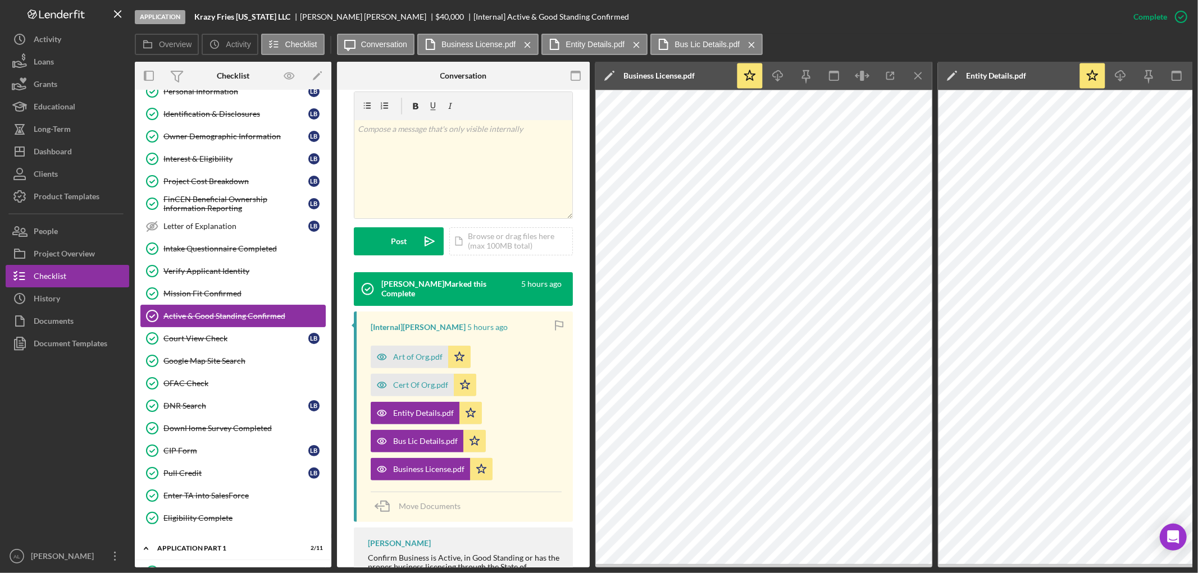
scroll to position [0, 0]
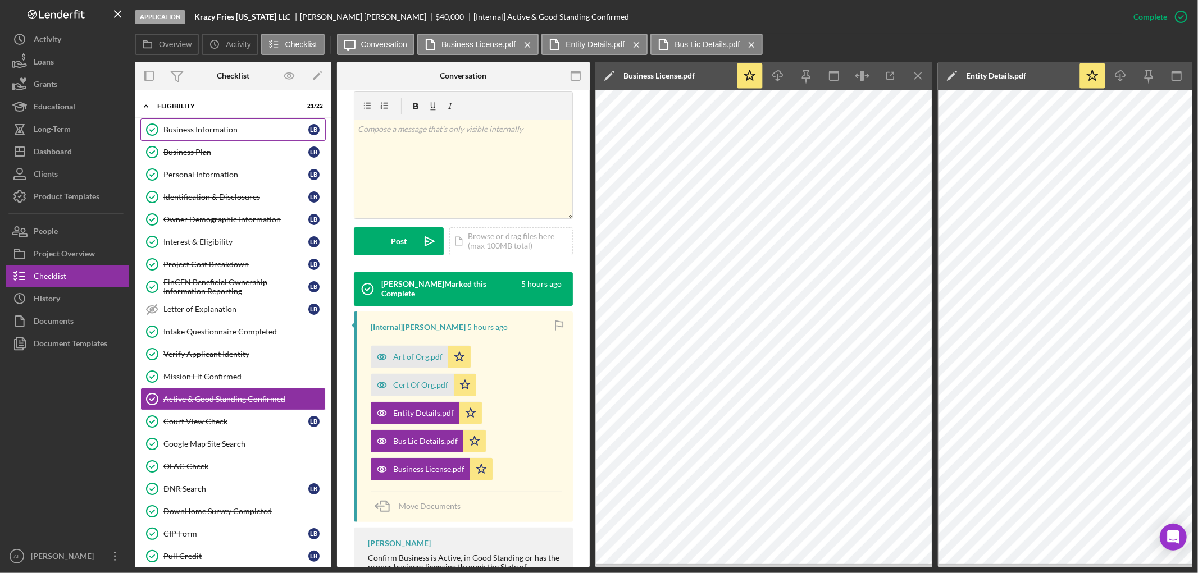
click at [220, 126] on div "Business Information" at bounding box center [235, 129] width 145 height 9
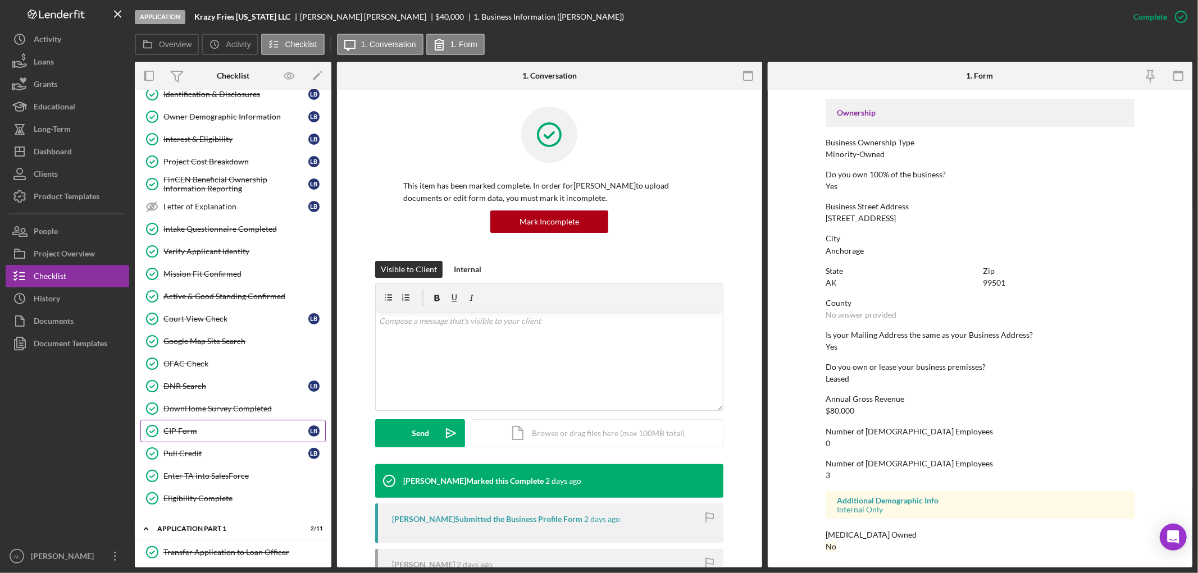
scroll to position [125, 0]
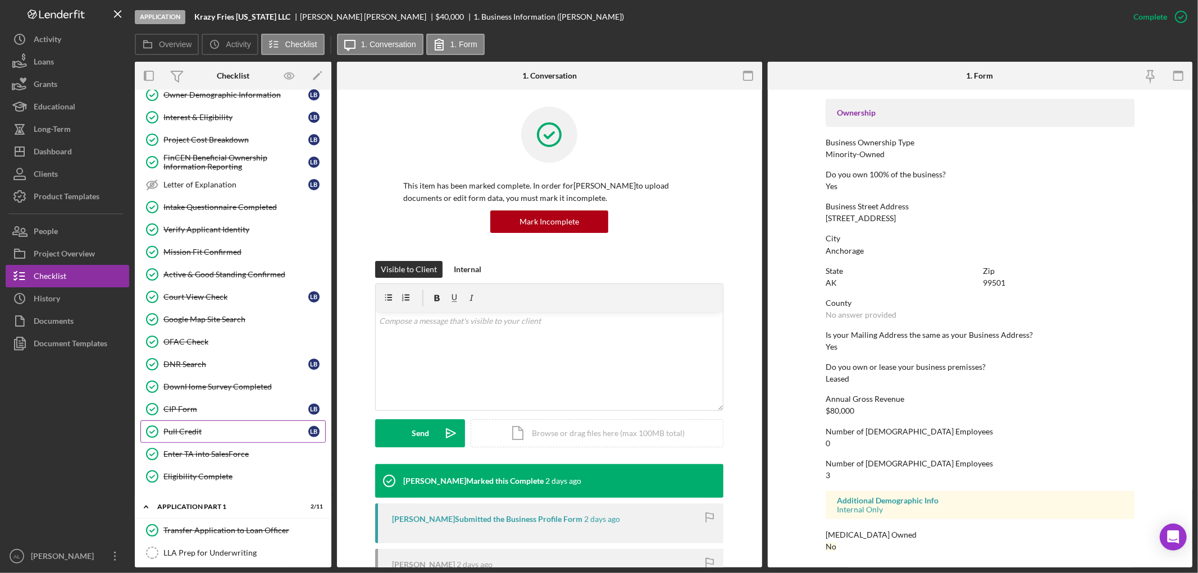
click at [220, 433] on div "Pull Credit" at bounding box center [235, 431] width 145 height 9
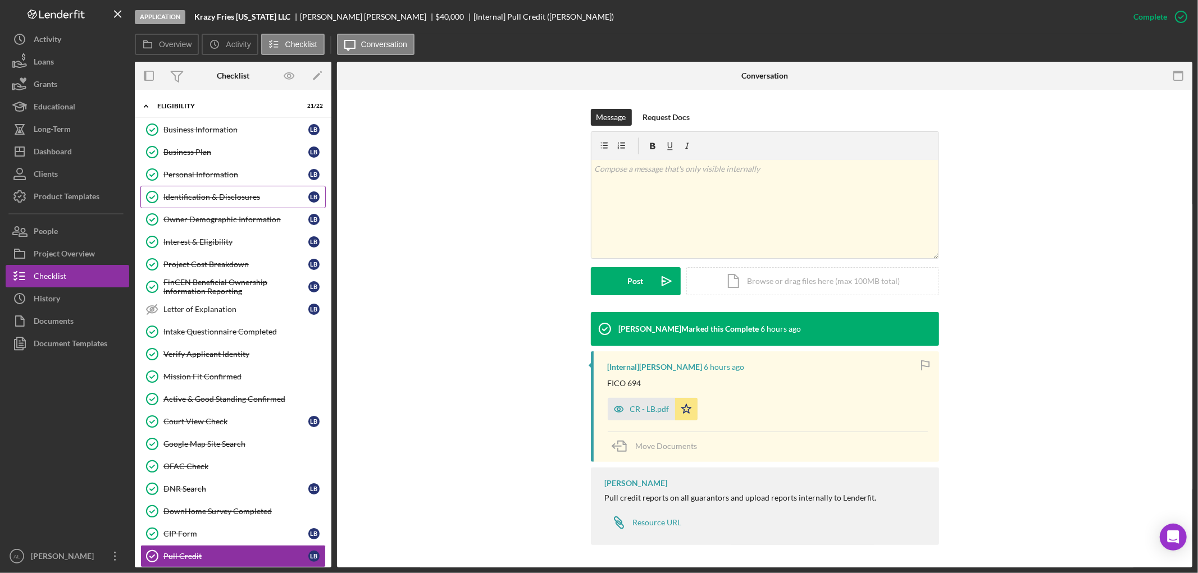
click at [244, 197] on div "Identification & Disclosures" at bounding box center [235, 197] width 145 height 9
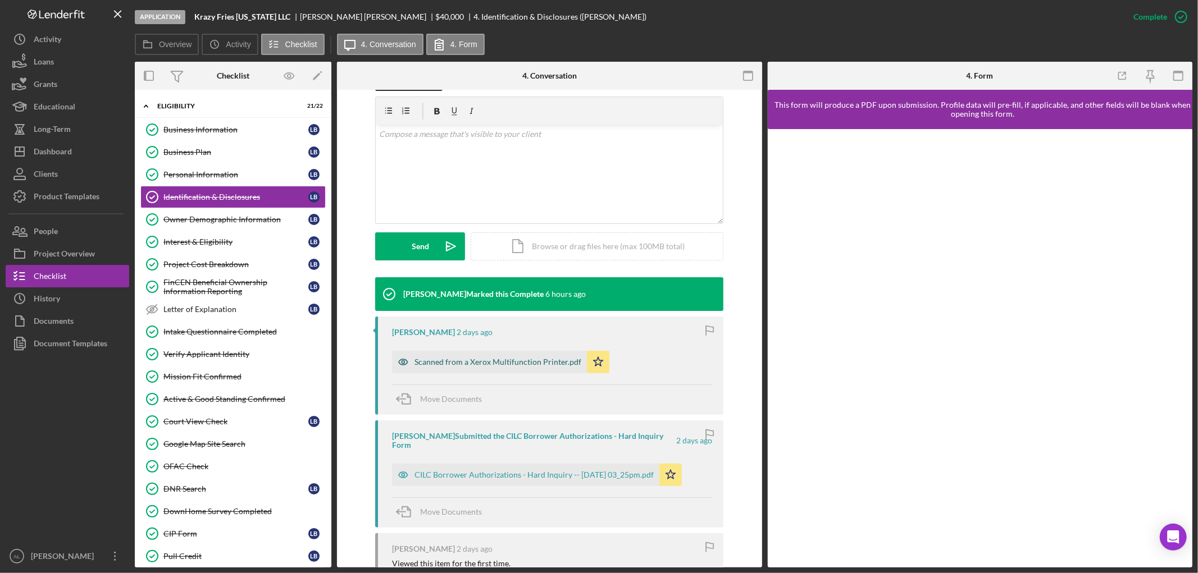
click at [509, 366] on div "Scanned from a Xerox Multifunction Printer.pdf" at bounding box center [497, 362] width 167 height 9
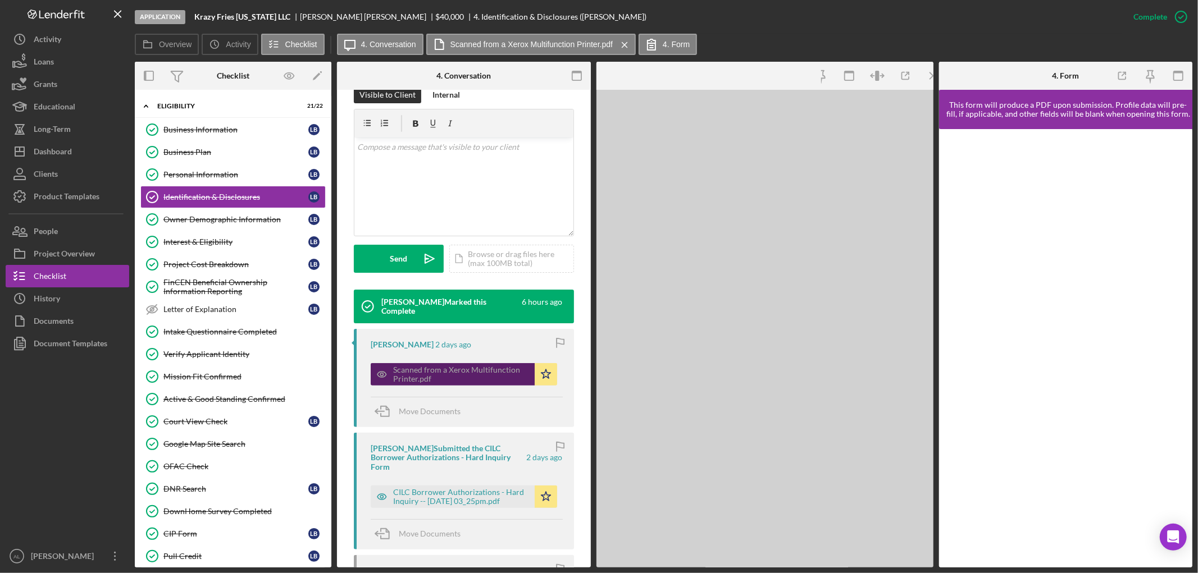
scroll to position [199, 0]
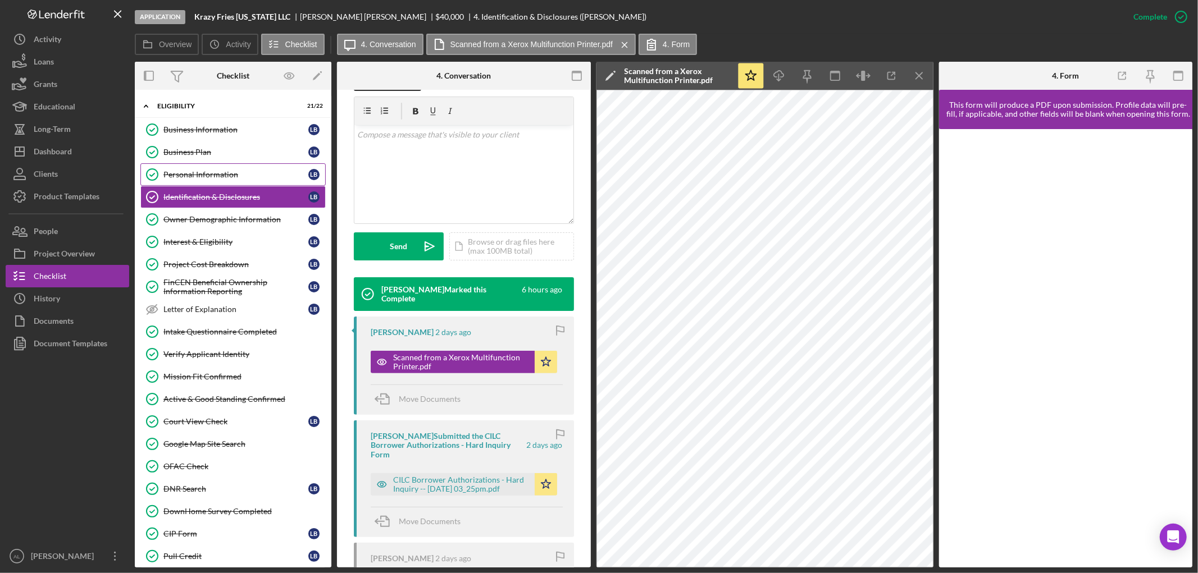
click at [225, 172] on div "Personal Information" at bounding box center [235, 174] width 145 height 9
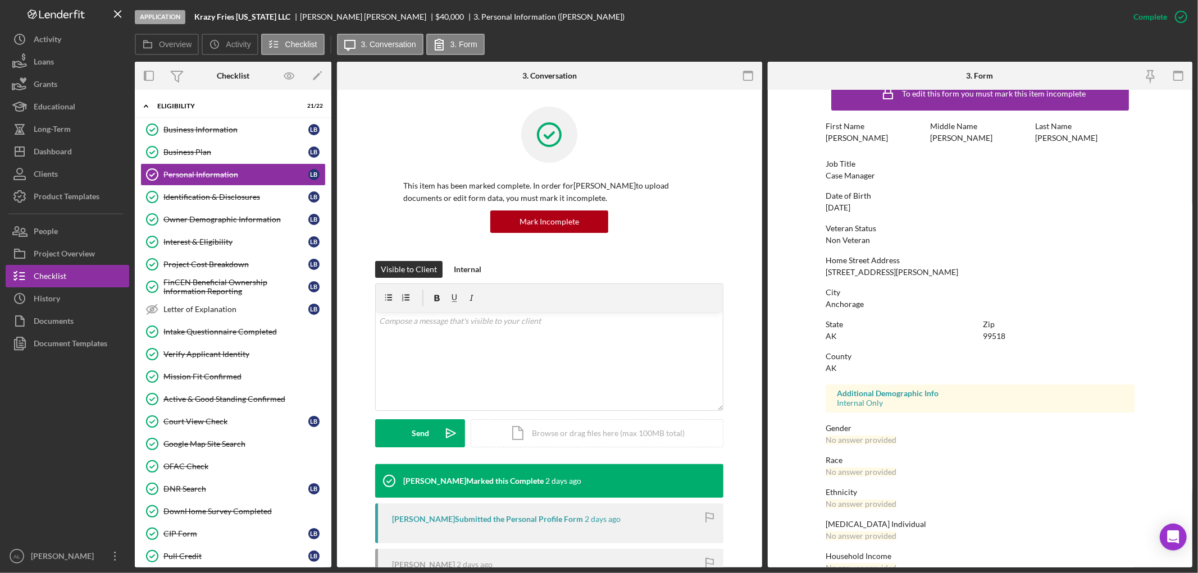
scroll to position [46, 0]
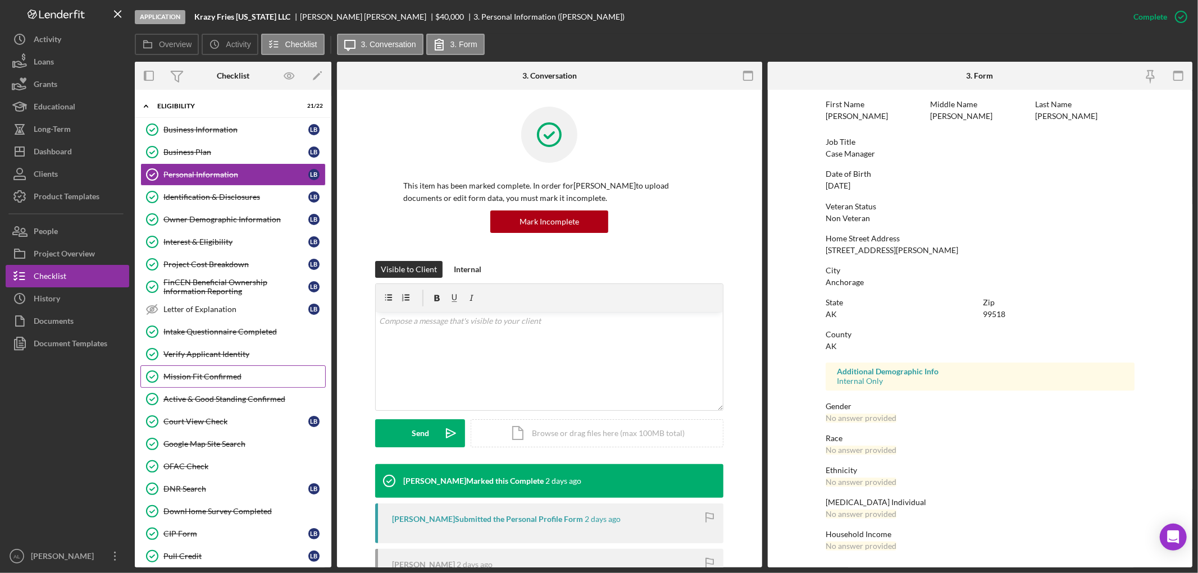
click at [234, 374] on div "Mission Fit Confirmed" at bounding box center [244, 376] width 162 height 9
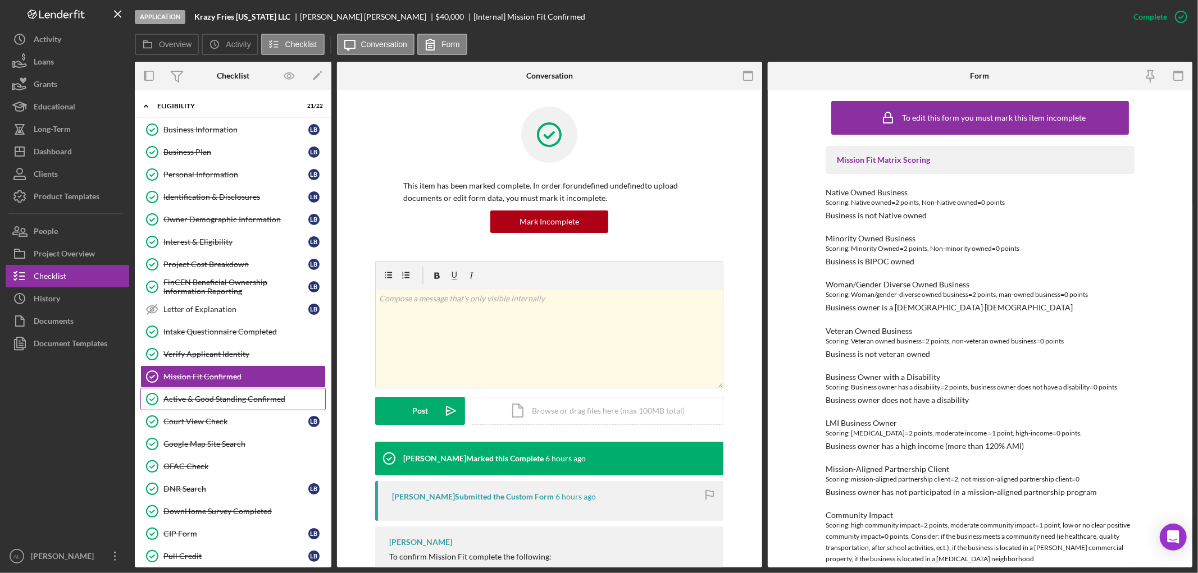
click at [249, 402] on div "Active & Good Standing Confirmed" at bounding box center [244, 399] width 162 height 9
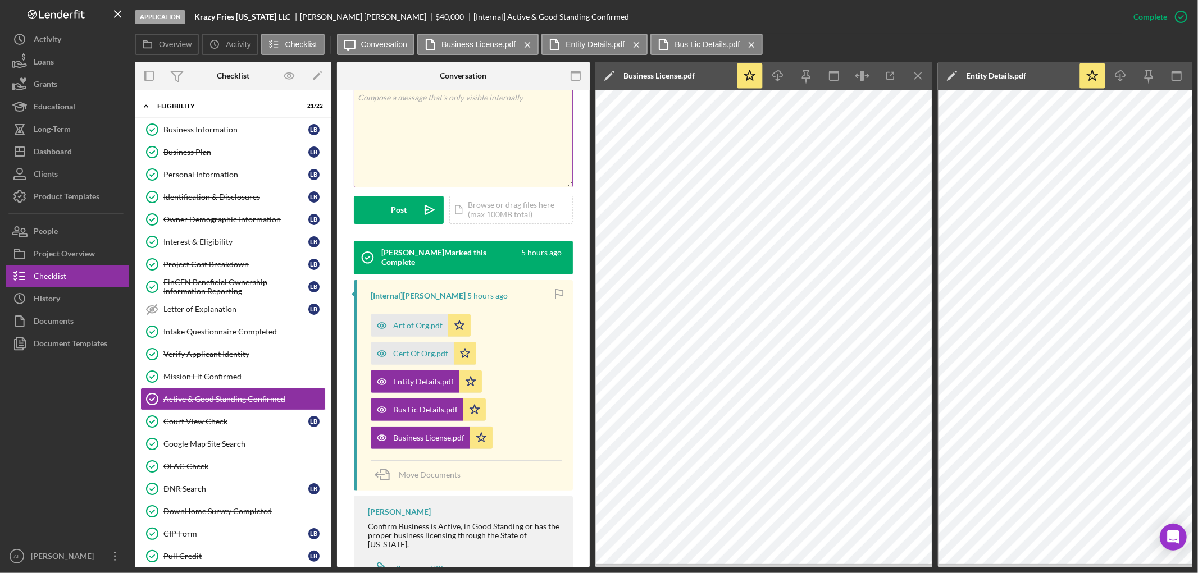
scroll to position [249, 0]
click at [917, 80] on icon "Icon/Menu Close" at bounding box center [918, 75] width 25 height 25
click at [407, 321] on div "Art of Org.pdf" at bounding box center [417, 325] width 49 height 9
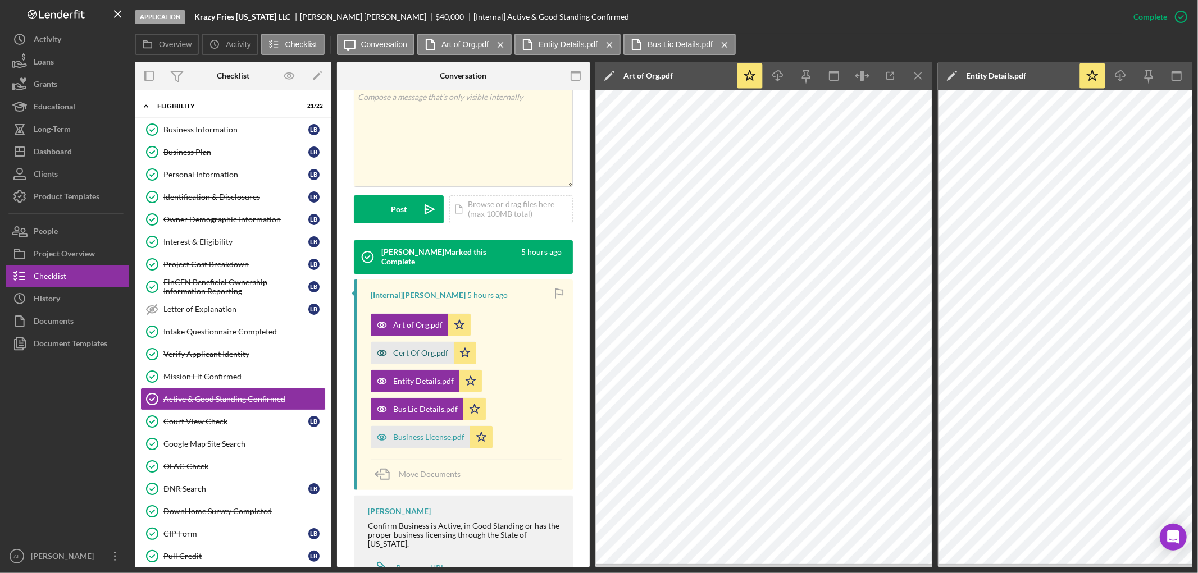
click at [402, 349] on div "Cert Of Org.pdf" at bounding box center [420, 353] width 55 height 9
click at [422, 426] on div "Business License.pdf" at bounding box center [420, 437] width 99 height 22
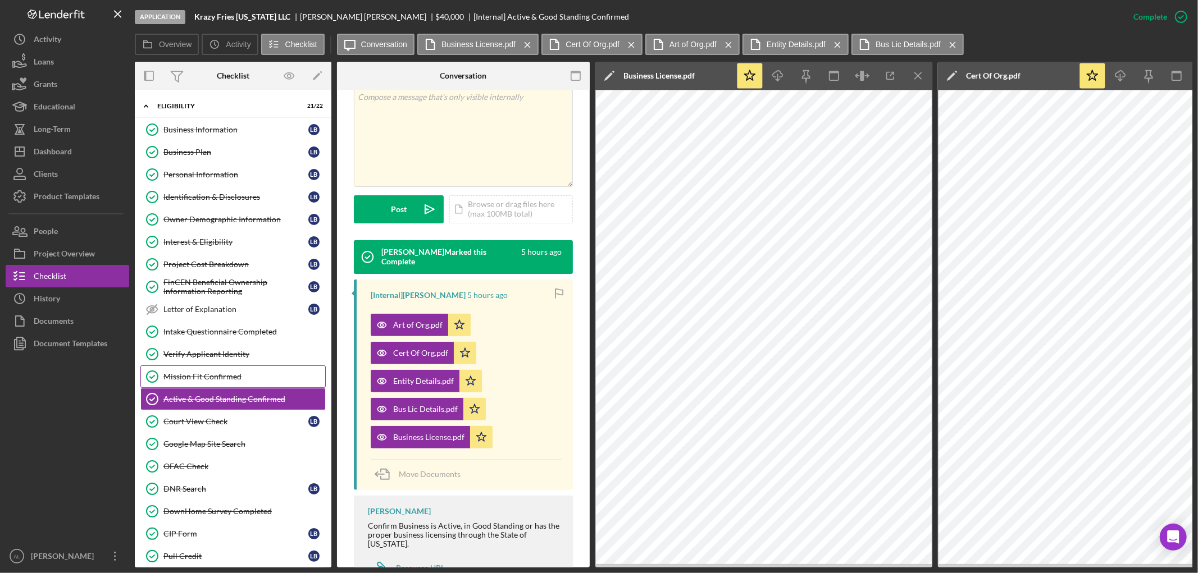
click at [206, 380] on div "Mission Fit Confirmed" at bounding box center [244, 376] width 162 height 9
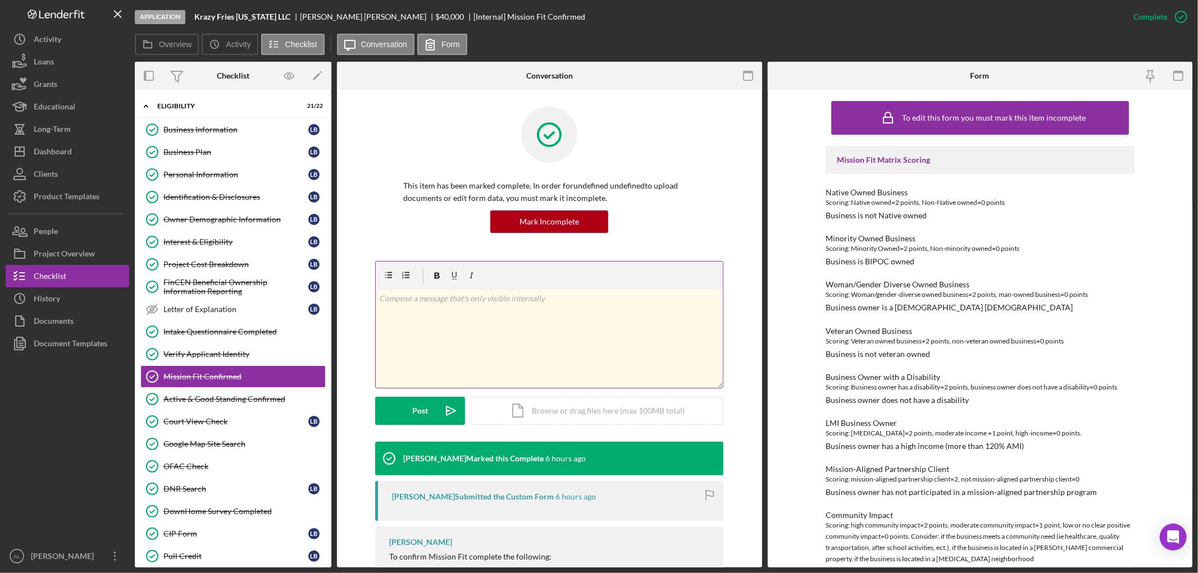
scroll to position [153, 0]
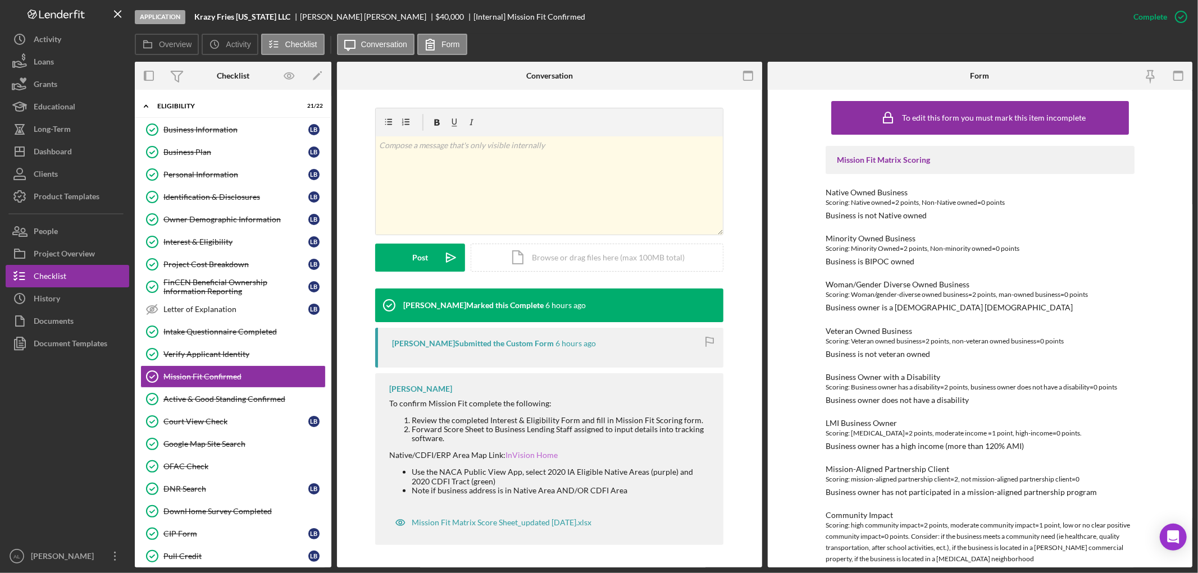
click at [518, 452] on link "InVision Home" at bounding box center [531, 455] width 52 height 10
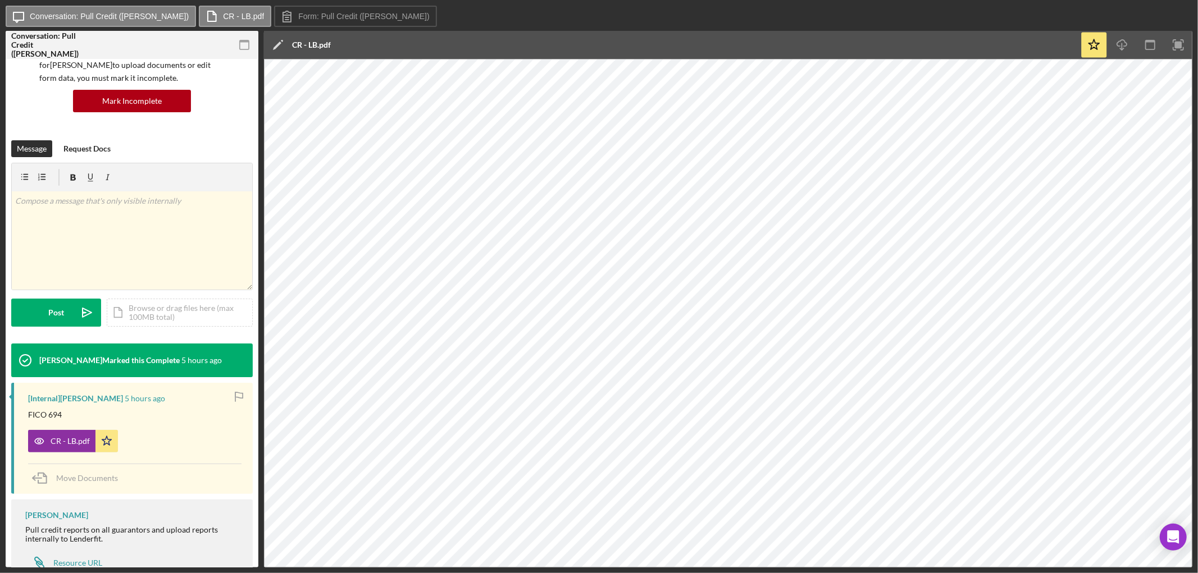
scroll to position [120, 0]
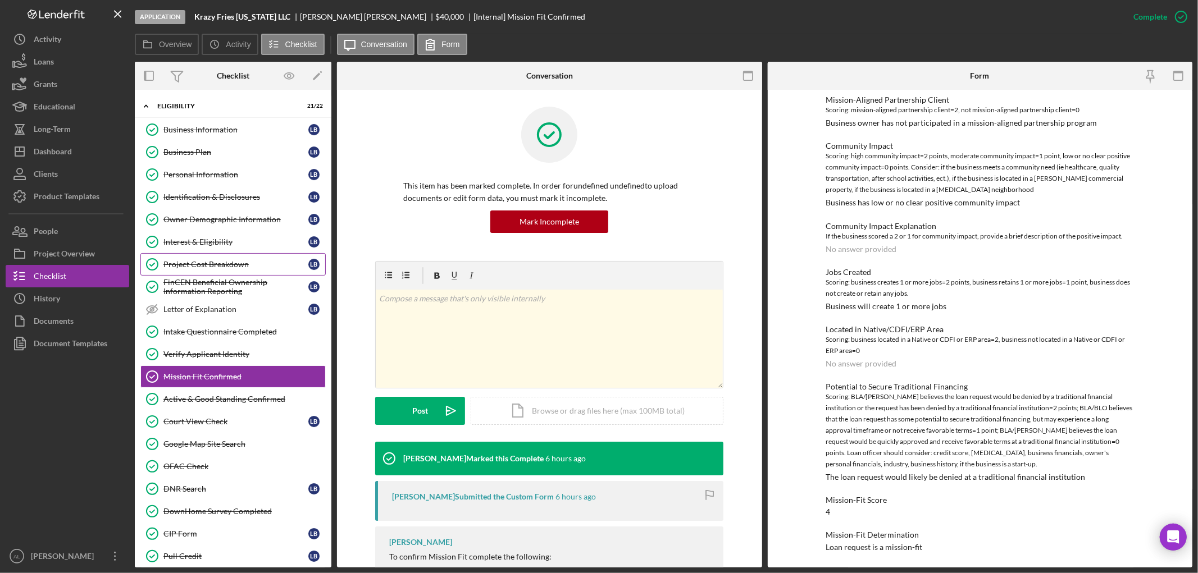
click at [211, 263] on div "Project Cost Breakdown" at bounding box center [235, 264] width 145 height 9
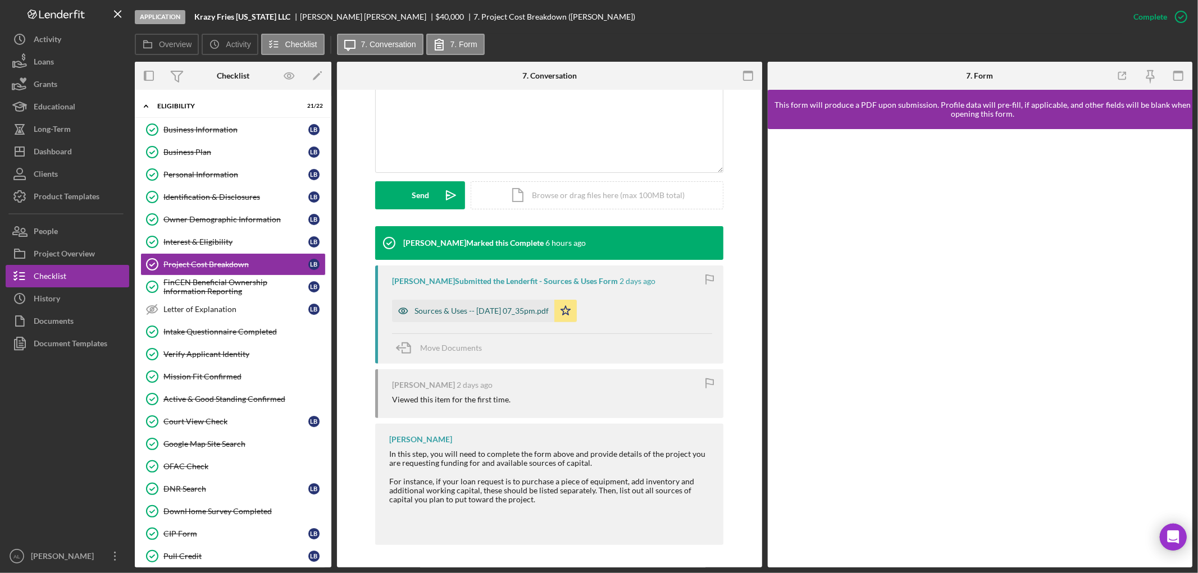
click at [497, 307] on div "Sources & Uses -- 2025-10-06 07_35pm.pdf" at bounding box center [481, 311] width 134 height 9
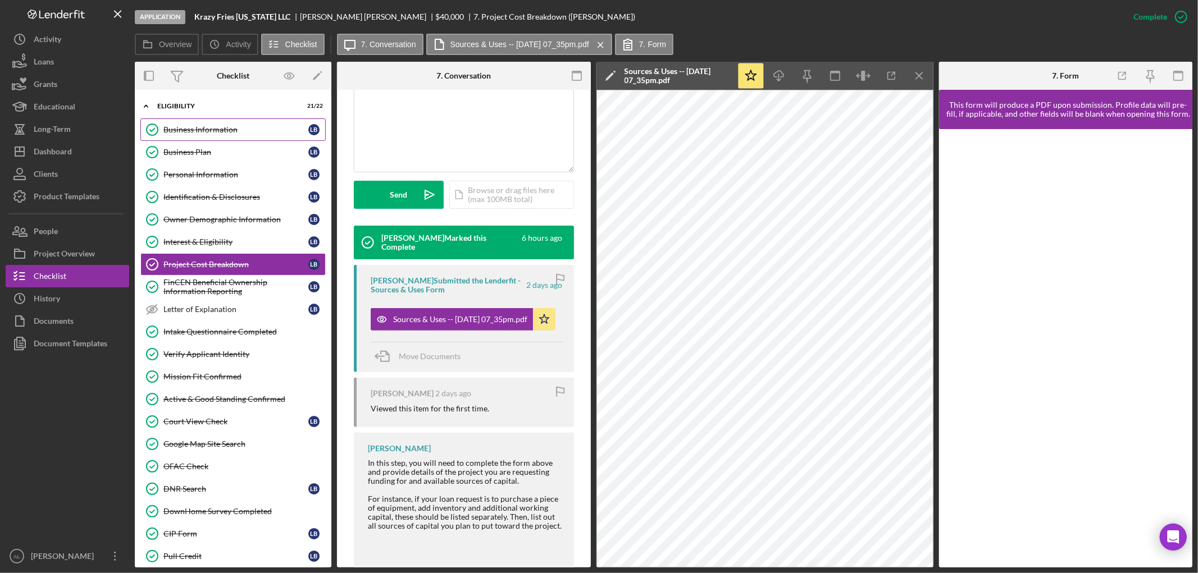
click at [206, 126] on div "Business Information" at bounding box center [235, 129] width 145 height 9
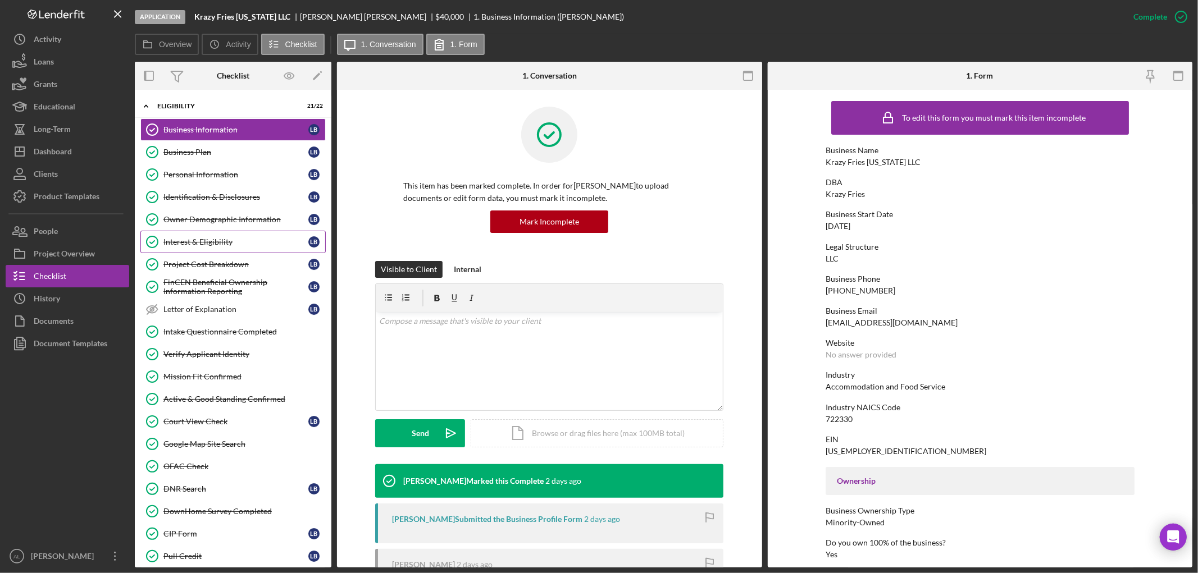
click at [217, 237] on link "Interest & Eligibility Interest & Eligibility L B" at bounding box center [232, 242] width 185 height 22
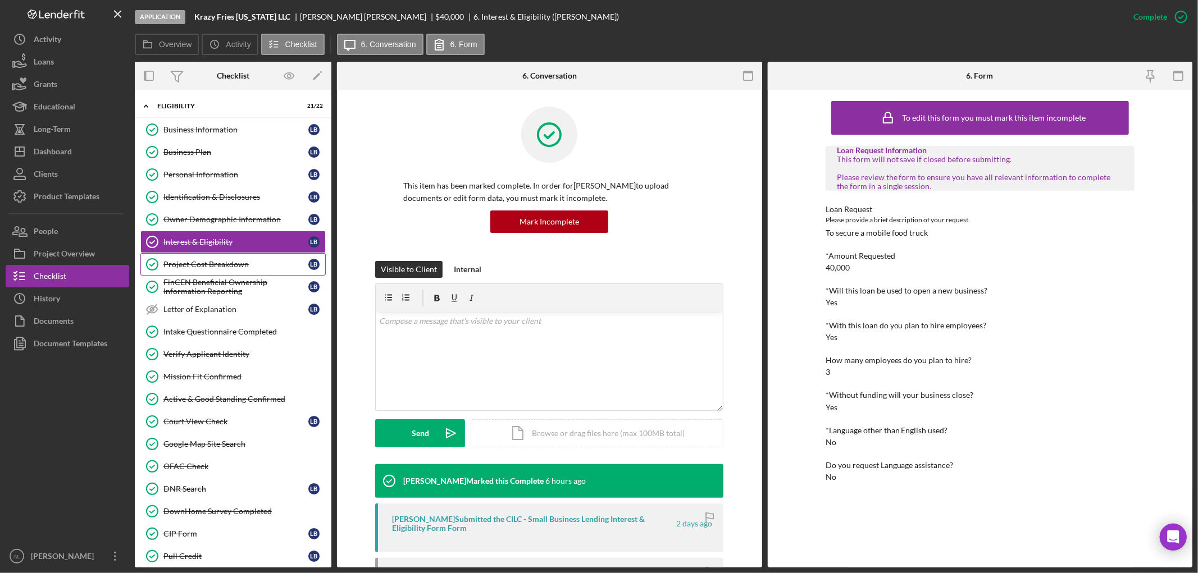
click at [237, 263] on div "Project Cost Breakdown" at bounding box center [235, 264] width 145 height 9
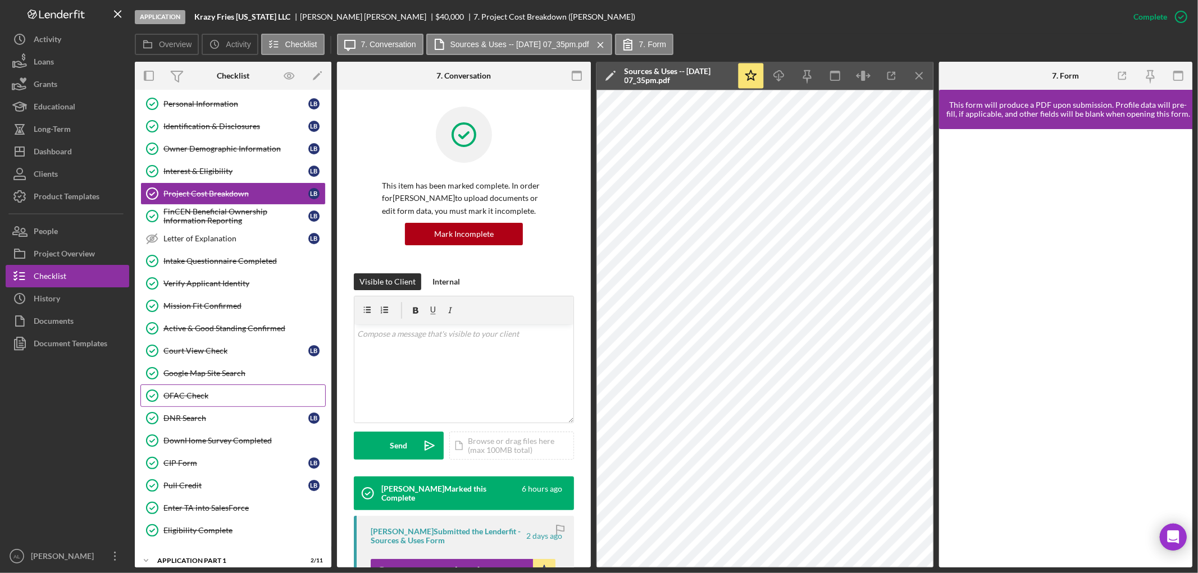
scroll to position [210, 0]
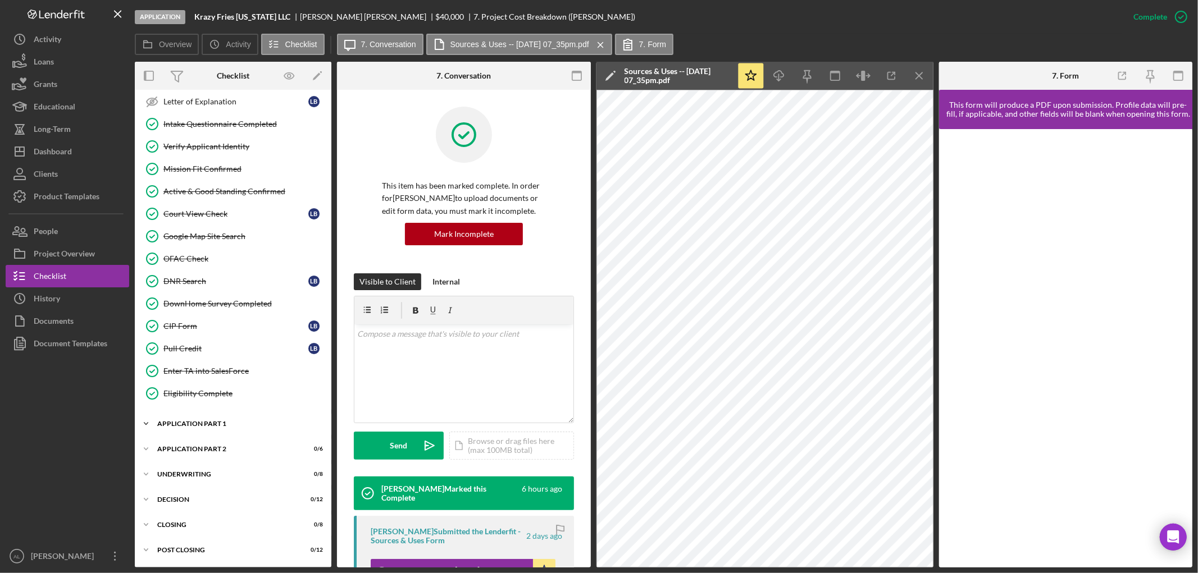
click at [217, 434] on div "Icon/Expander Application Part 1 2 / 11" at bounding box center [233, 424] width 197 height 22
click at [227, 425] on div "Application Part 1" at bounding box center [237, 424] width 160 height 7
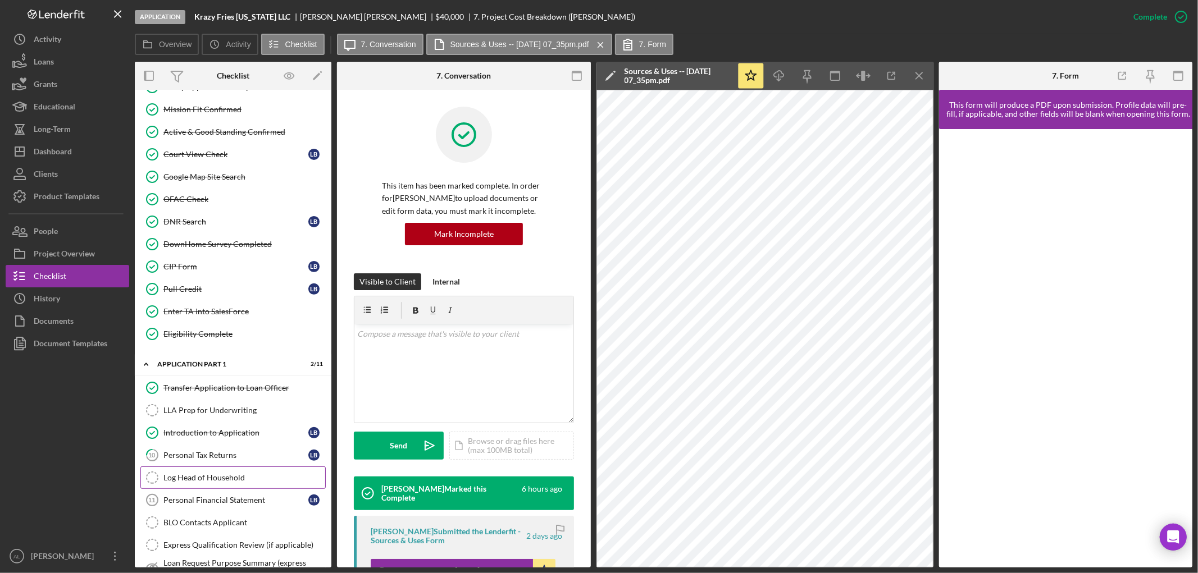
scroll to position [335, 0]
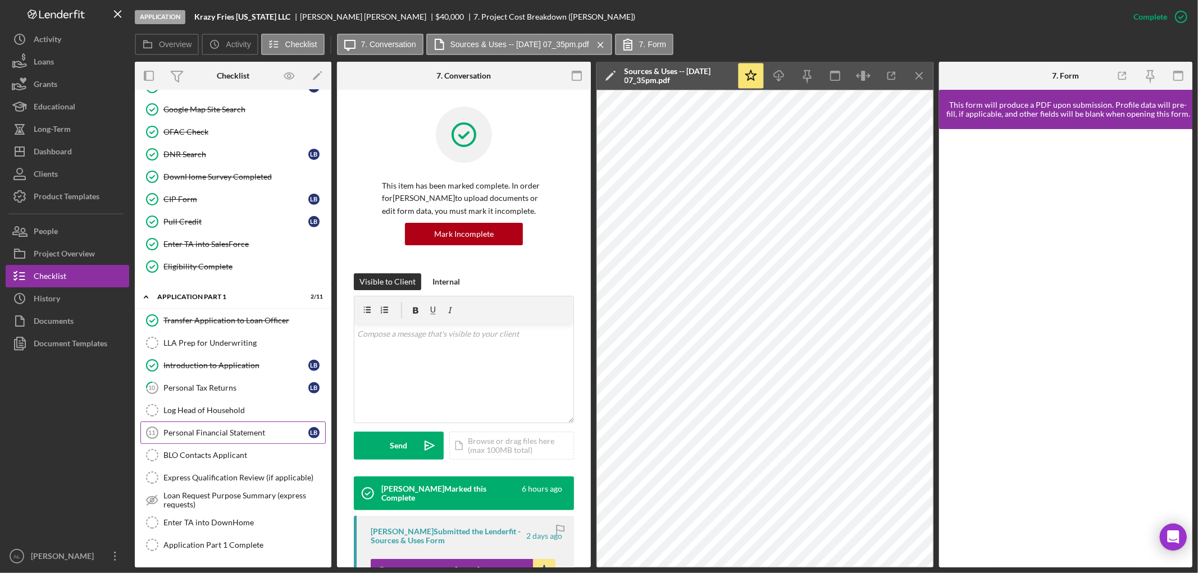
click at [230, 444] on link "Personal Financial Statement 11 Personal Financial Statement L B" at bounding box center [232, 433] width 185 height 22
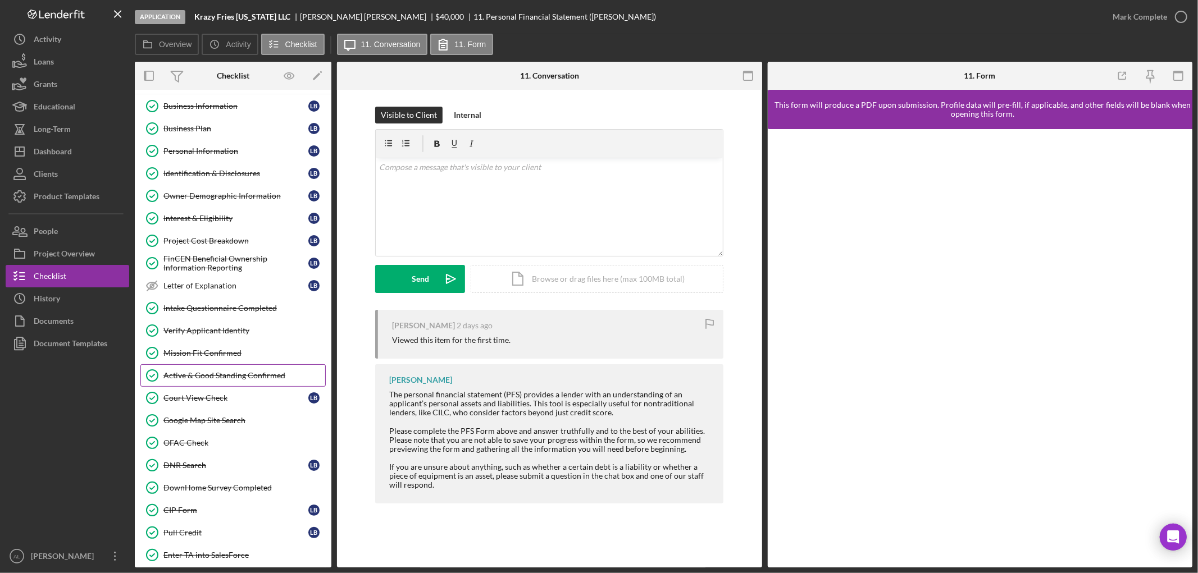
scroll to position [23, 0]
click at [200, 186] on link "Owner Demographic Information Owner Demographic Information L B" at bounding box center [232, 196] width 185 height 22
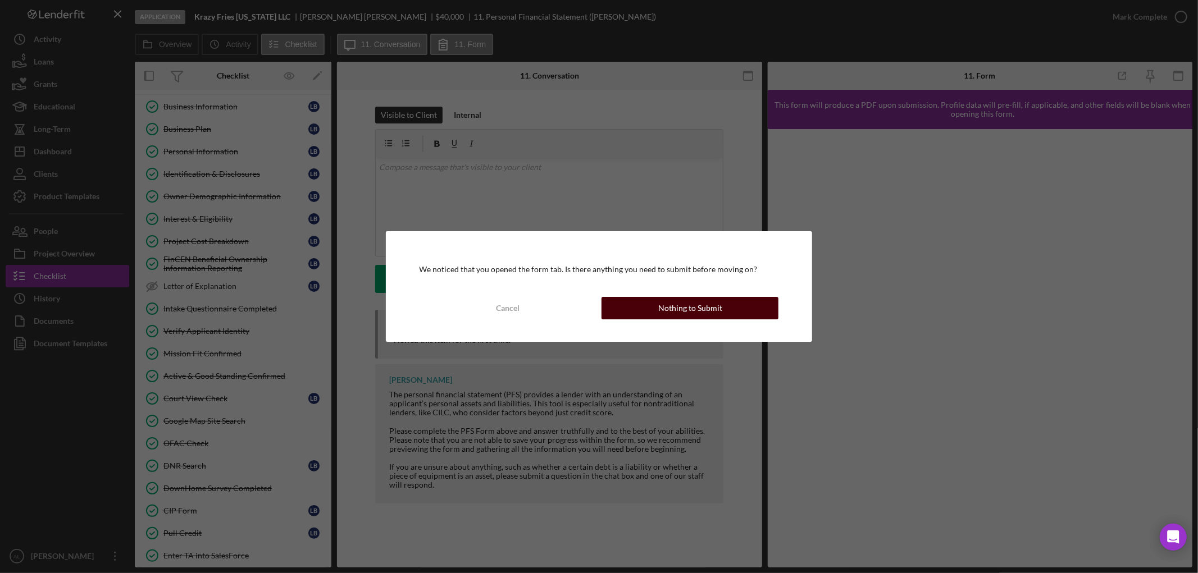
click at [725, 309] on button "Nothing to Submit" at bounding box center [689, 308] width 177 height 22
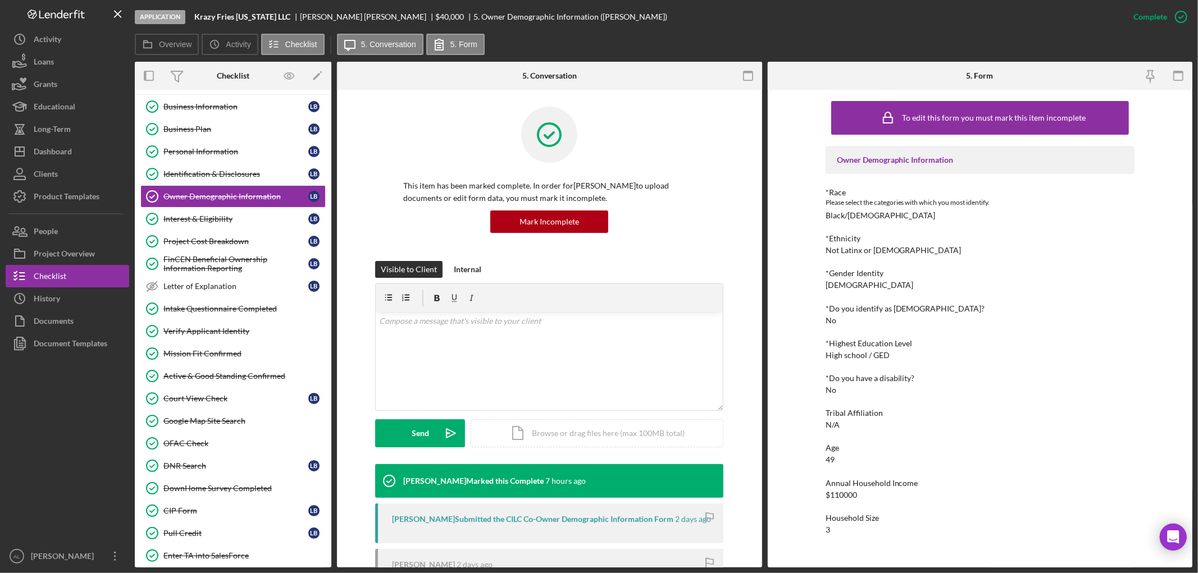
click at [220, 92] on div "Icon/Expander Eligibility 21 / 22" at bounding box center [233, 83] width 197 height 23
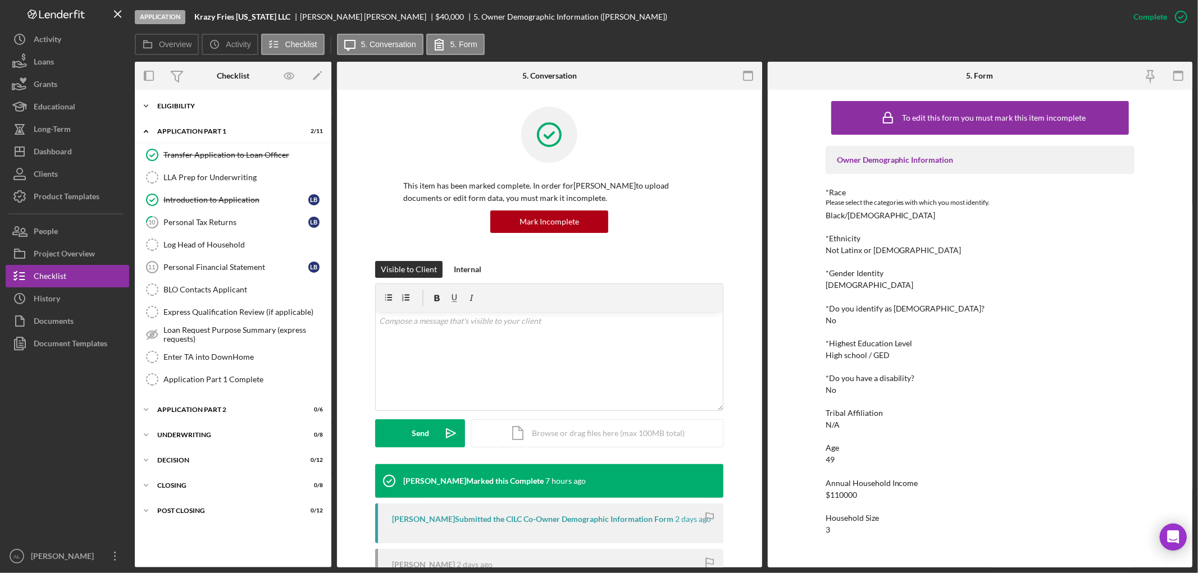
click at [227, 107] on div "Eligibility" at bounding box center [237, 106] width 160 height 7
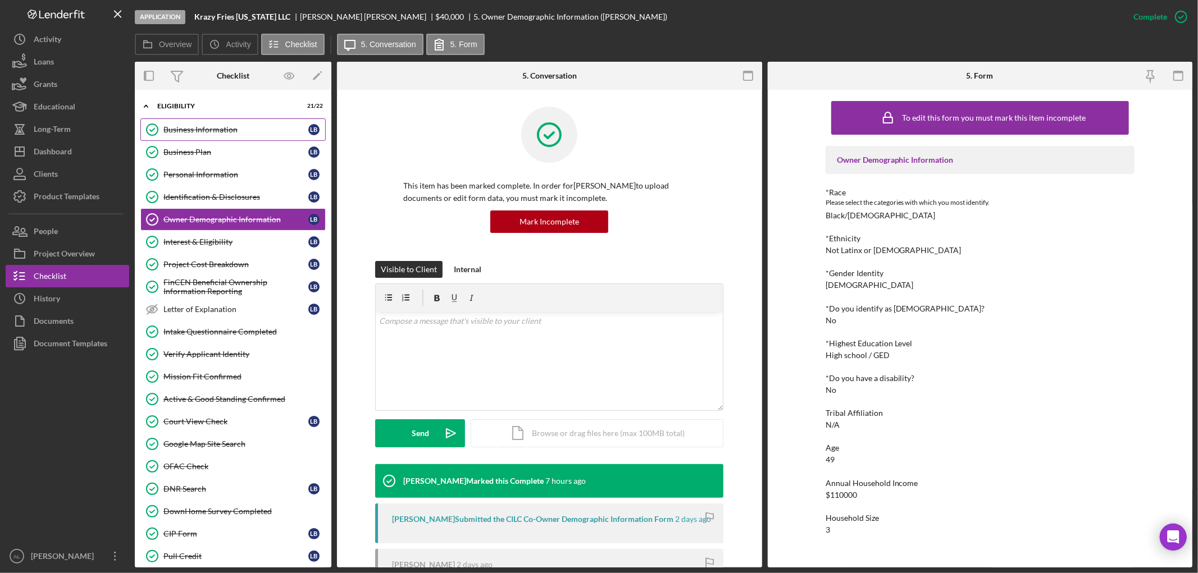
click at [212, 128] on div "Business Information" at bounding box center [235, 129] width 145 height 9
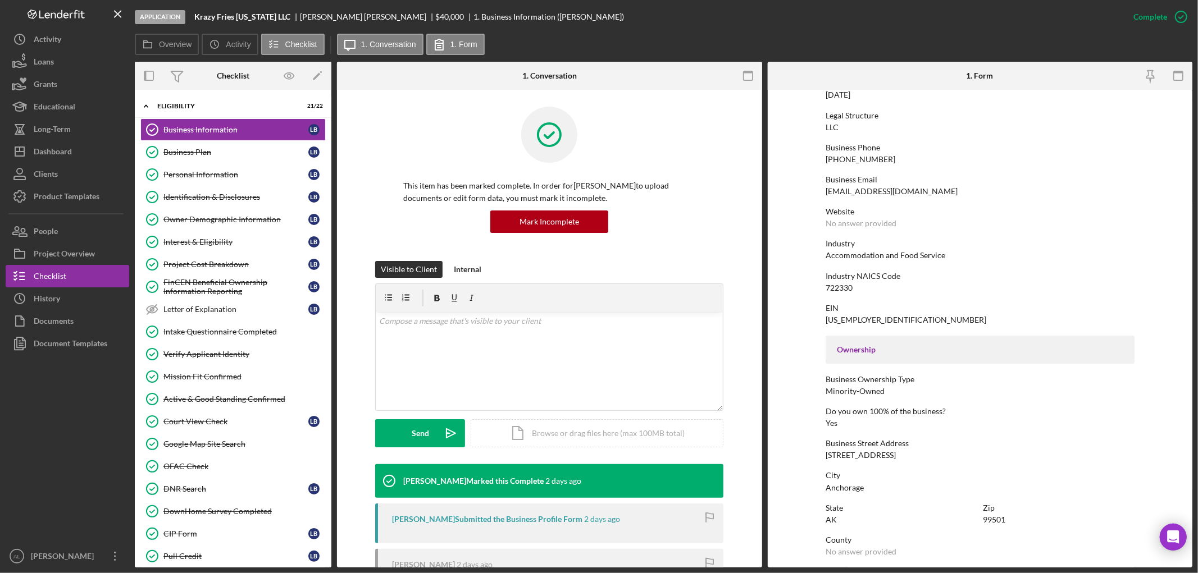
scroll to position [368, 0]
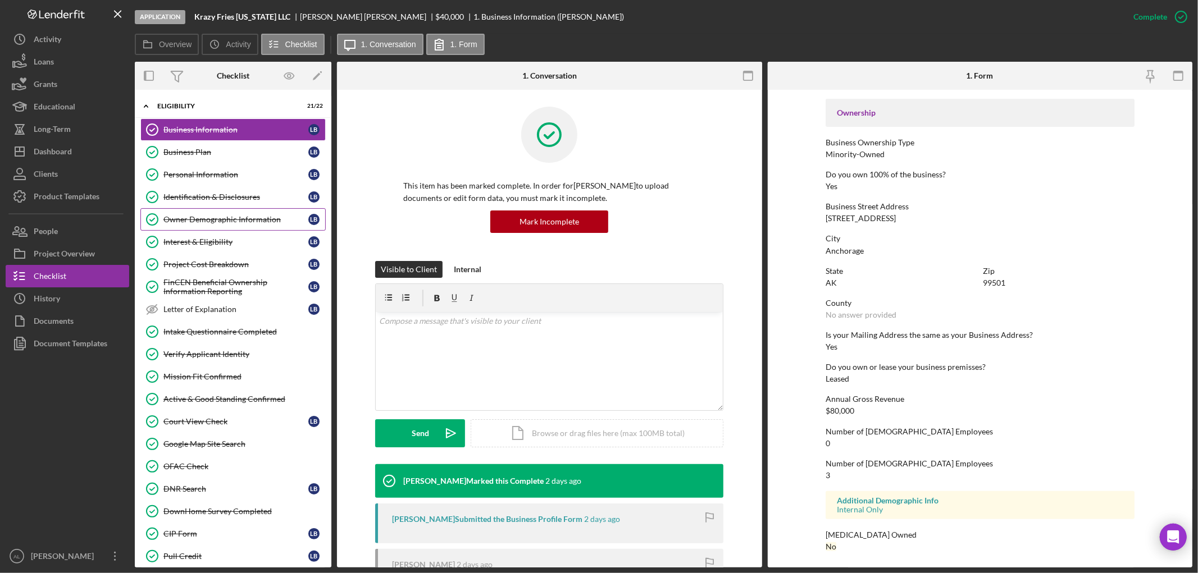
click at [236, 217] on div "Owner Demographic Information" at bounding box center [235, 219] width 145 height 9
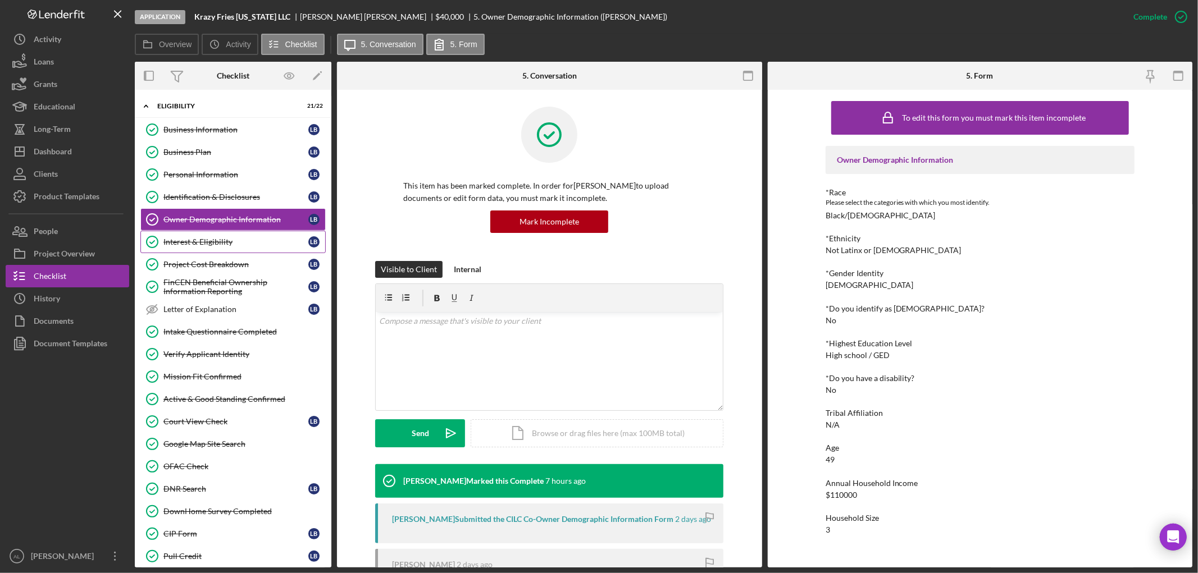
click at [212, 238] on div "Interest & Eligibility" at bounding box center [235, 242] width 145 height 9
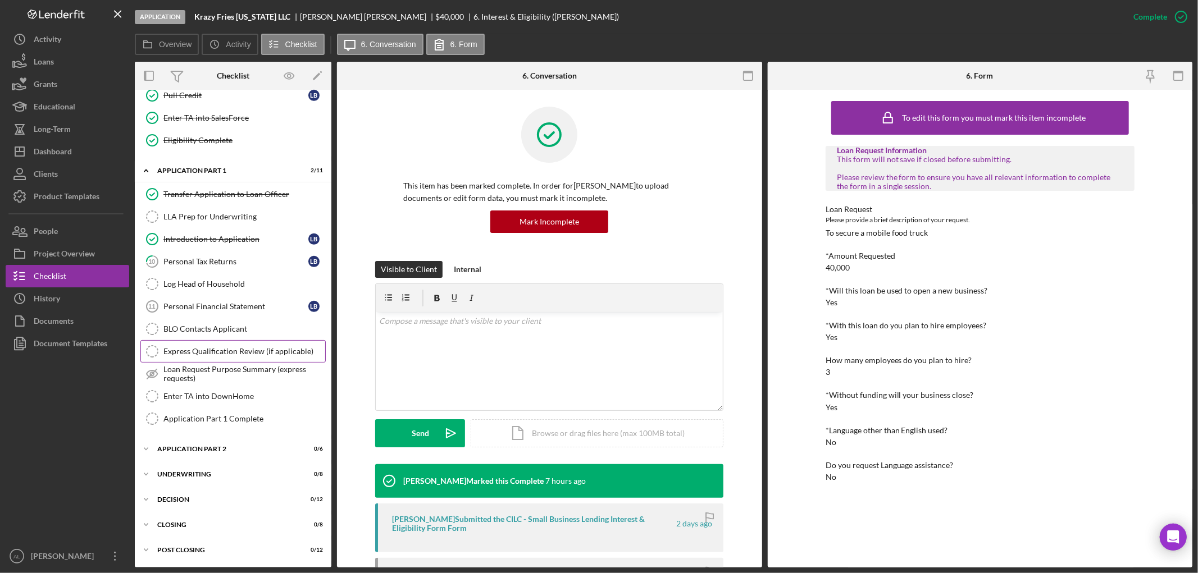
scroll to position [464, 0]
click at [185, 435] on div "Transfer Application to Loan Officer Transfer Application to Loan Officer LLA P…" at bounding box center [233, 309] width 197 height 253
click at [198, 416] on div "Application Part 1 Complete" at bounding box center [244, 418] width 162 height 9
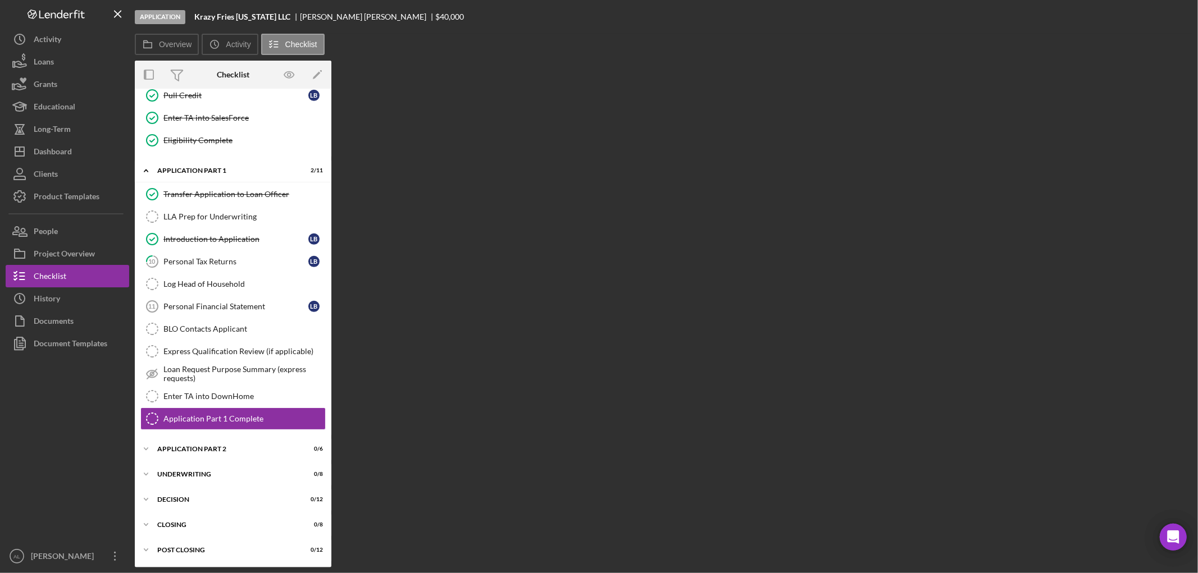
scroll to position [464, 0]
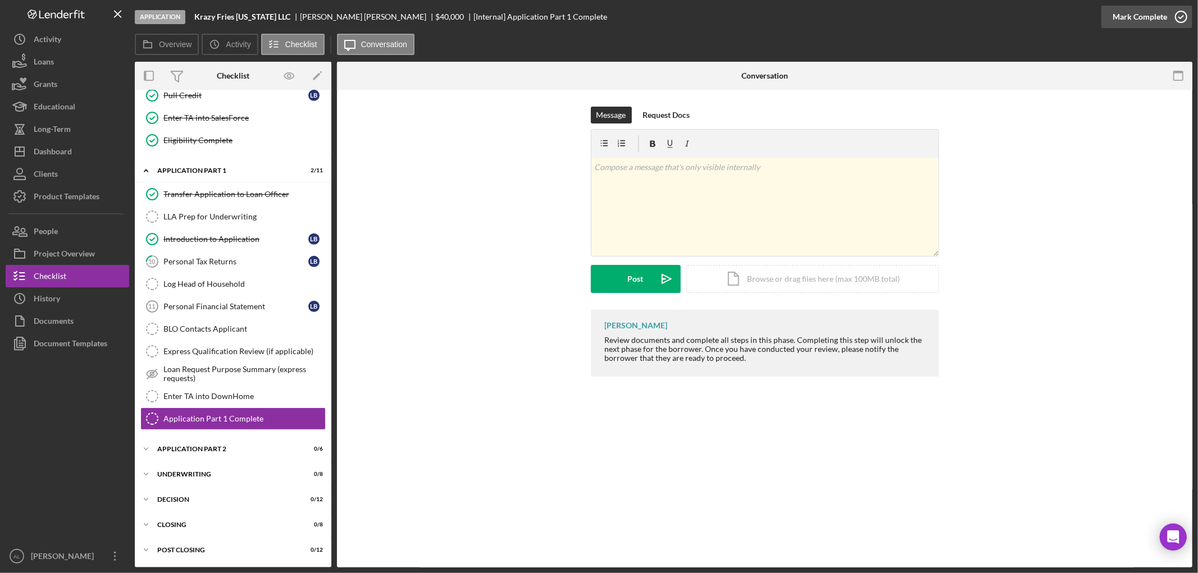
click at [1185, 10] on icon "button" at bounding box center [1181, 17] width 28 height 28
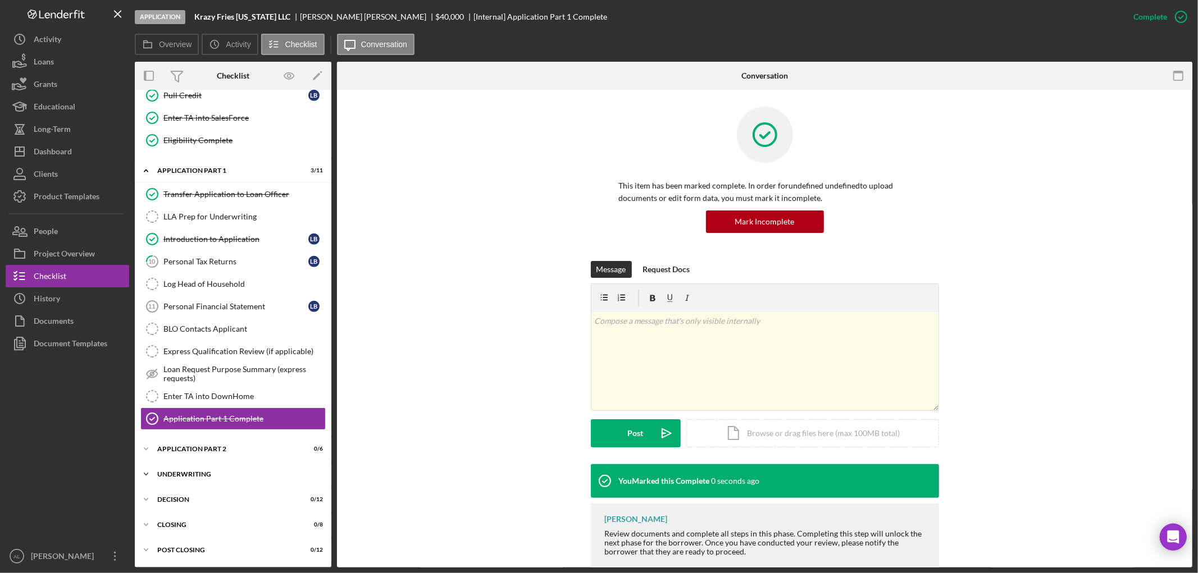
click at [177, 465] on div "Icon/Expander Underwriting 0 / 8" at bounding box center [233, 474] width 197 height 22
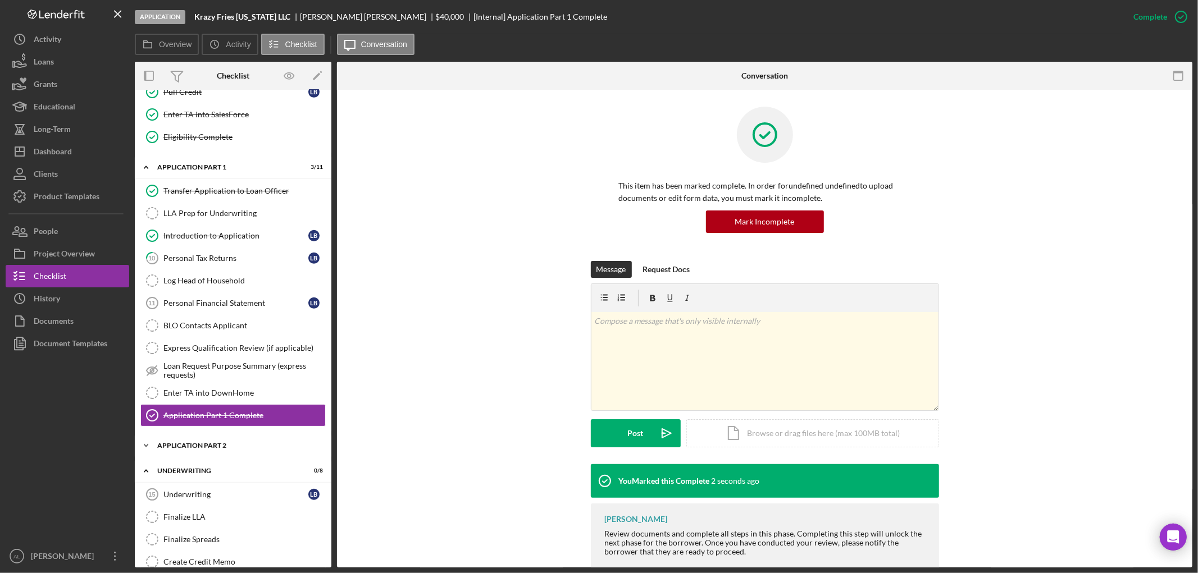
click at [213, 441] on div "Icon/Expander Application Part 2 0 / 6" at bounding box center [233, 446] width 197 height 22
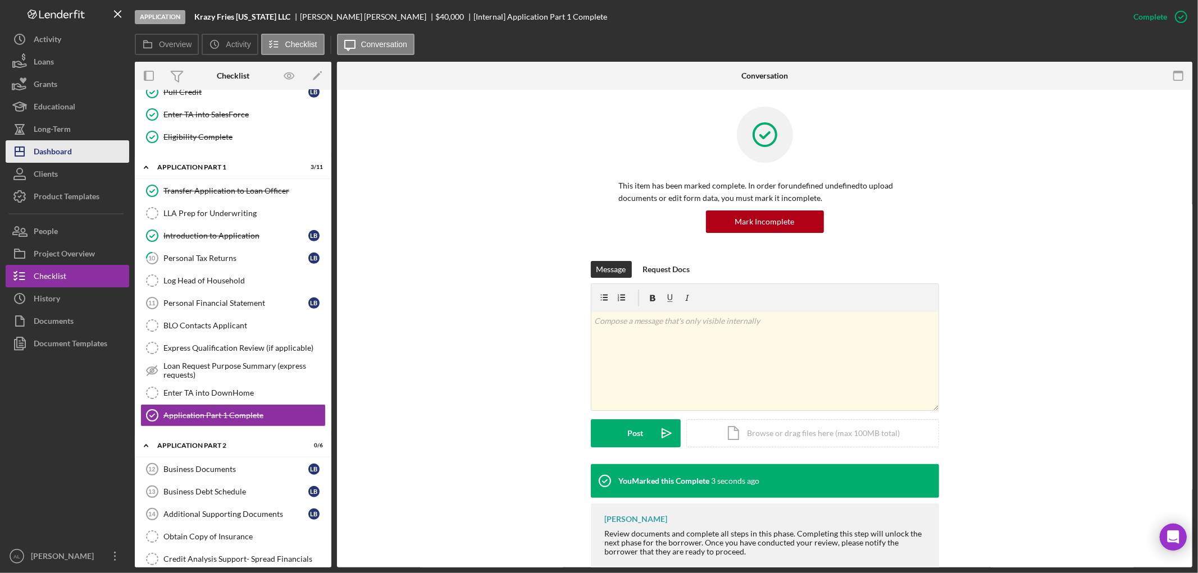
click at [79, 156] on button "Icon/Dashboard Dashboard" at bounding box center [68, 151] width 124 height 22
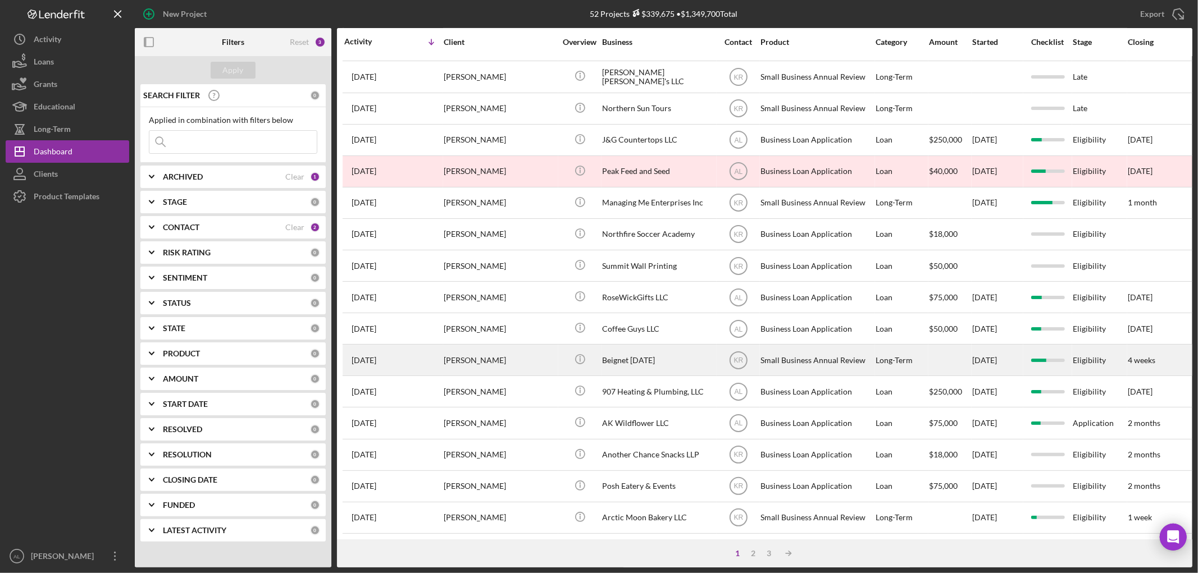
scroll to position [331, 0]
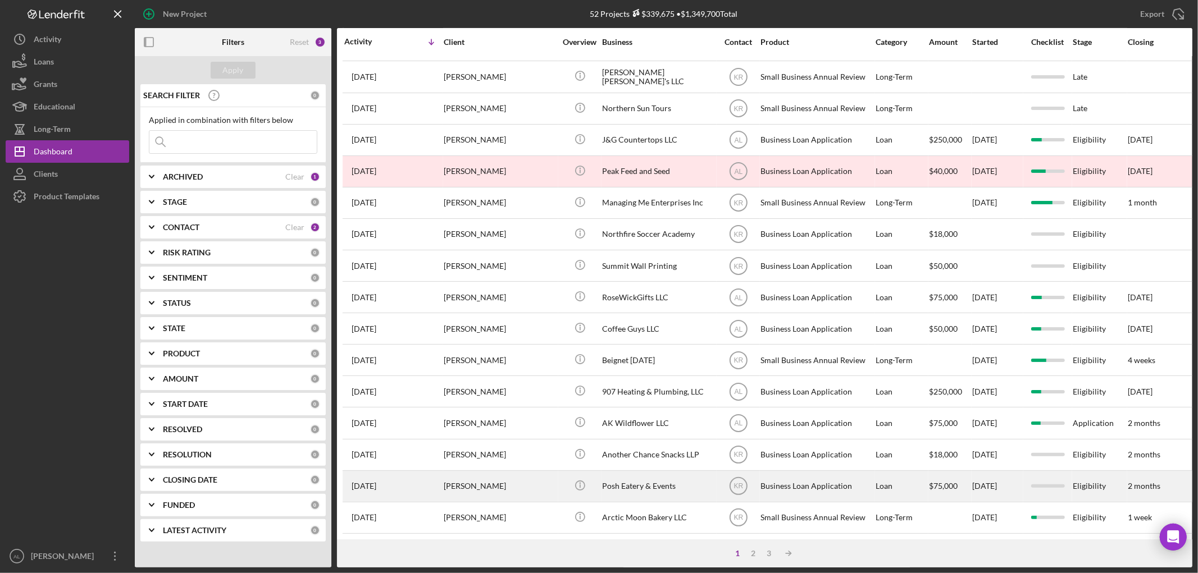
click at [490, 479] on div "[PERSON_NAME]" at bounding box center [500, 487] width 112 height 30
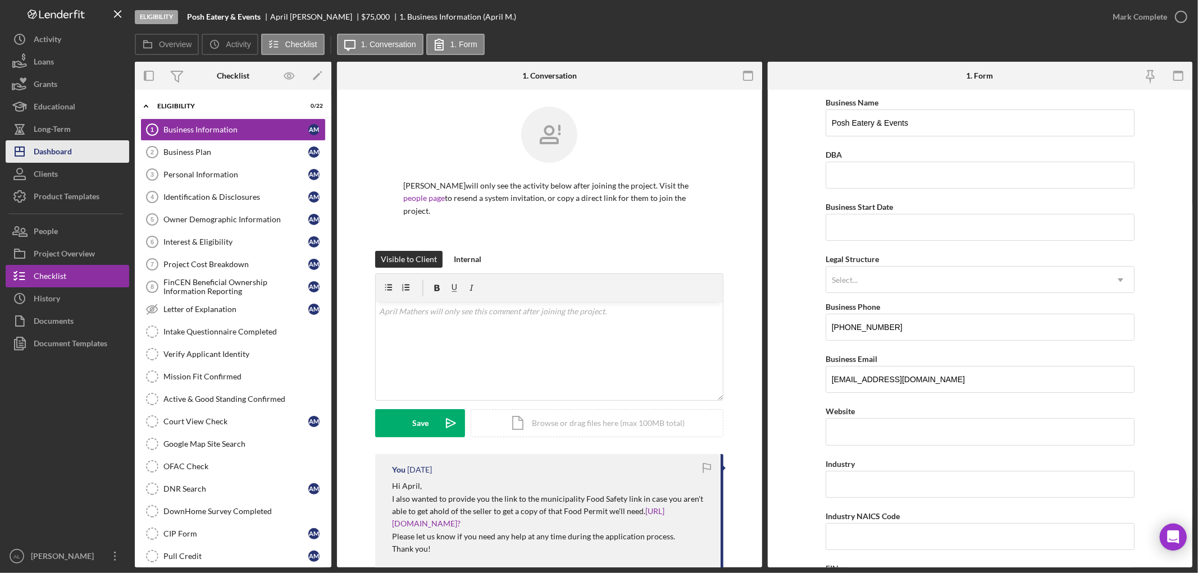
click at [76, 157] on button "Icon/Dashboard Dashboard" at bounding box center [68, 151] width 124 height 22
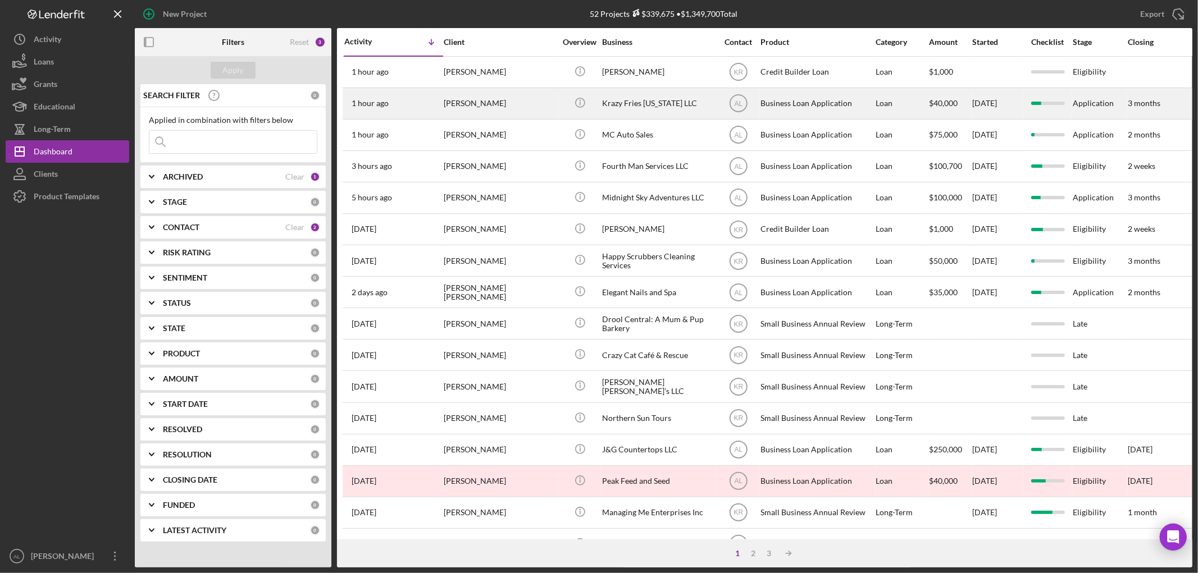
click at [412, 116] on div "1 hour ago Louis Bonner" at bounding box center [393, 104] width 98 height 30
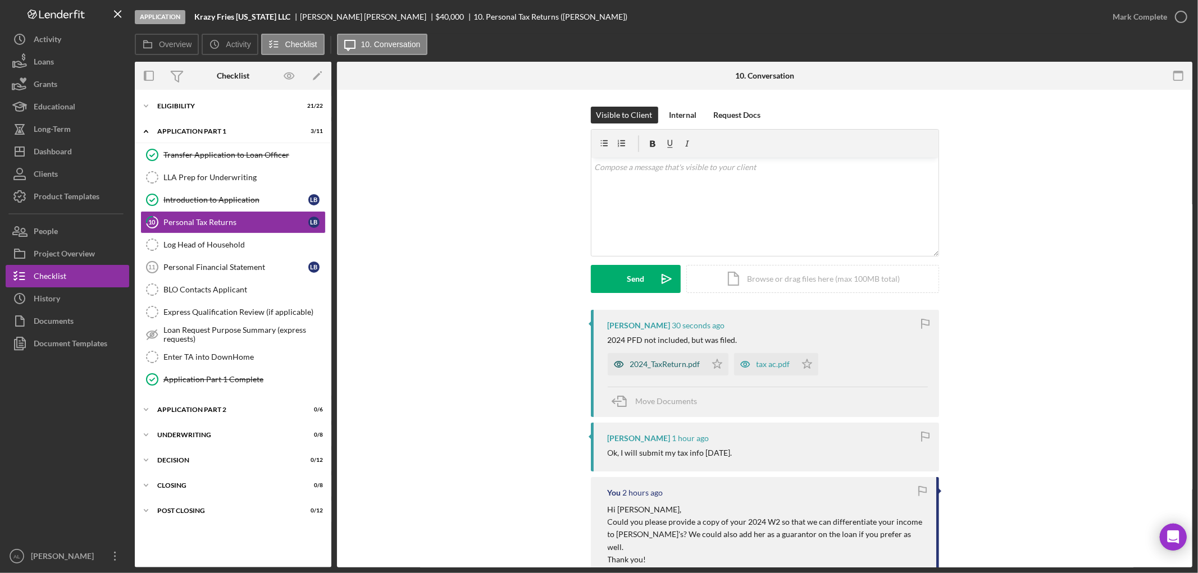
click at [671, 367] on div "2024_TaxReturn.pdf" at bounding box center [665, 364] width 70 height 9
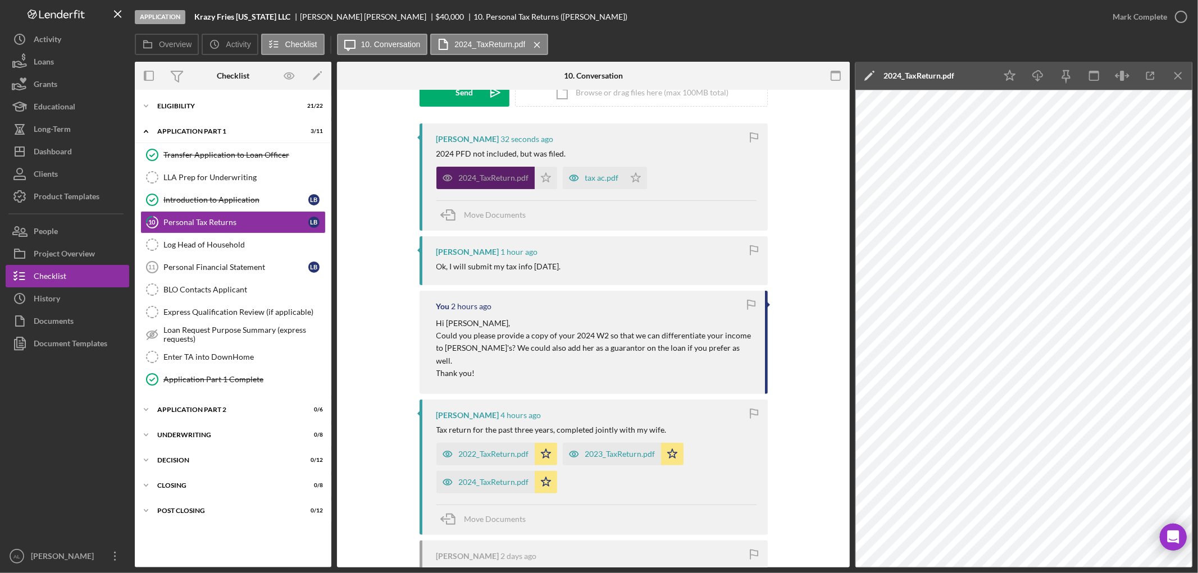
scroll to position [187, 0]
click at [586, 180] on div "tax ac.pdf" at bounding box center [602, 177] width 34 height 9
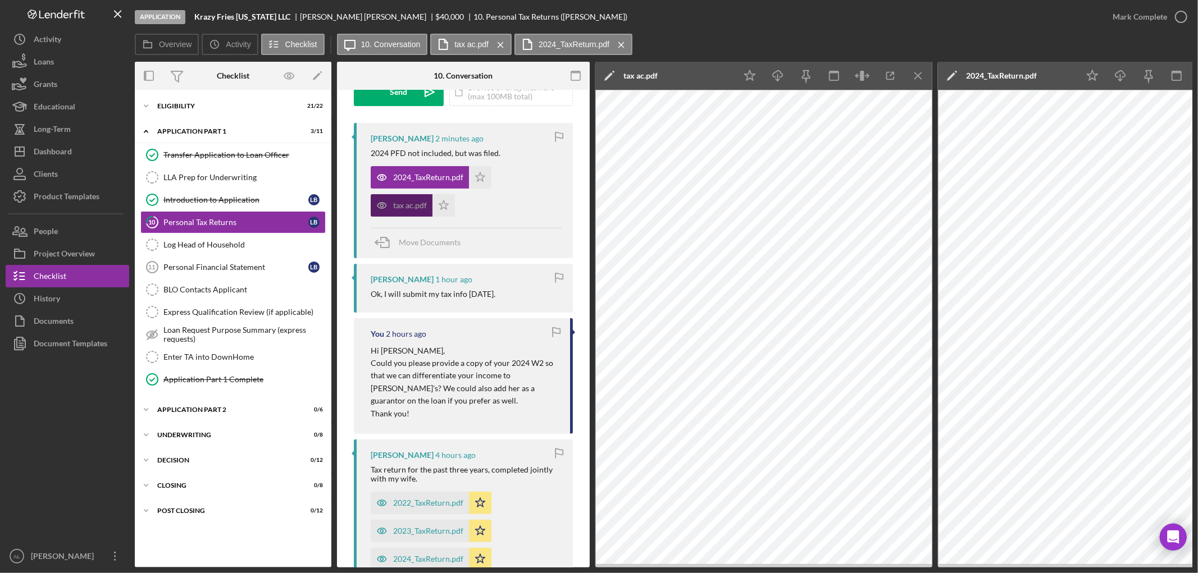
click at [397, 201] on div "tax ac.pdf" at bounding box center [410, 205] width 34 height 9
click at [925, 74] on icon "Icon/Menu Close" at bounding box center [918, 75] width 25 height 25
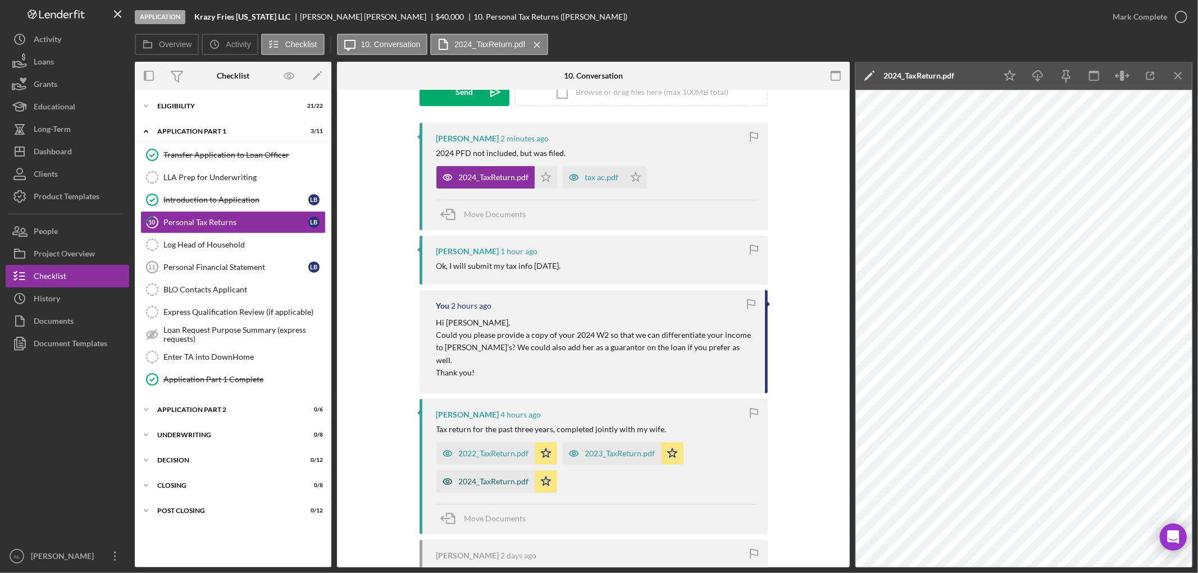
click at [467, 478] on div "2024_TaxReturn.pdf" at bounding box center [485, 482] width 98 height 22
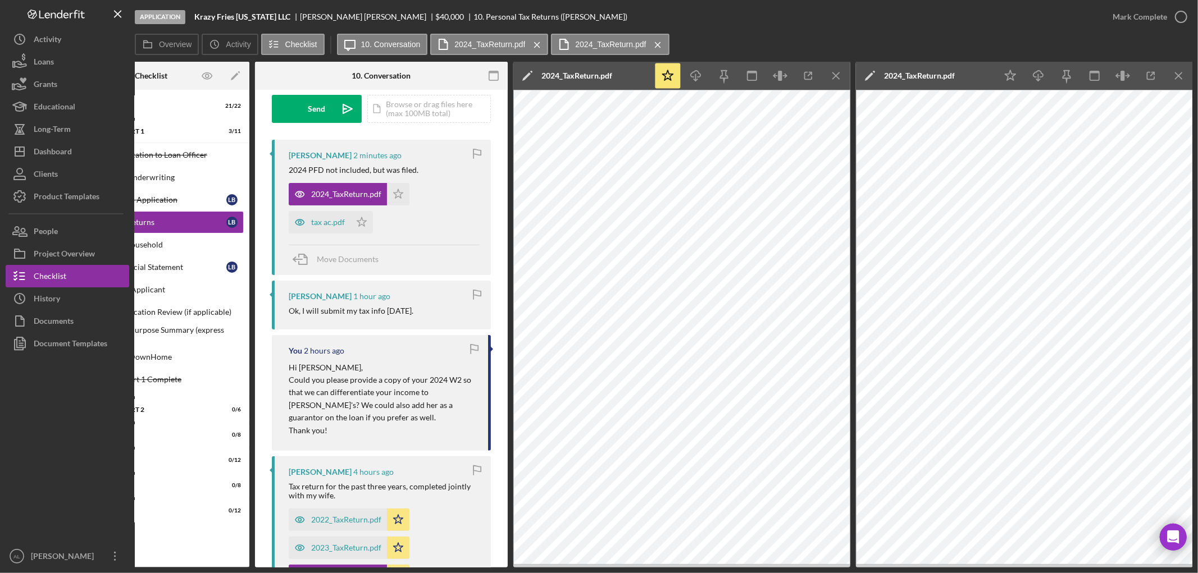
scroll to position [0, 0]
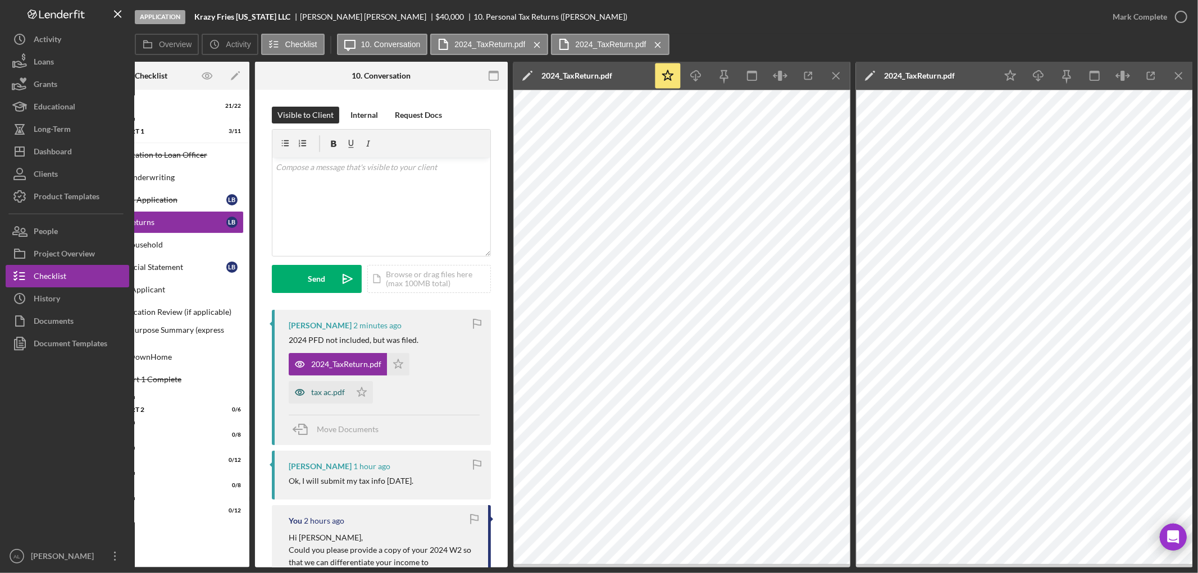
click at [327, 393] on div "tax ac.pdf" at bounding box center [328, 392] width 34 height 9
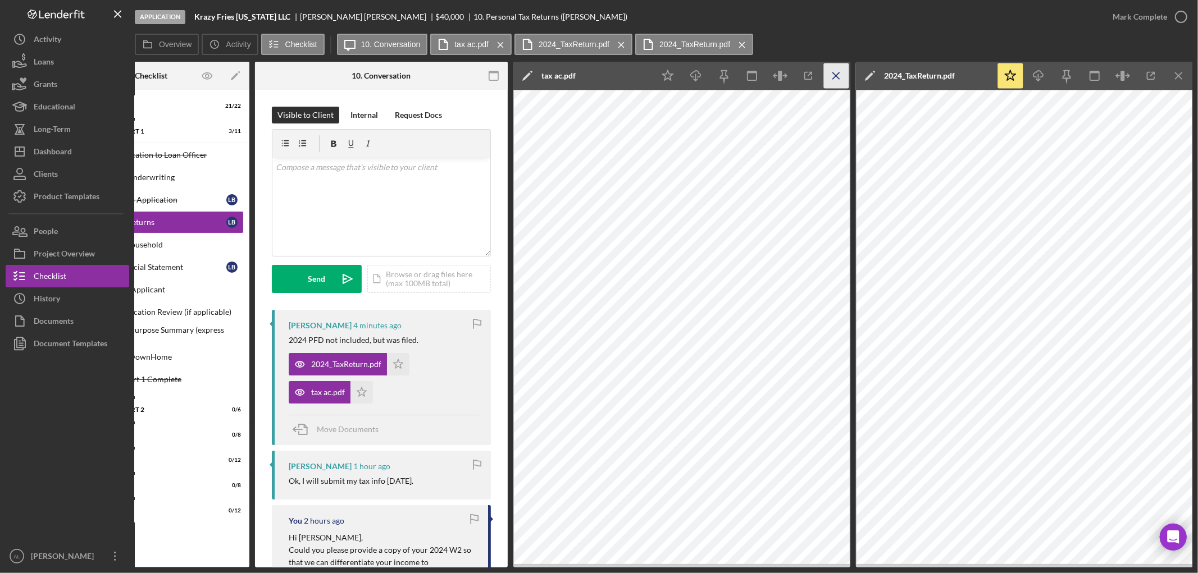
click at [832, 77] on icon "Icon/Menu Close" at bounding box center [836, 75] width 25 height 25
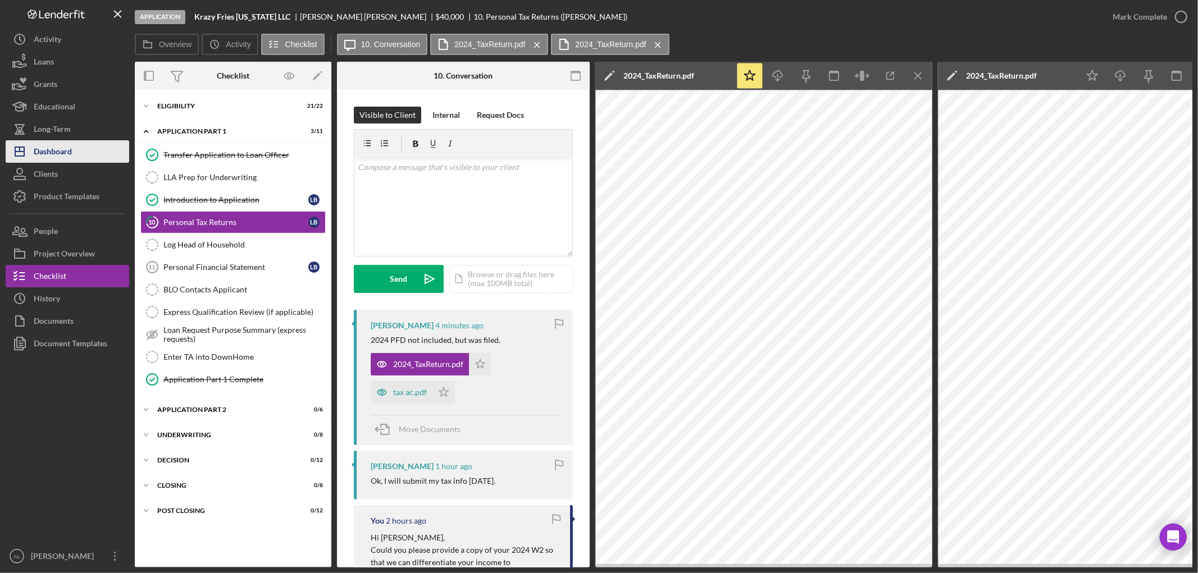
click at [97, 159] on button "Icon/Dashboard Dashboard" at bounding box center [68, 151] width 124 height 22
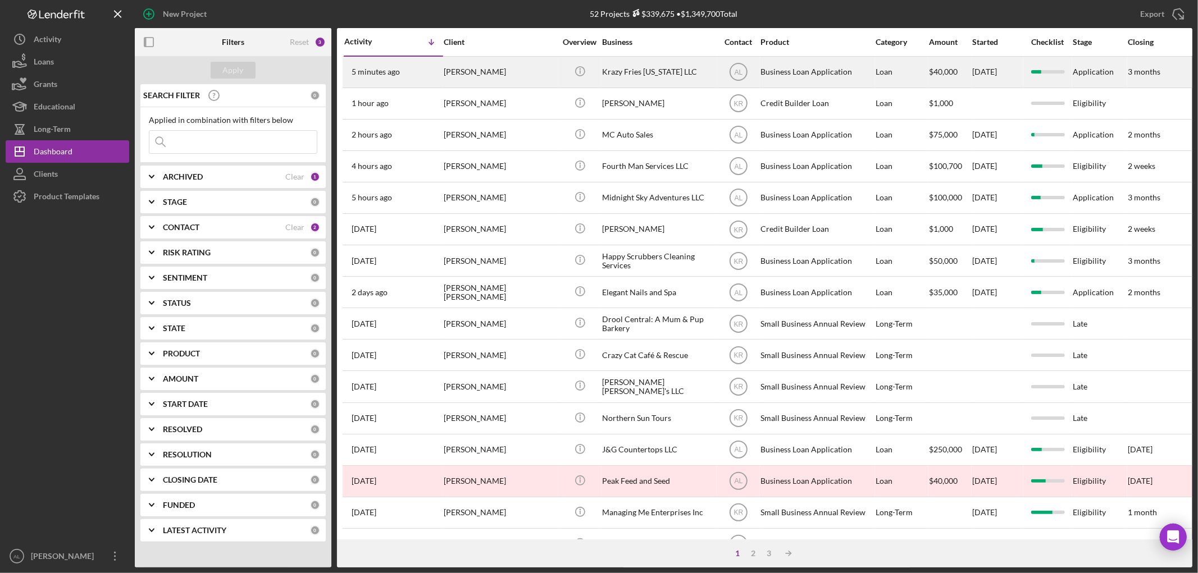
click at [501, 66] on div "[PERSON_NAME]" at bounding box center [500, 72] width 112 height 30
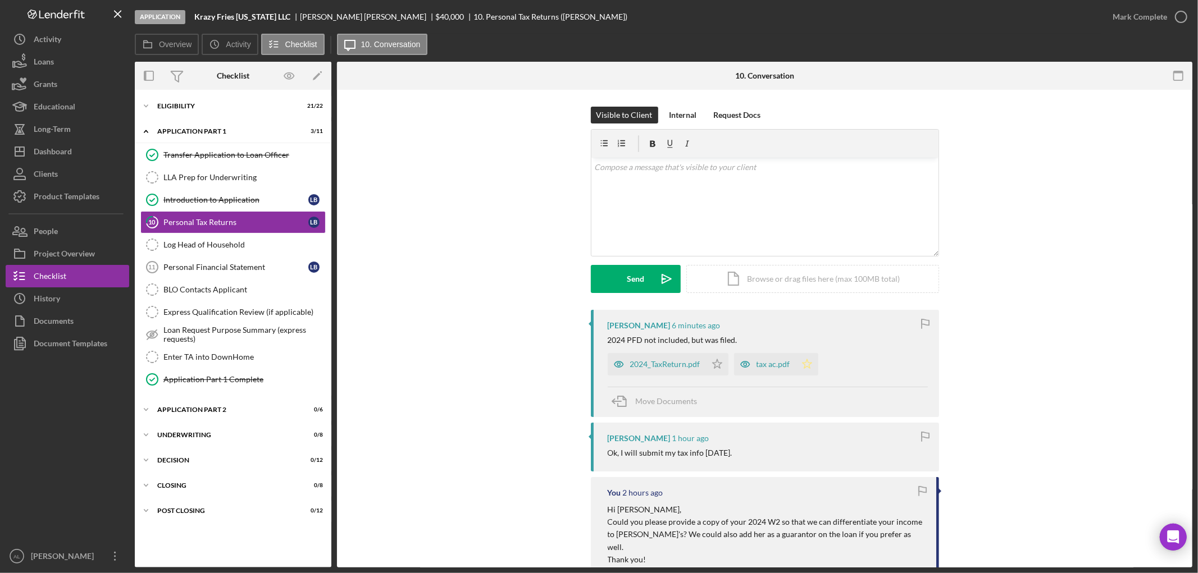
click at [802, 363] on polygon "button" at bounding box center [807, 363] width 10 height 9
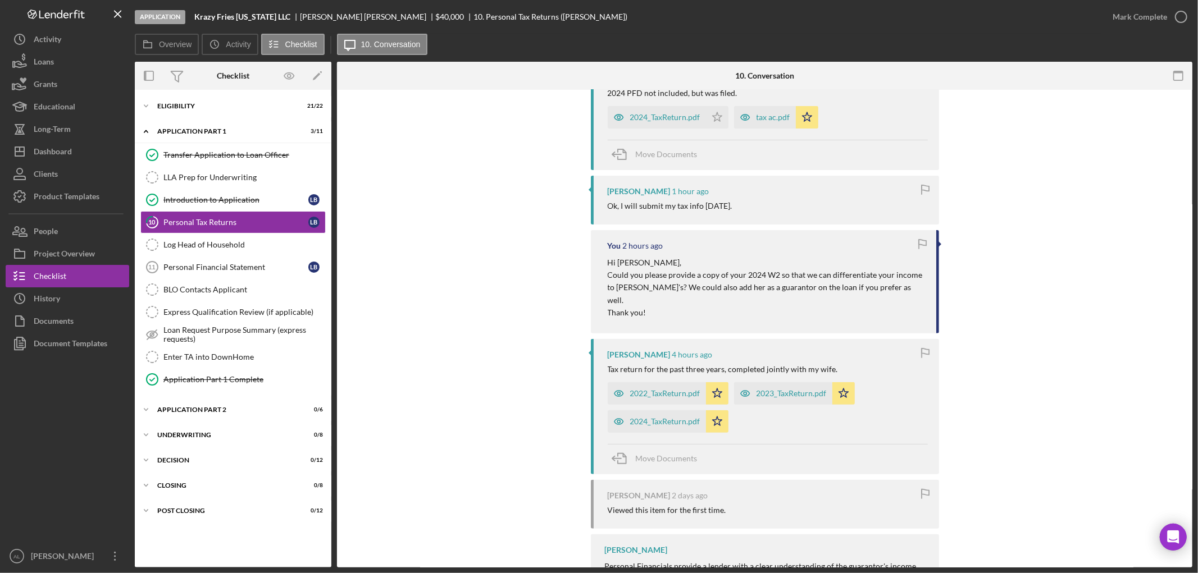
scroll to position [377, 0]
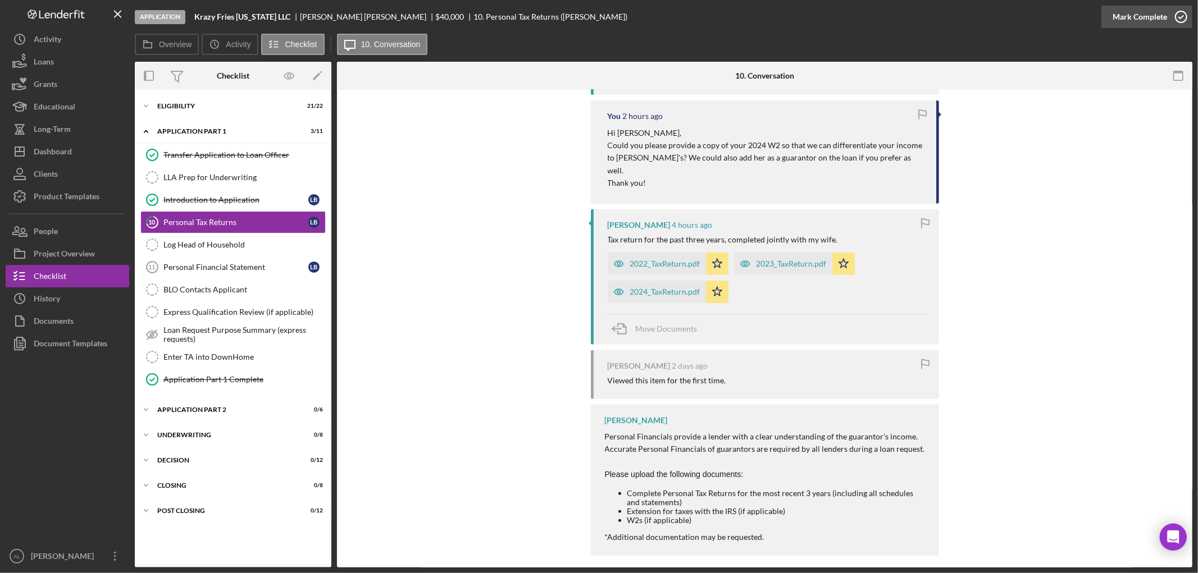
click at [1182, 17] on icon "button" at bounding box center [1181, 17] width 28 height 28
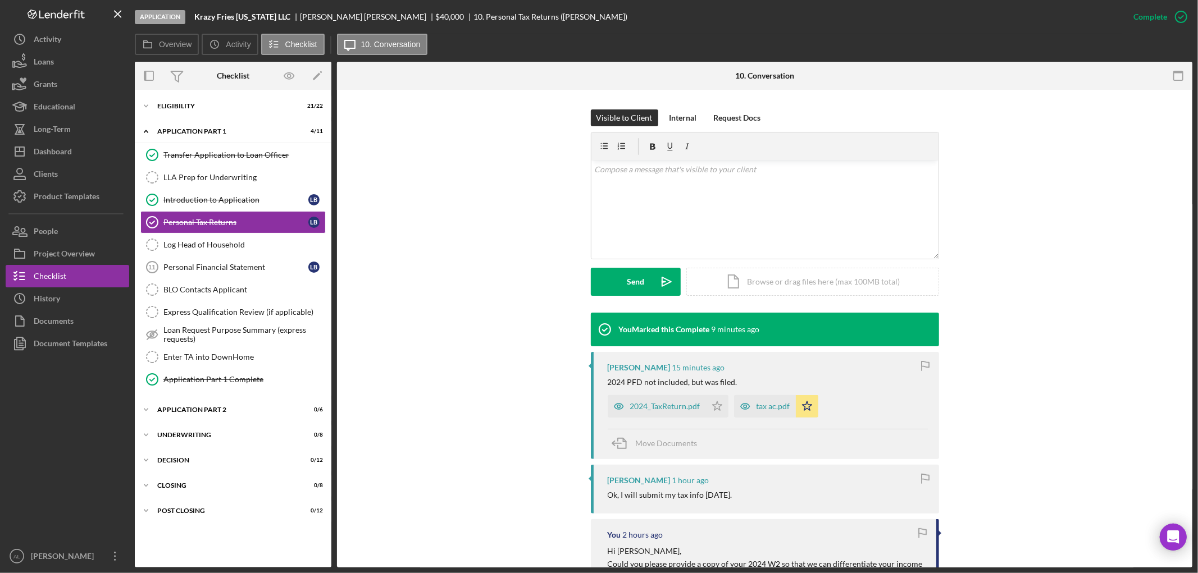
scroll to position [8, 0]
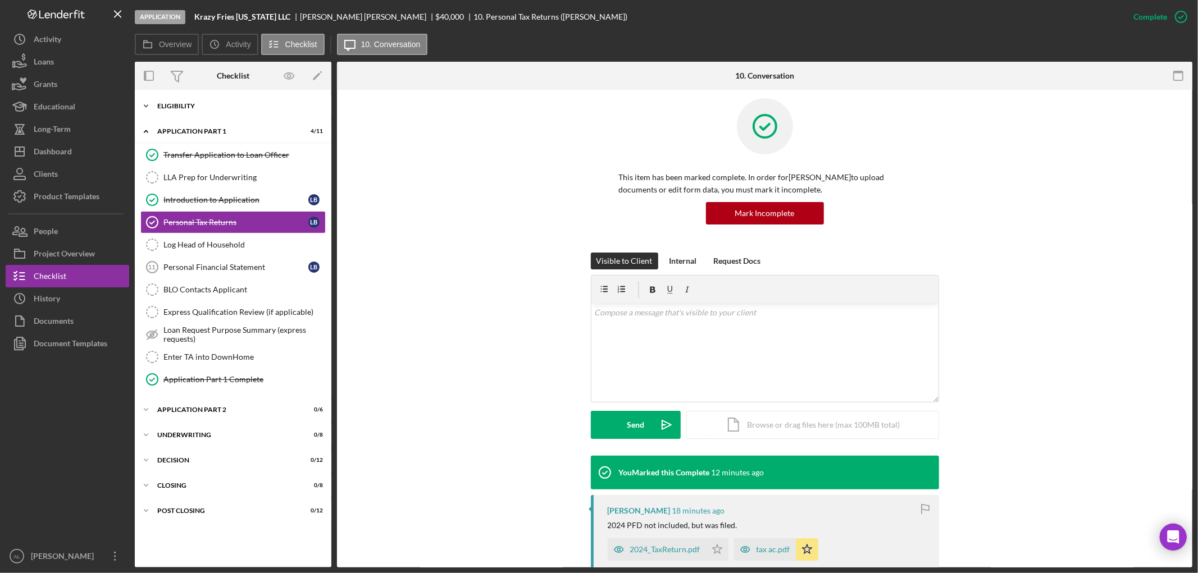
click at [197, 109] on div "Eligibility" at bounding box center [237, 106] width 160 height 7
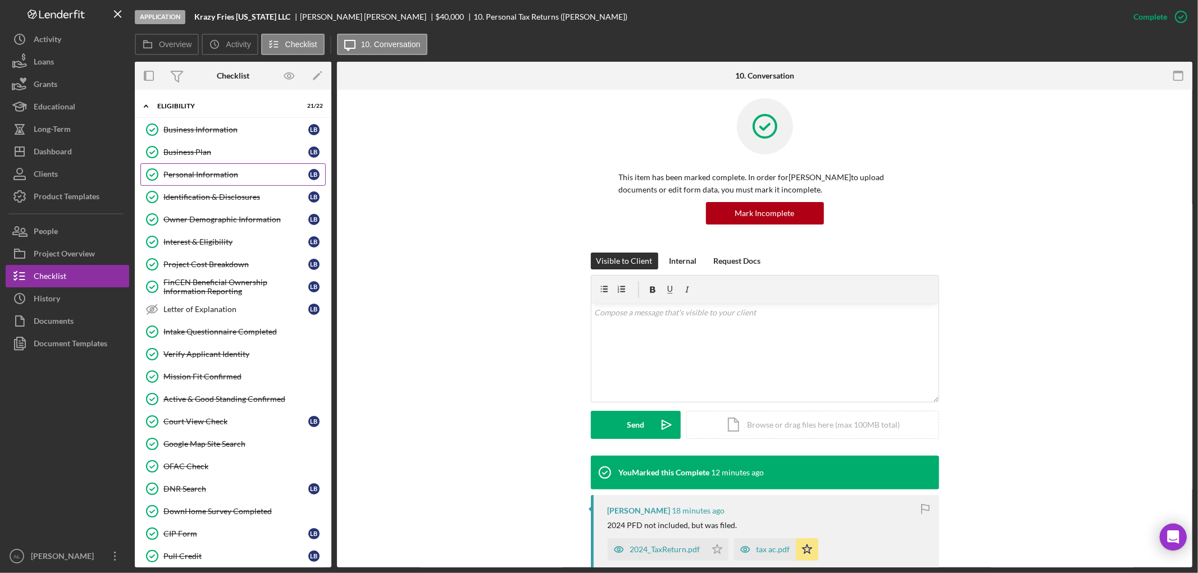
click at [204, 180] on link "Personal Information Personal Information L B" at bounding box center [232, 174] width 185 height 22
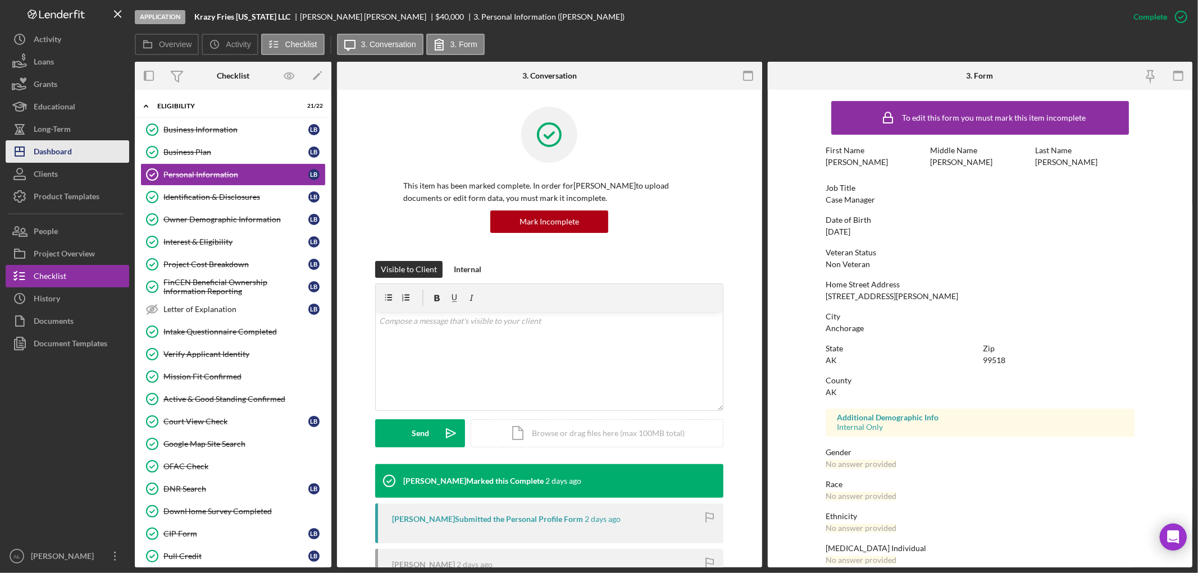
click at [86, 152] on button "Icon/Dashboard Dashboard" at bounding box center [68, 151] width 124 height 22
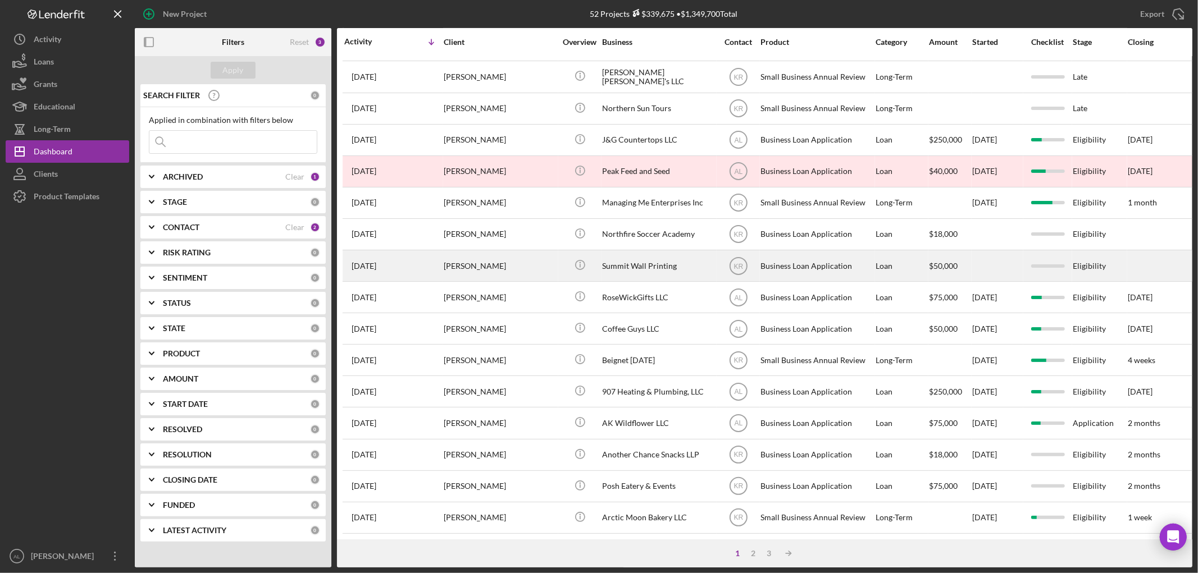
scroll to position [81, 0]
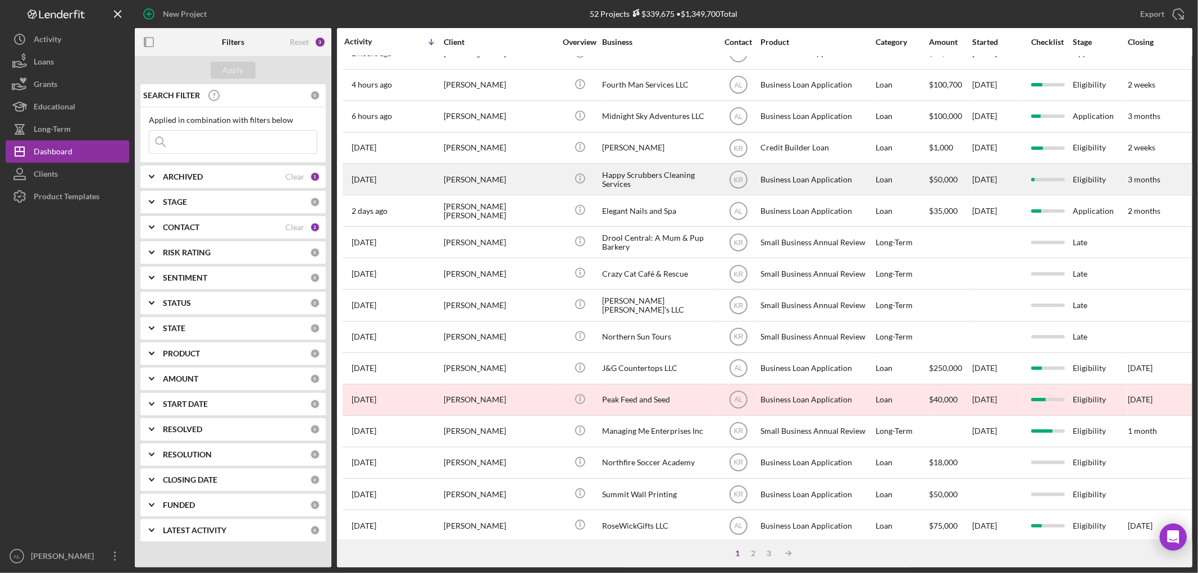
click at [514, 187] on div "[PERSON_NAME]" at bounding box center [500, 180] width 112 height 30
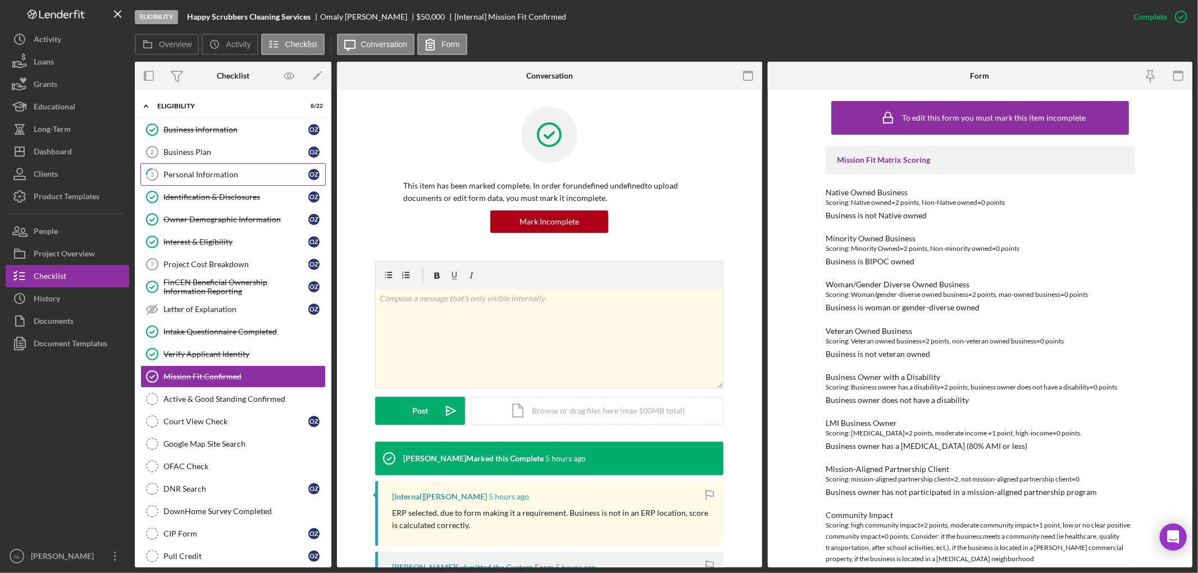
click at [203, 181] on link "3 Personal Information O Z" at bounding box center [232, 174] width 185 height 22
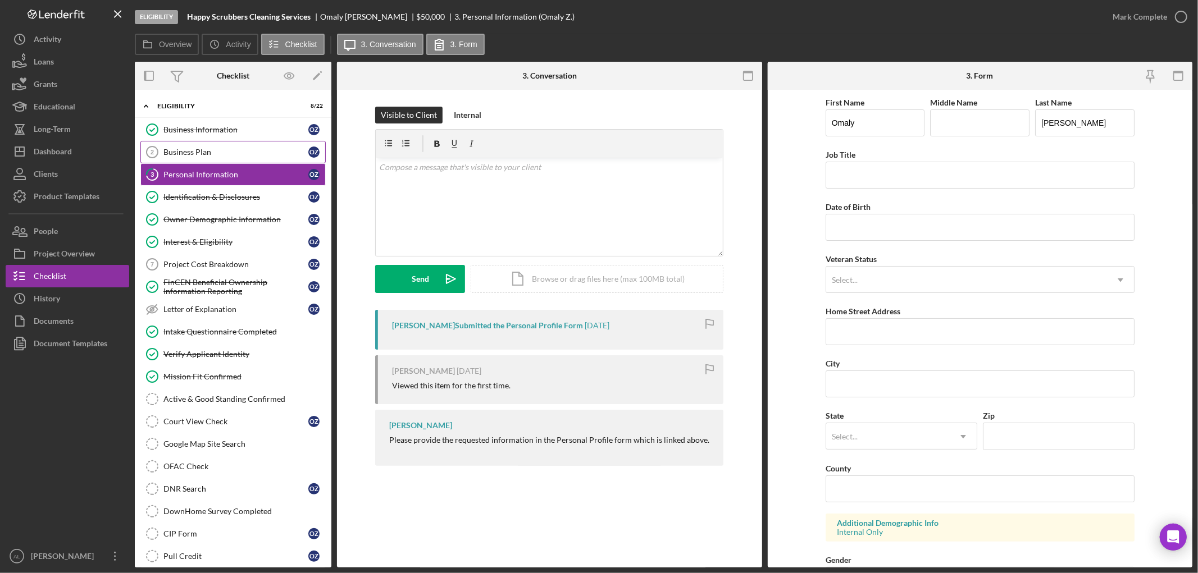
click at [195, 156] on div "Business Plan" at bounding box center [235, 152] width 145 height 9
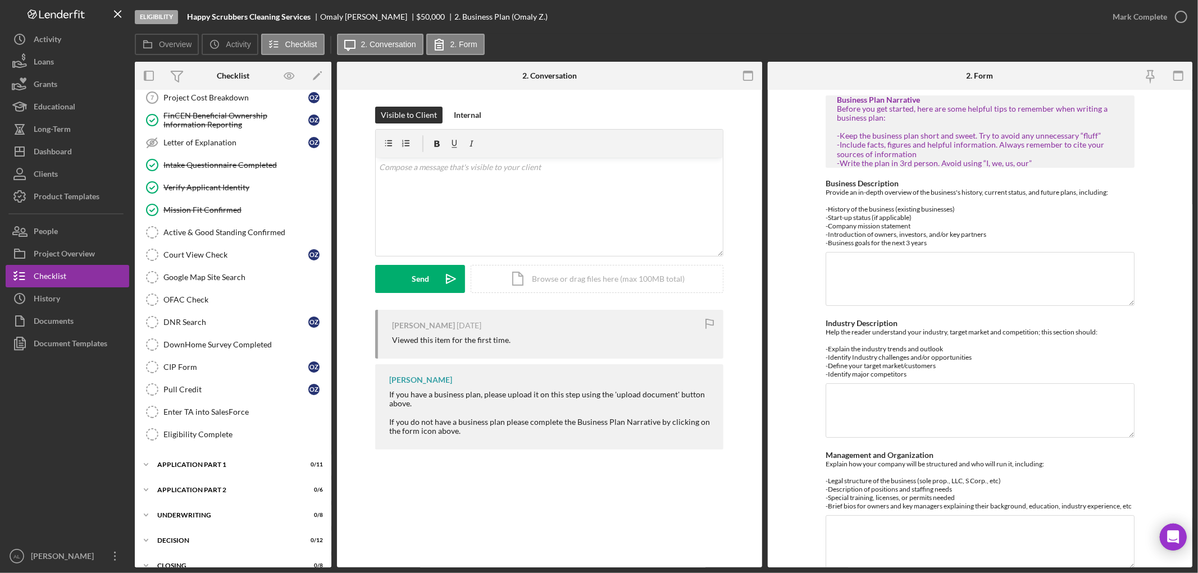
scroll to position [210, 0]
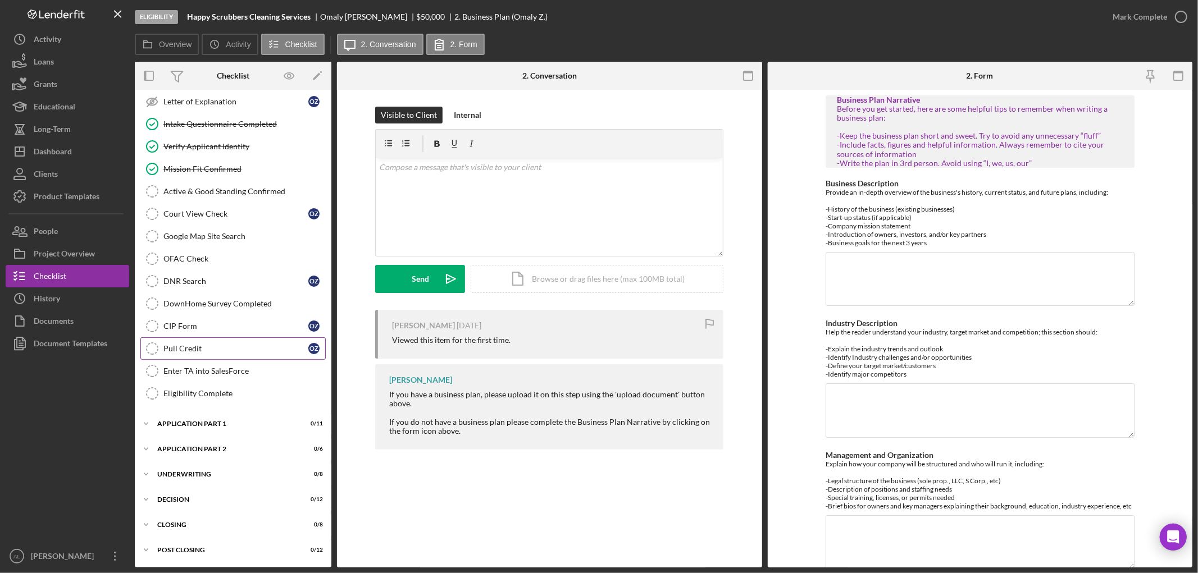
click at [231, 344] on div "Pull Credit" at bounding box center [235, 348] width 145 height 9
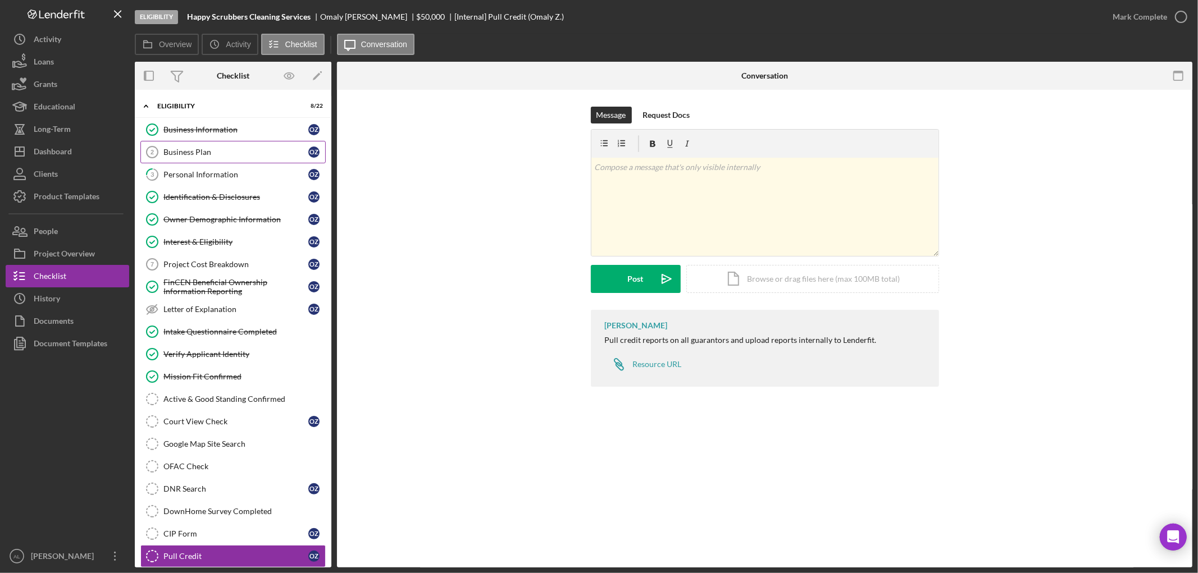
click at [225, 152] on div "Business Plan" at bounding box center [235, 152] width 145 height 9
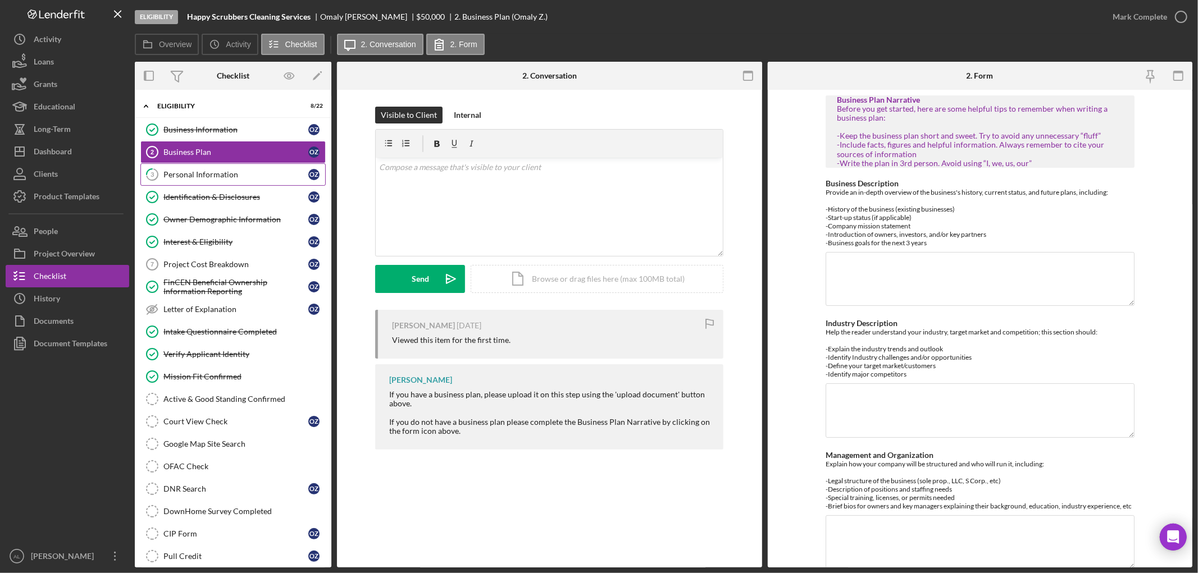
click at [222, 177] on div "Personal Information" at bounding box center [235, 174] width 145 height 9
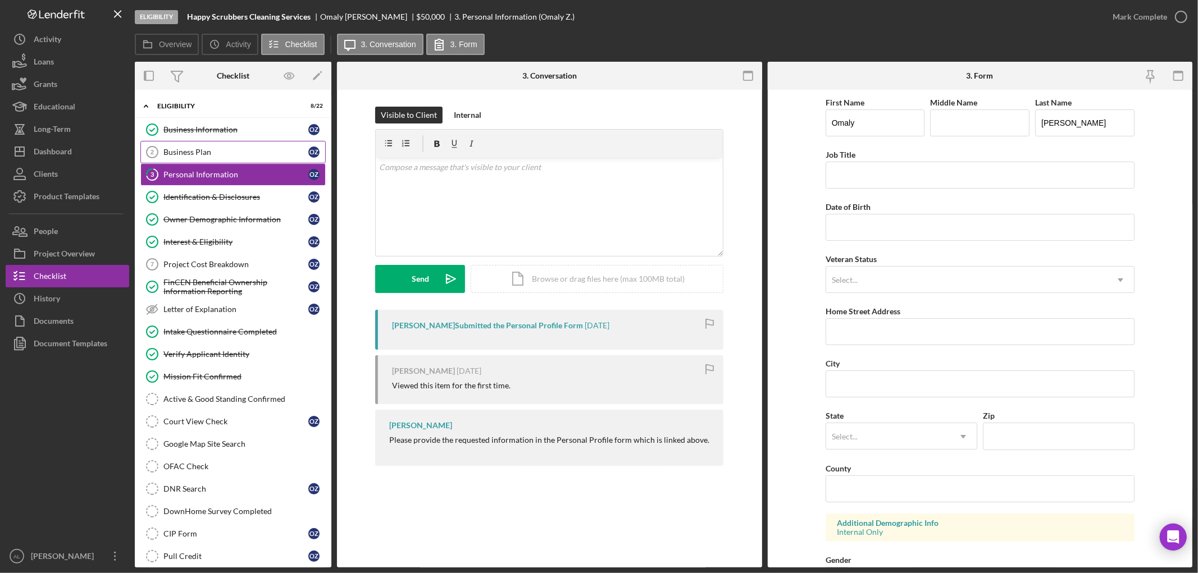
click at [236, 149] on div "Business Plan" at bounding box center [235, 152] width 145 height 9
